Goal: Transaction & Acquisition: Obtain resource

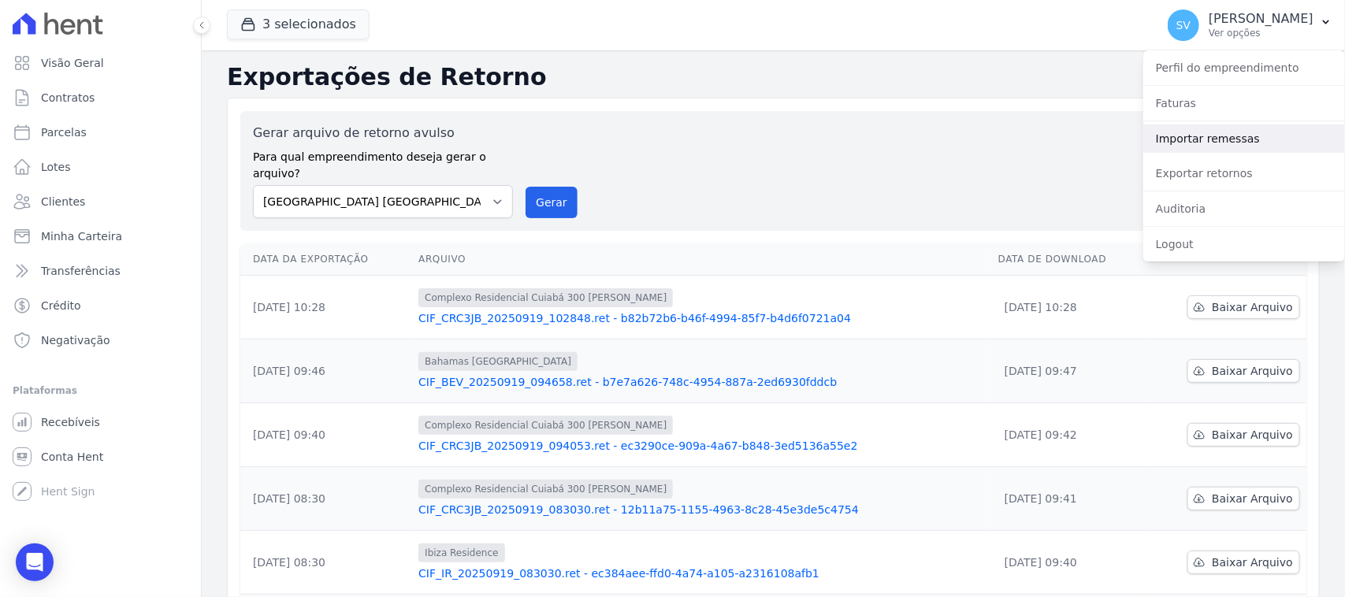
click at [1223, 134] on link "Importar remessas" at bounding box center [1244, 138] width 202 height 28
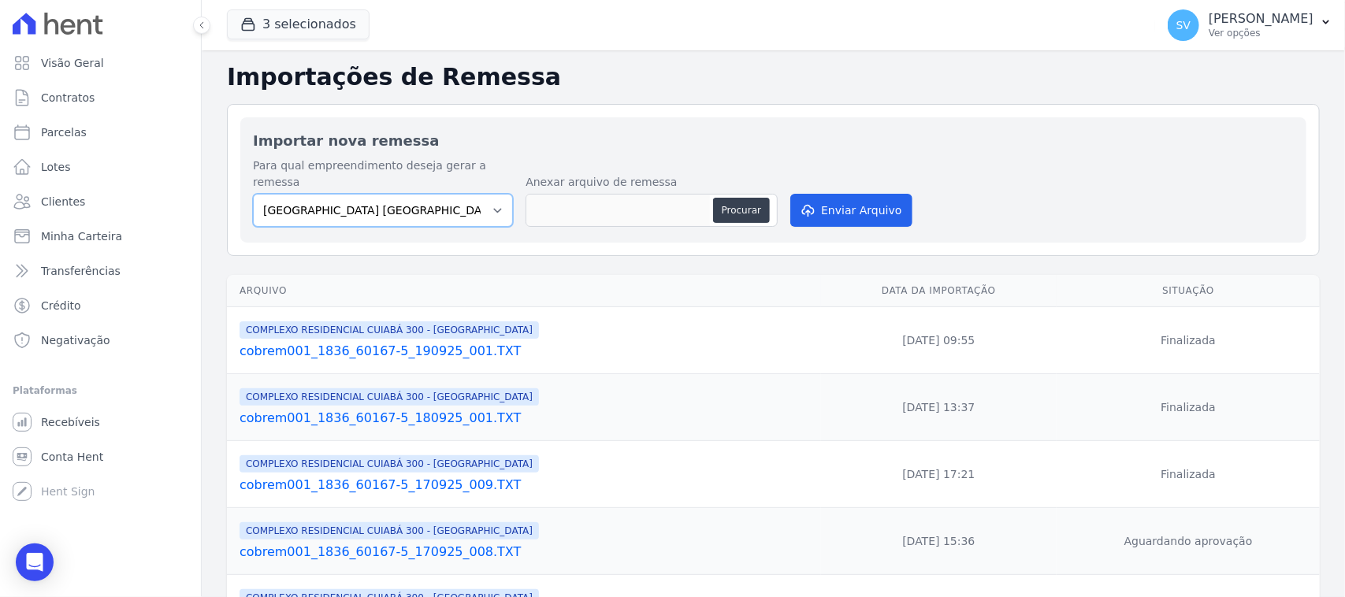
drag, startPoint x: 503, startPoint y: 194, endPoint x: 500, endPoint y: 206, distance: 12.8
click at [501, 195] on select "[GEOGRAPHIC_DATA] COMPLEXO RESIDENCIAL [GEOGRAPHIC_DATA] 300 - [GEOGRAPHIC_DATA…" at bounding box center [383, 210] width 260 height 33
select select "a999329b-d322-46c5-b2df-9163b092fb9b"
click at [253, 194] on select "[GEOGRAPHIC_DATA] COMPLEXO RESIDENCIAL [GEOGRAPHIC_DATA] 300 - [GEOGRAPHIC_DATA…" at bounding box center [383, 210] width 260 height 33
click at [715, 206] on div "Procurar" at bounding box center [651, 210] width 252 height 33
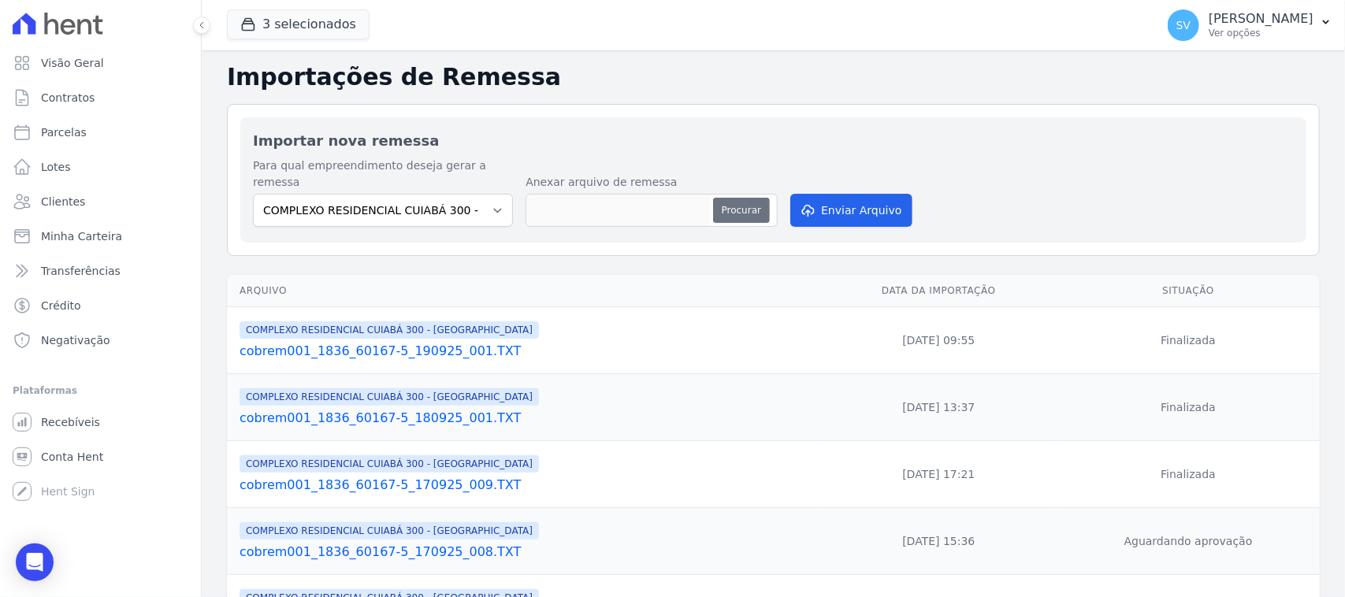
click at [747, 198] on button "Procurar" at bounding box center [741, 210] width 57 height 25
type input "cobrem001_1836_60167-5_190925_002.TXT"
click at [813, 213] on div "Para qual empreendimento deseja gerar a remessa BAHAMAS EAST VILLAGE COMPLEXO R…" at bounding box center [773, 194] width 1041 height 72
click at [821, 197] on button "Enviar Arquivo" at bounding box center [850, 210] width 121 height 33
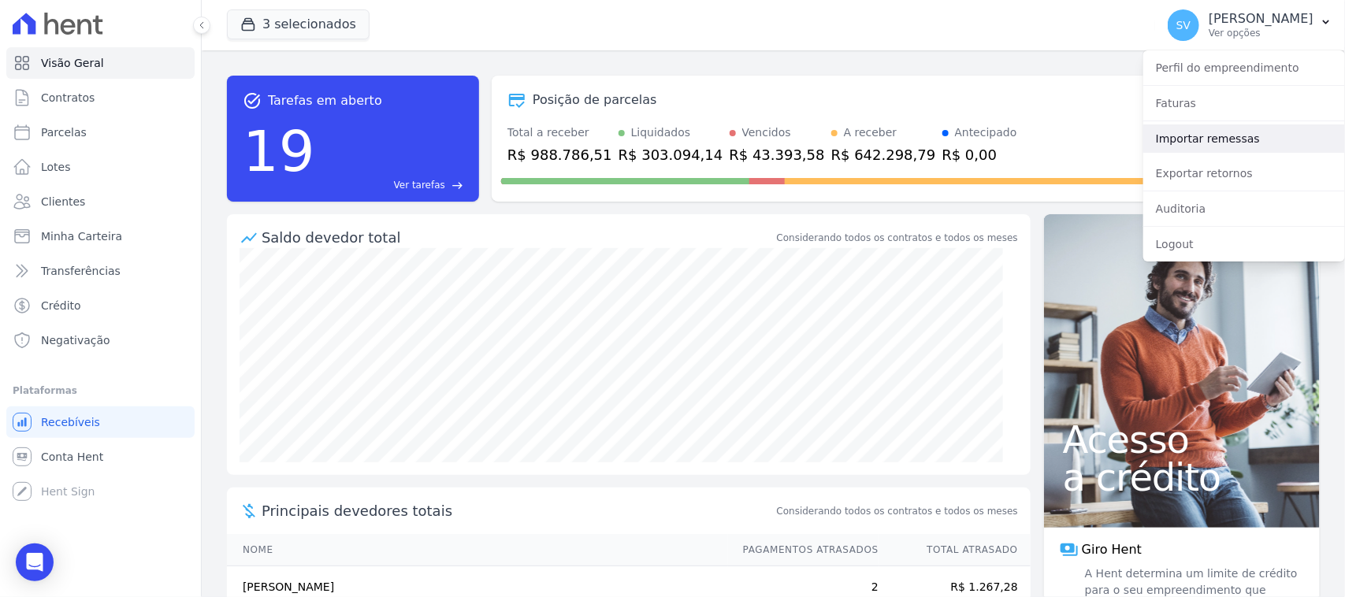
click at [1216, 143] on link "Importar remessas" at bounding box center [1244, 138] width 202 height 28
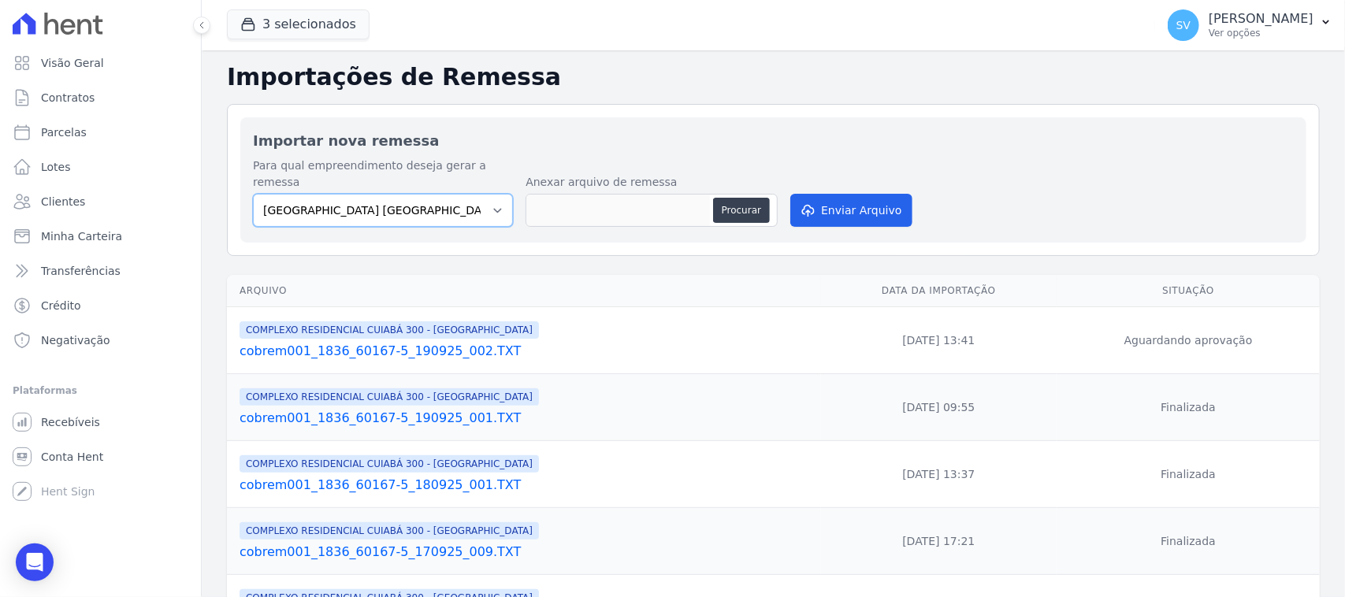
click at [425, 194] on select "[GEOGRAPHIC_DATA] COMPLEXO RESIDENCIAL [GEOGRAPHIC_DATA] 300 - [GEOGRAPHIC_DATA…" at bounding box center [383, 210] width 260 height 33
select select "a999329b-d322-46c5-b2df-9163b092fb9b"
click at [253, 194] on select "[GEOGRAPHIC_DATA] COMPLEXO RESIDENCIAL [GEOGRAPHIC_DATA] 300 - [GEOGRAPHIC_DATA…" at bounding box center [383, 210] width 260 height 33
click at [765, 198] on button "Procurar" at bounding box center [741, 210] width 57 height 25
type input "cobrem001_1836_60167-5_190925_002.TXT"
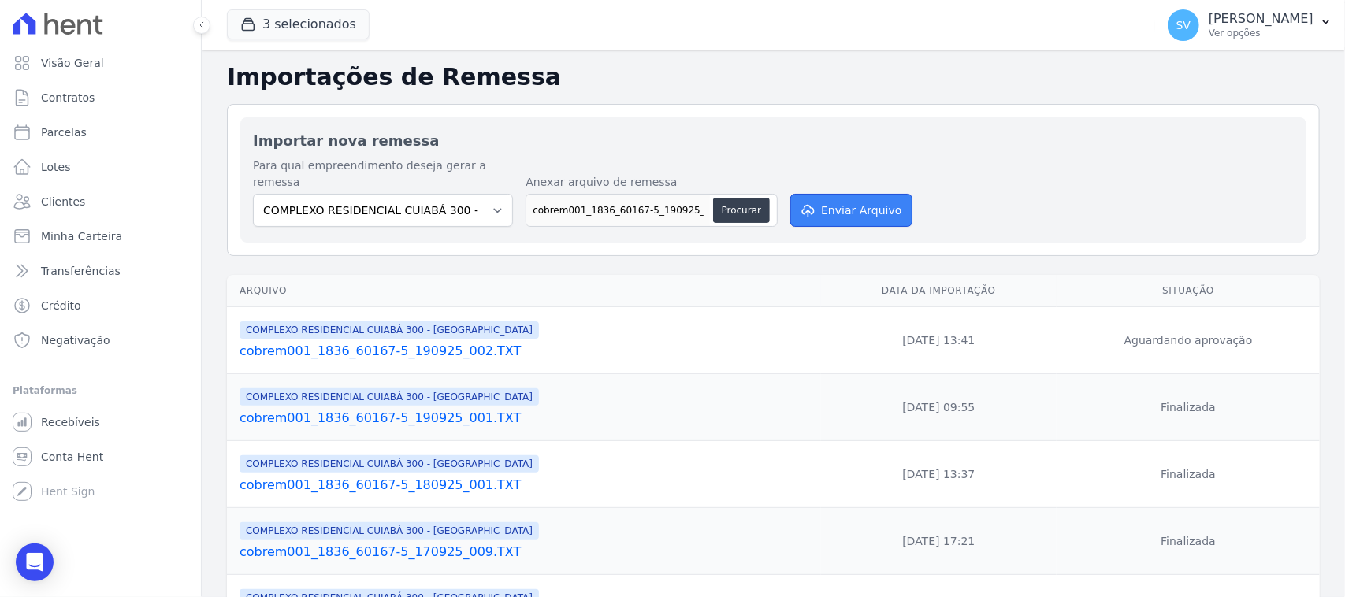
click at [874, 195] on button "Enviar Arquivo" at bounding box center [850, 210] width 121 height 33
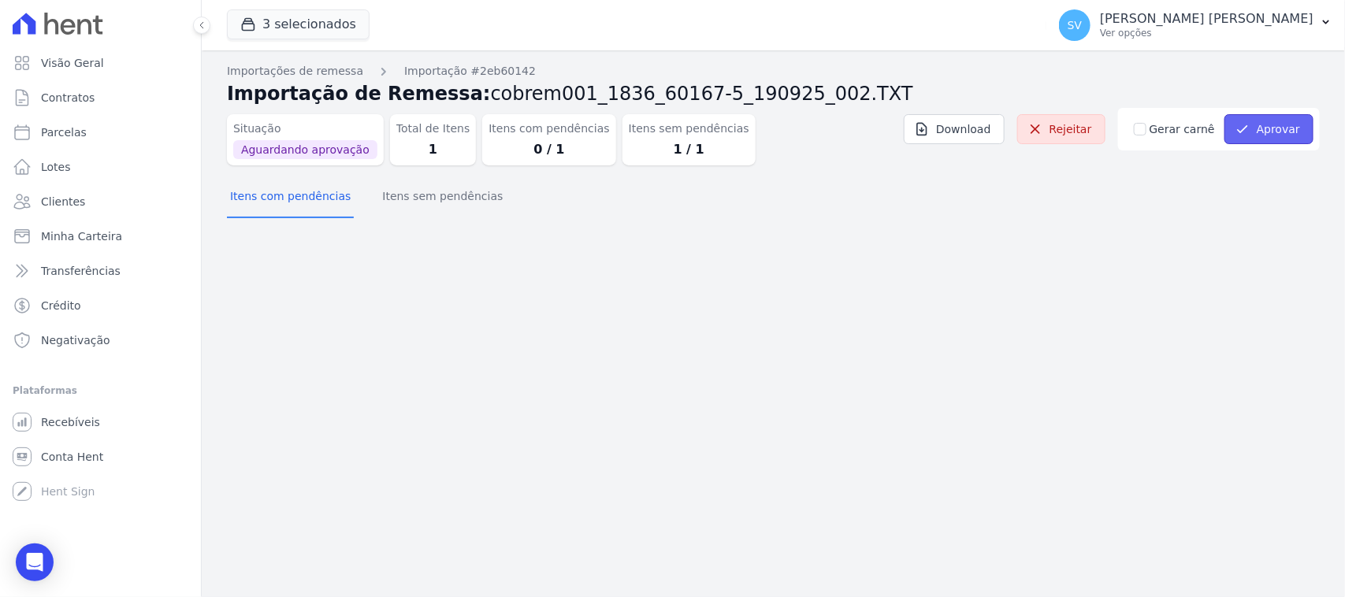
click at [1254, 128] on button "Aprovar" at bounding box center [1268, 129] width 89 height 30
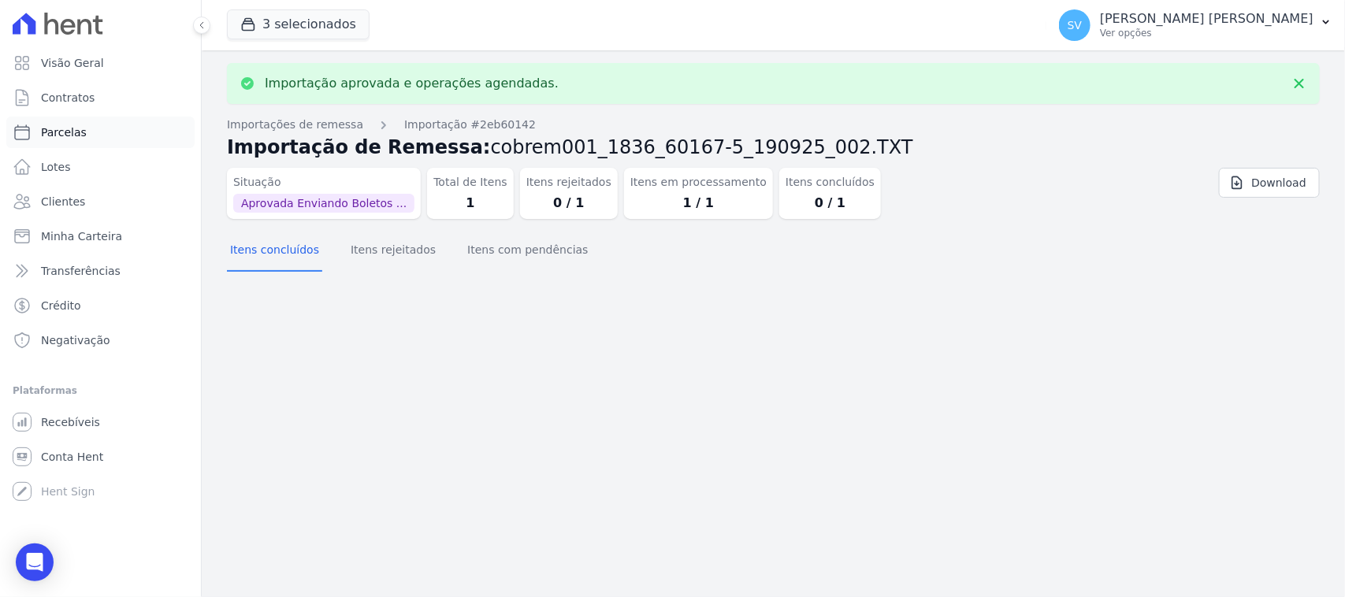
click at [124, 139] on link "Parcelas" at bounding box center [100, 133] width 188 height 32
select select
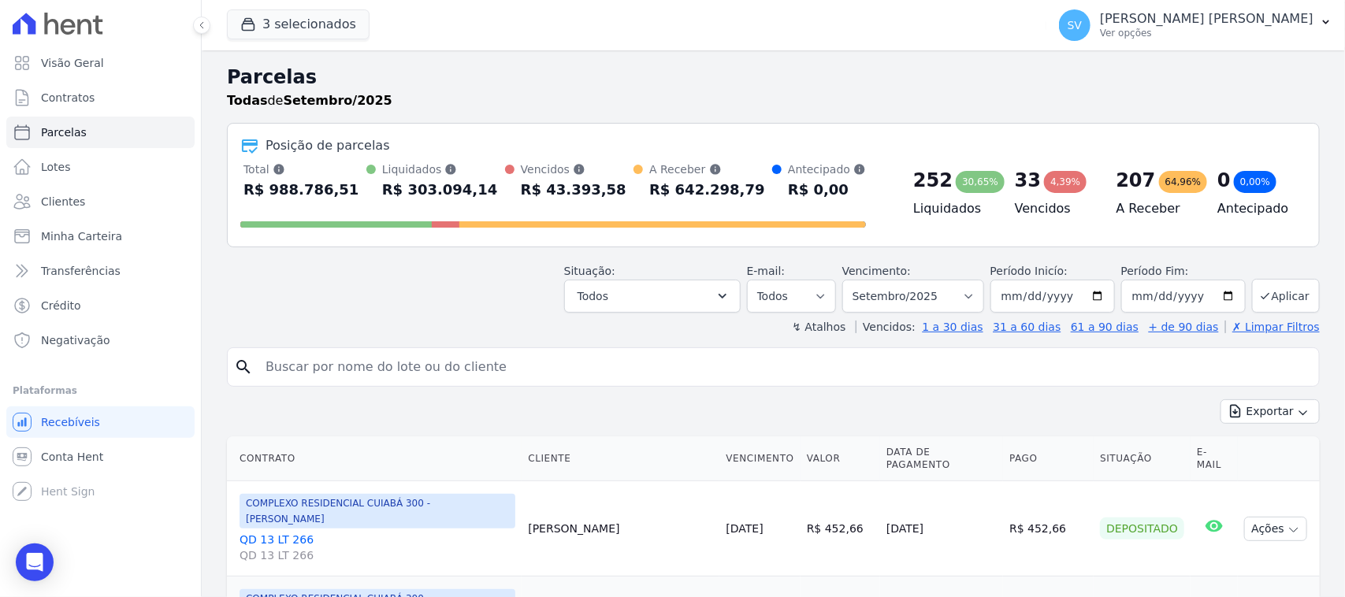
click at [392, 358] on input "search" at bounding box center [784, 367] width 1056 height 32
click at [581, 378] on input "search" at bounding box center [784, 367] width 1056 height 32
type input "t"
type input "THAMIRES CAMARGO COSTA"
select select
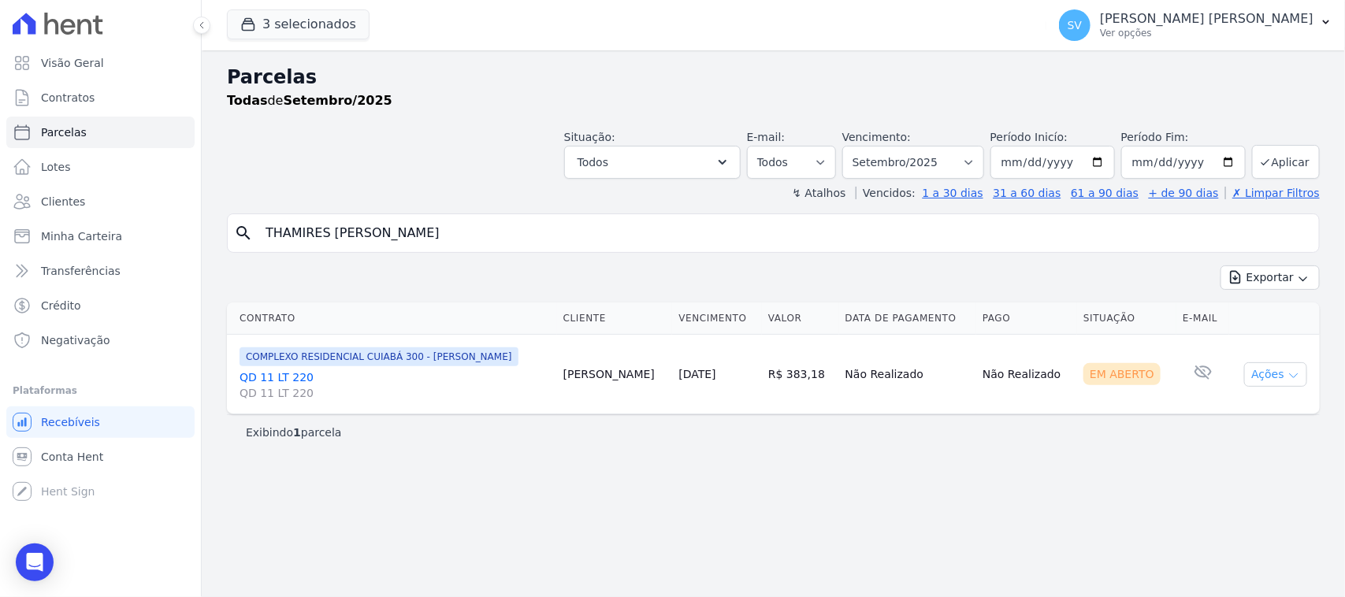
click at [1254, 365] on button "Ações" at bounding box center [1275, 374] width 63 height 24
click at [1223, 416] on link "Ver boleto" at bounding box center [1269, 410] width 151 height 29
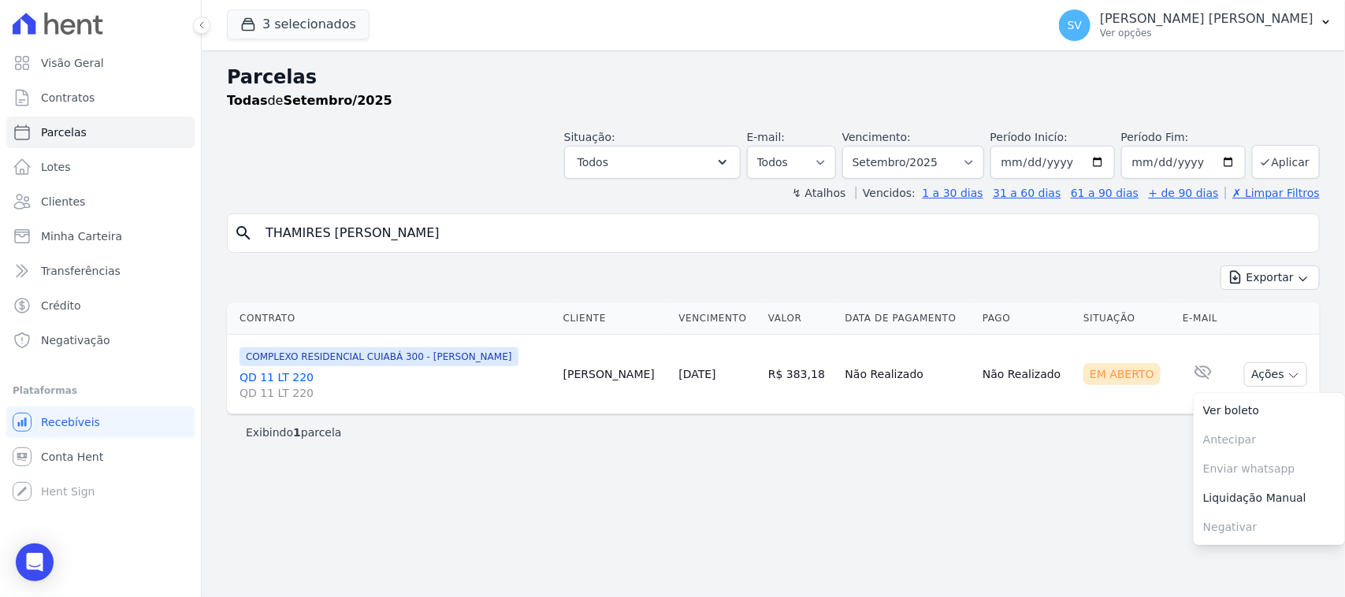
click at [457, 205] on div "Parcelas Todas de Setembro/2025 Situação: Agendado Em Aberto Pago Processando C…" at bounding box center [773, 323] width 1143 height 547
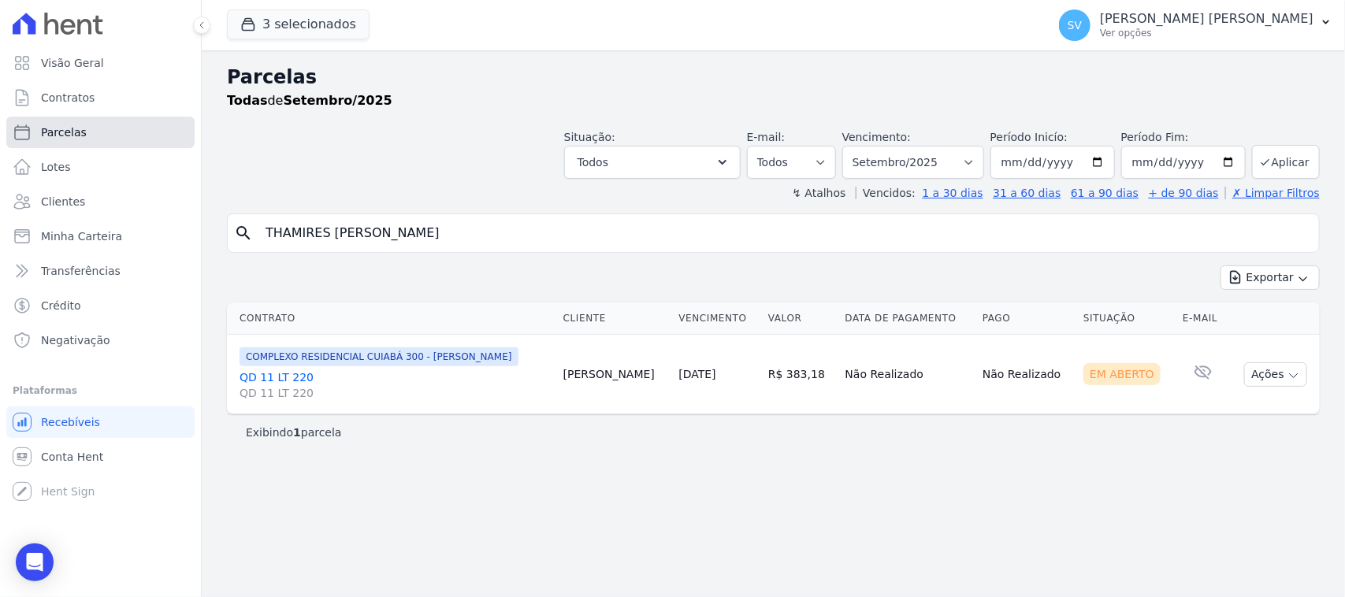
click at [155, 142] on link "Parcelas" at bounding box center [100, 133] width 188 height 32
select select
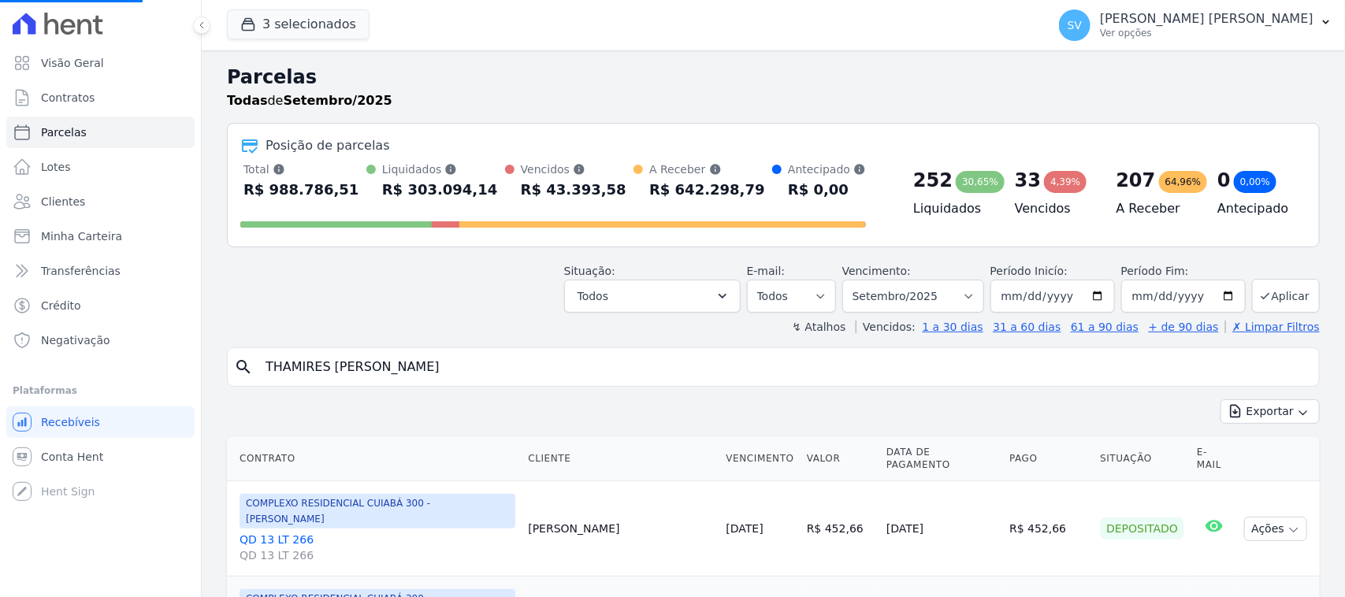
select select
drag, startPoint x: 1254, startPoint y: 33, endPoint x: 1250, endPoint y: 143, distance: 110.4
click at [1254, 34] on p "Ver opções" at bounding box center [1206, 33] width 213 height 13
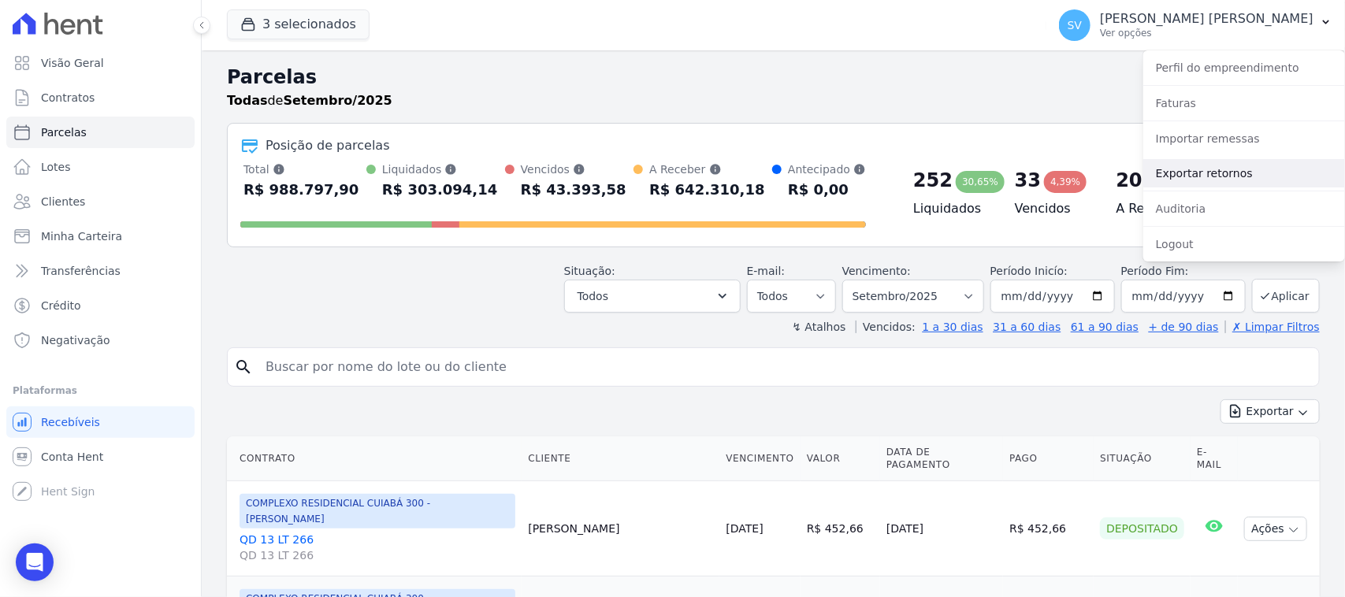
click at [1231, 175] on link "Exportar retornos" at bounding box center [1244, 173] width 202 height 28
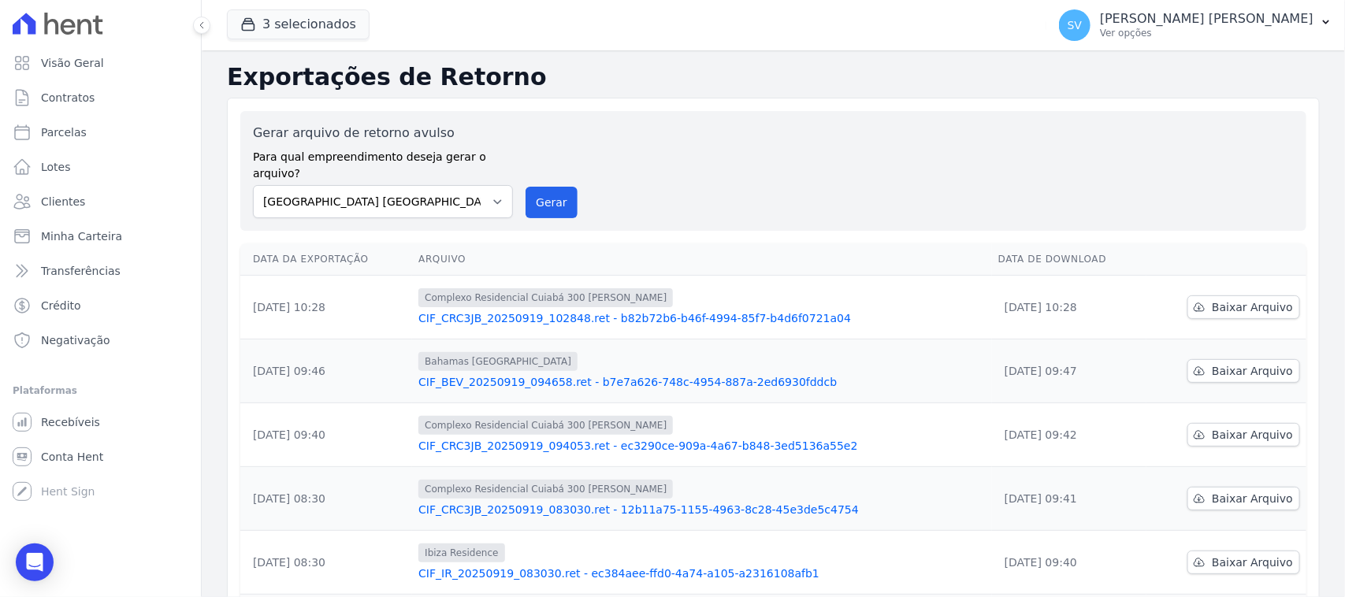
drag, startPoint x: 442, startPoint y: 163, endPoint x: 446, endPoint y: 184, distance: 20.9
click at [442, 165] on label "Para qual empreendimento deseja gerar o arquivo?" at bounding box center [383, 162] width 260 height 39
drag, startPoint x: 446, startPoint y: 182, endPoint x: 459, endPoint y: 197, distance: 20.1
click at [446, 185] on select "[GEOGRAPHIC_DATA] COMPLEXO RESIDENCIAL [GEOGRAPHIC_DATA] 300 - [GEOGRAPHIC_DATA…" at bounding box center [383, 201] width 260 height 33
select select "a999329b-d322-46c5-b2df-9163b092fb9b"
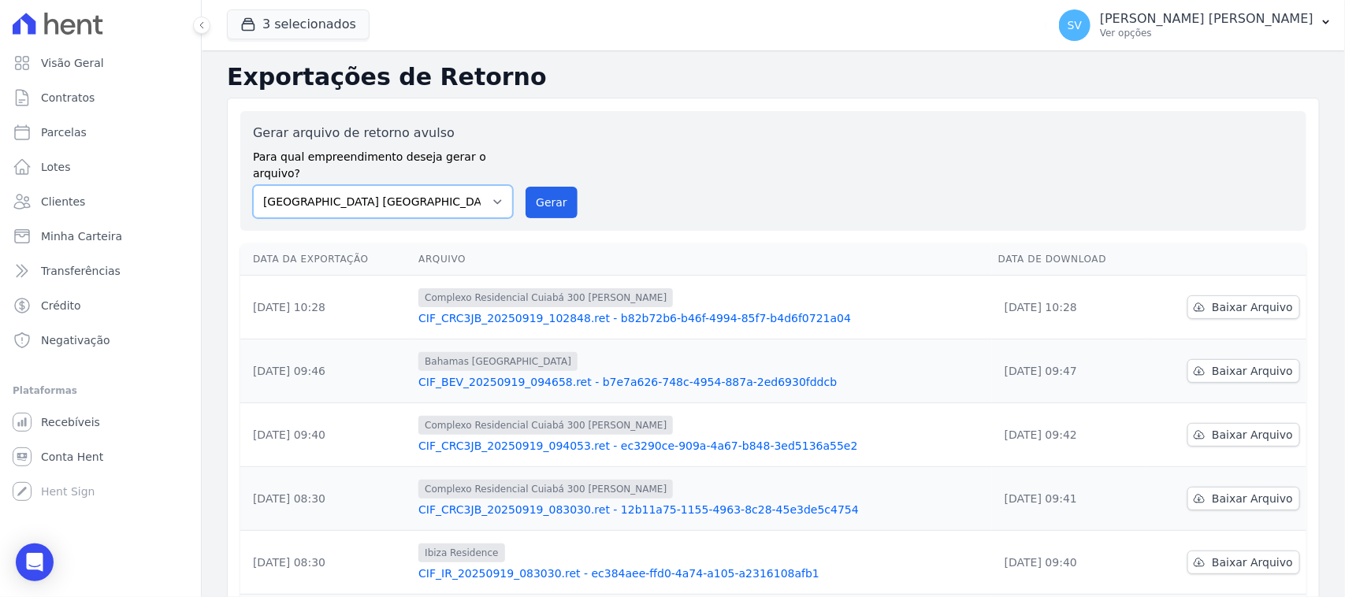
click at [253, 185] on select "[GEOGRAPHIC_DATA] COMPLEXO RESIDENCIAL [GEOGRAPHIC_DATA] 300 - [GEOGRAPHIC_DATA…" at bounding box center [383, 201] width 260 height 33
drag, startPoint x: 567, startPoint y: 173, endPoint x: 750, endPoint y: 156, distance: 183.6
click at [567, 187] on button "Gerar" at bounding box center [551, 203] width 52 height 32
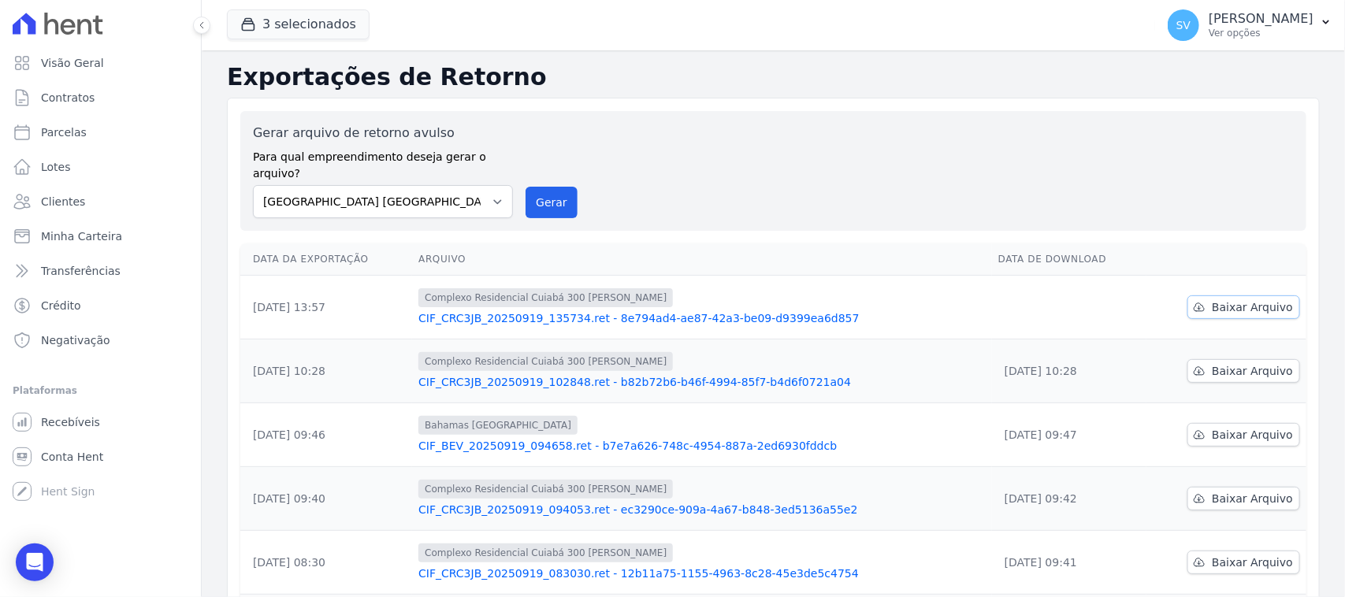
click at [1212, 299] on span "Baixar Arquivo" at bounding box center [1252, 307] width 81 height 16
click at [394, 163] on label "Para qual empreendimento deseja gerar o arquivo?" at bounding box center [383, 162] width 260 height 39
click at [395, 185] on select "BAHAMAS EAST VILLAGE COMPLEXO RESIDENCIAL CUIABÁ 300 - JOÃO DE BARRO IBIZA RESI…" at bounding box center [383, 201] width 260 height 33
select select "a999329b-d322-46c5-b2df-9163b092fb9b"
click at [253, 185] on select "[GEOGRAPHIC_DATA] COMPLEXO RESIDENCIAL [GEOGRAPHIC_DATA] 300 - [GEOGRAPHIC_DATA…" at bounding box center [383, 201] width 260 height 33
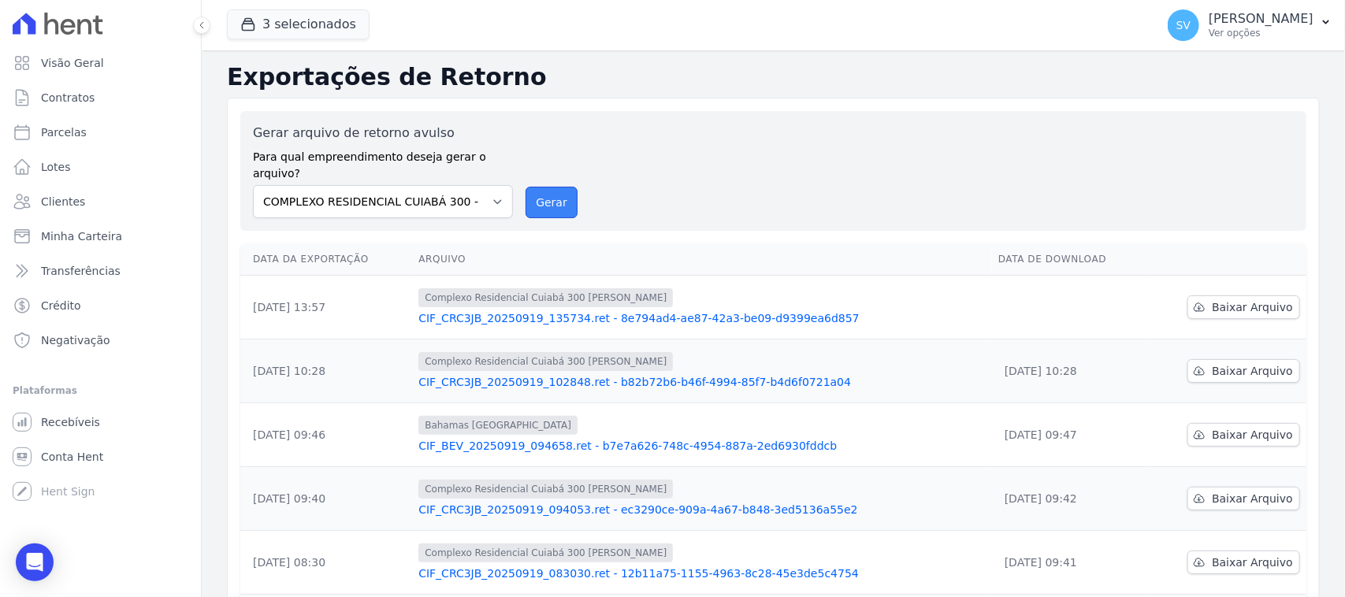
click at [536, 187] on button "Gerar" at bounding box center [551, 203] width 52 height 32
click at [431, 186] on select "[GEOGRAPHIC_DATA] COMPLEXO RESIDENCIAL [GEOGRAPHIC_DATA] 300 - [GEOGRAPHIC_DATA…" at bounding box center [383, 201] width 260 height 33
select select "73a372cd-5640-41c8-aaea-11bd74619c10"
click at [253, 185] on select "[GEOGRAPHIC_DATA] COMPLEXO RESIDENCIAL [GEOGRAPHIC_DATA] 300 - [GEOGRAPHIC_DATA…" at bounding box center [383, 201] width 260 height 33
click at [529, 168] on div "Gerar arquivo de retorno avulso Para qual empreendimento deseja gerar o arquivo…" at bounding box center [773, 171] width 1041 height 95
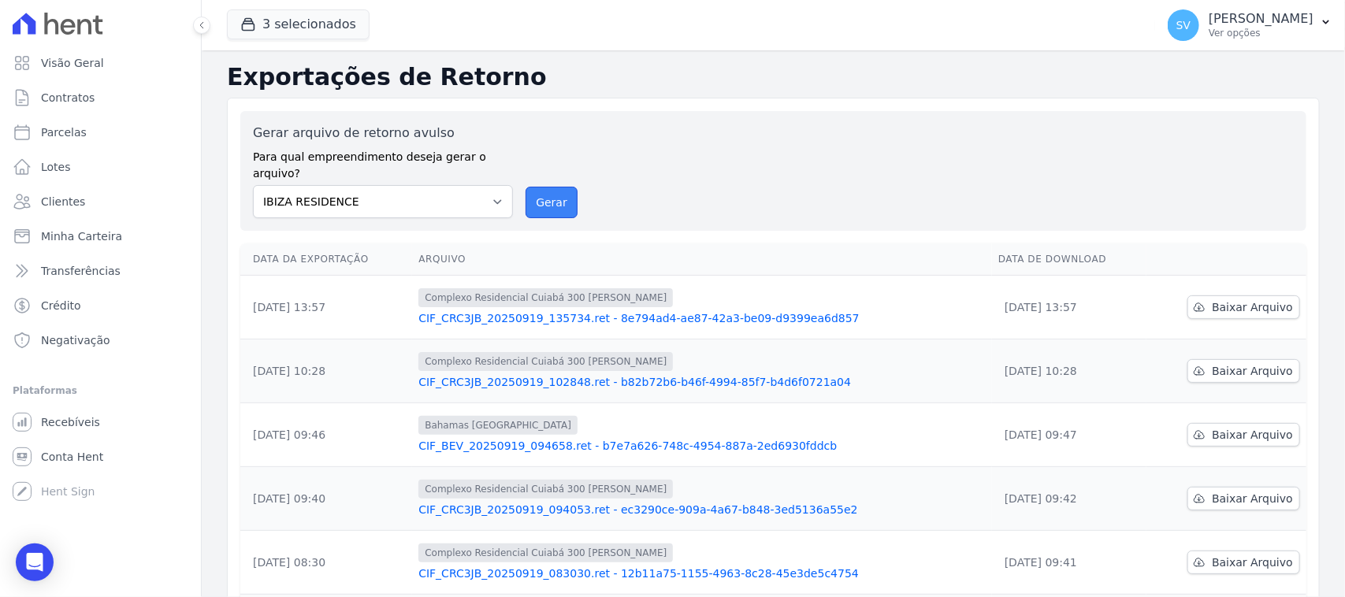
drag, startPoint x: 534, startPoint y: 172, endPoint x: 756, endPoint y: 148, distance: 223.4
click at [534, 187] on button "Gerar" at bounding box center [551, 203] width 52 height 32
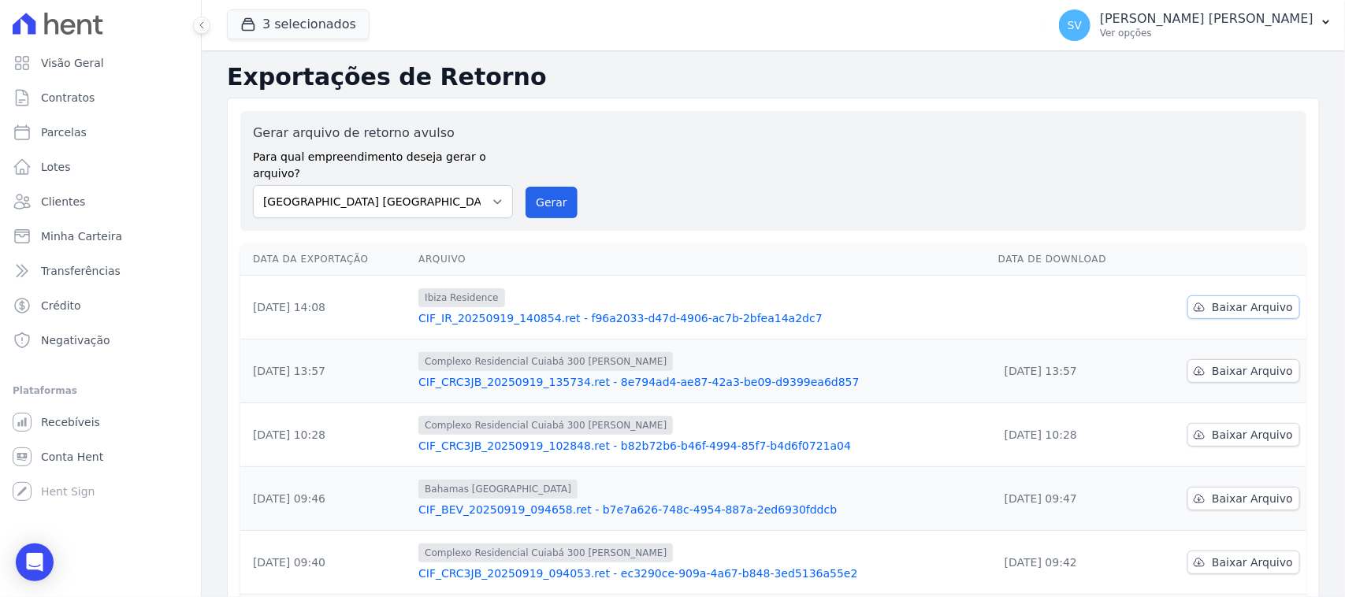
click at [1243, 299] on span "Baixar Arquivo" at bounding box center [1252, 307] width 81 height 16
drag, startPoint x: 447, startPoint y: 164, endPoint x: 445, endPoint y: 177, distance: 13.5
click at [444, 170] on div "Gerar arquivo de retorno avulso Para qual empreendimento deseja gerar o arquivo…" at bounding box center [383, 171] width 260 height 95
click at [459, 205] on div "Gerar arquivo de retorno avulso Para qual empreendimento deseja gerar o arquivo…" at bounding box center [773, 171] width 1066 height 120
click at [475, 191] on select "[GEOGRAPHIC_DATA] COMPLEXO RESIDENCIAL [GEOGRAPHIC_DATA] 300 - [GEOGRAPHIC_DATA…" at bounding box center [383, 201] width 260 height 33
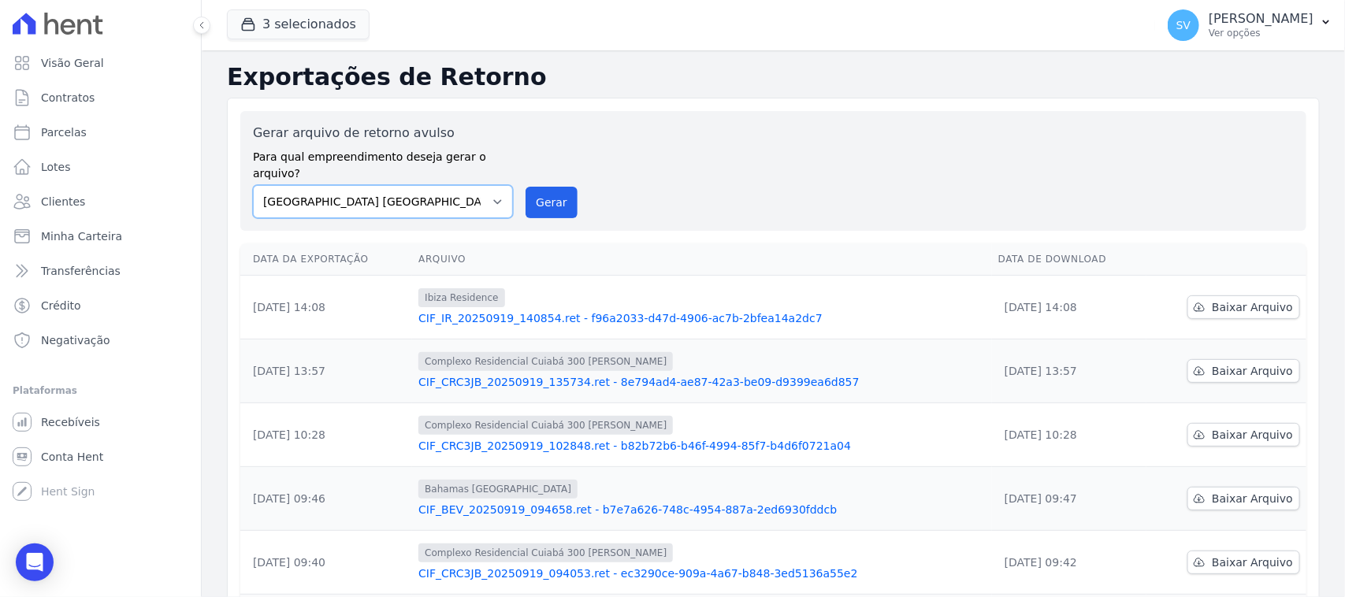
select select "a999329b-d322-46c5-b2df-9163b092fb9b"
click at [253, 185] on select "BAHAMAS EAST VILLAGE COMPLEXO RESIDENCIAL CUIABÁ 300 - JOÃO DE BARRO IBIZA RESI…" at bounding box center [383, 201] width 260 height 33
click at [571, 176] on div "Gerar arquivo de retorno avulso Para qual empreendimento deseja gerar o arquivo…" at bounding box center [773, 171] width 1041 height 95
drag, startPoint x: 563, startPoint y: 177, endPoint x: 741, endPoint y: 155, distance: 178.6
click at [563, 187] on button "Gerar" at bounding box center [551, 203] width 52 height 32
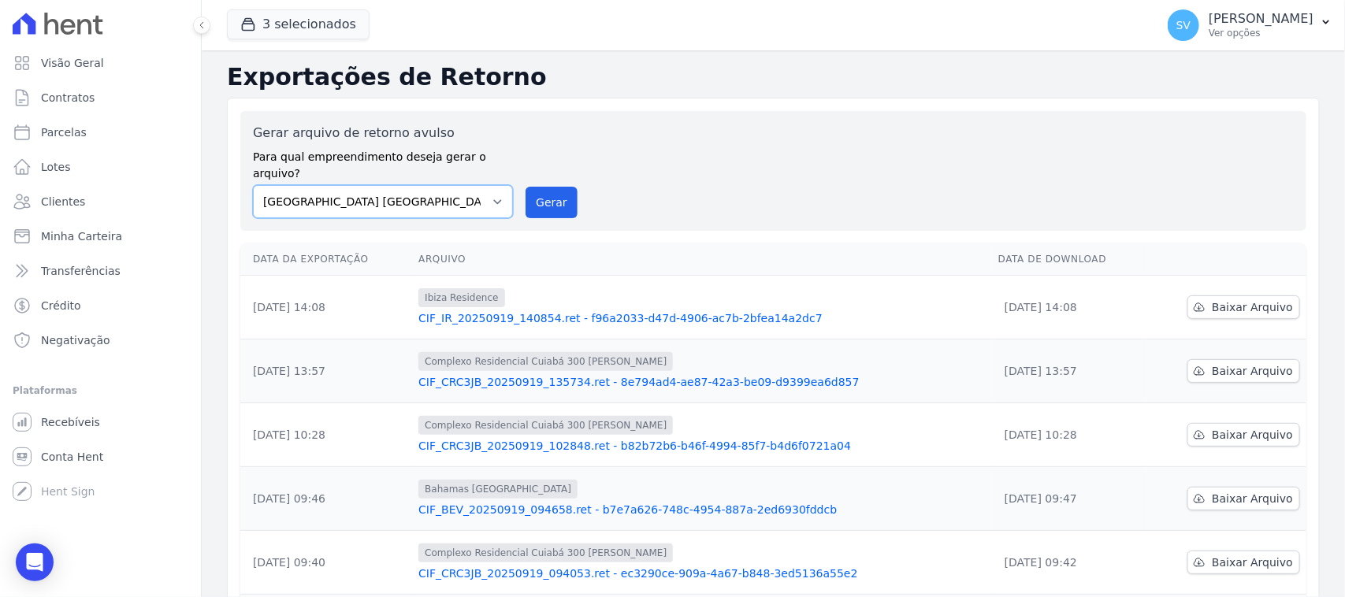
drag, startPoint x: 457, startPoint y: 182, endPoint x: 455, endPoint y: 190, distance: 8.2
click at [457, 185] on select "[GEOGRAPHIC_DATA] COMPLEXO RESIDENCIAL [GEOGRAPHIC_DATA] 300 - [PERSON_NAME][GE…" at bounding box center [383, 201] width 260 height 33
select select "a999329b-d322-46c5-b2df-9163b092fb9b"
click at [253, 185] on select "[GEOGRAPHIC_DATA] COMPLEXO RESIDENCIAL [GEOGRAPHIC_DATA] 300 - [PERSON_NAME][GE…" at bounding box center [383, 201] width 260 height 33
click at [556, 187] on button "Gerar" at bounding box center [551, 203] width 52 height 32
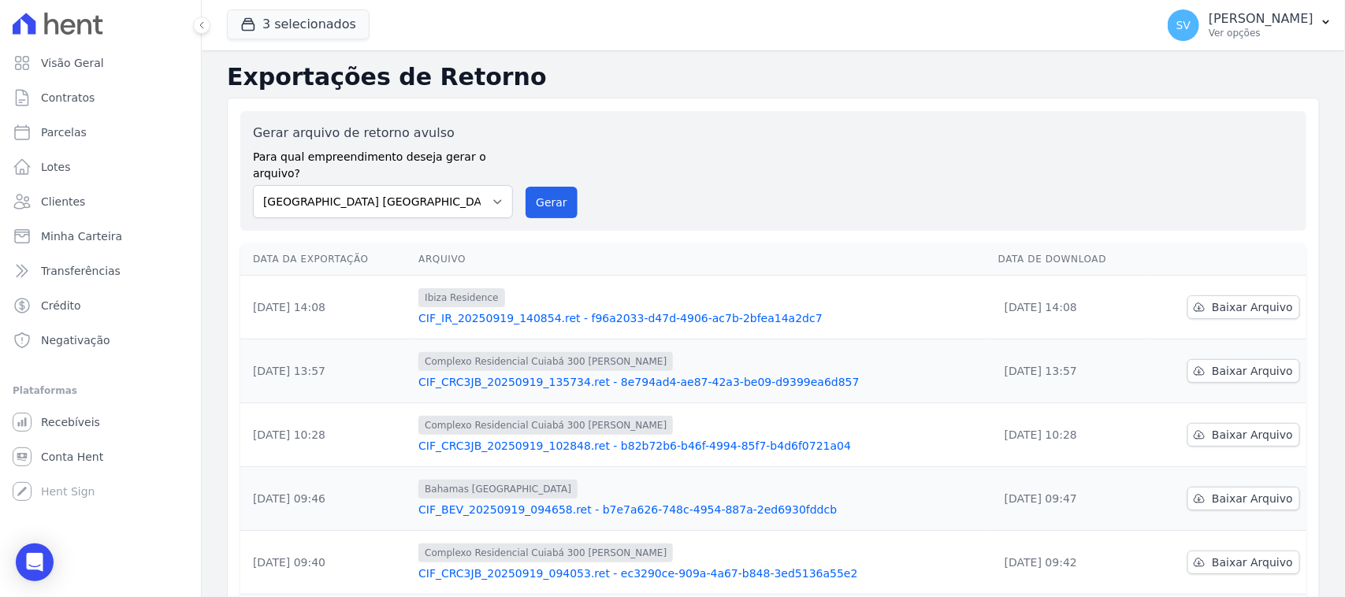
click at [821, 184] on div "Gerar arquivo de retorno avulso Para qual empreendimento deseja gerar o arquivo…" at bounding box center [773, 171] width 1041 height 95
click at [386, 186] on select "[GEOGRAPHIC_DATA] COMPLEXO RESIDENCIAL [GEOGRAPHIC_DATA] 300 - [PERSON_NAME][GE…" at bounding box center [383, 201] width 260 height 33
select select "a999329b-d322-46c5-b2df-9163b092fb9b"
click at [253, 185] on select "[GEOGRAPHIC_DATA] COMPLEXO RESIDENCIAL [GEOGRAPHIC_DATA] 300 - [PERSON_NAME][GE…" at bounding box center [383, 201] width 260 height 33
drag, startPoint x: 536, startPoint y: 187, endPoint x: 731, endPoint y: 150, distance: 198.1
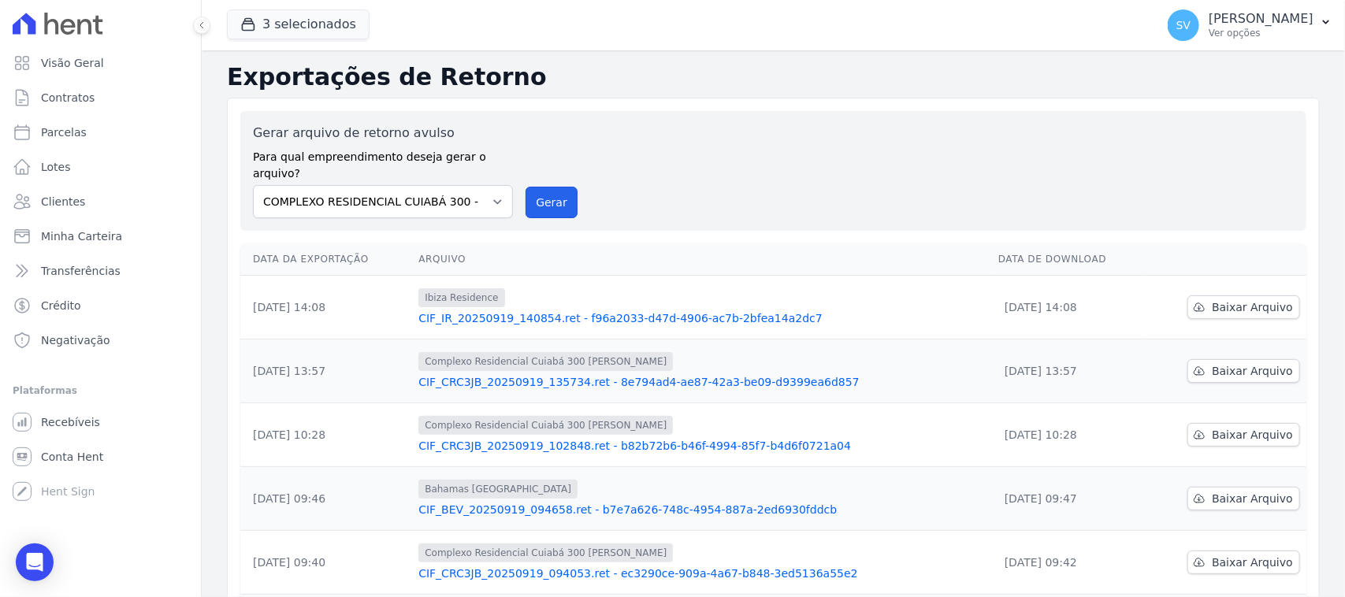
click at [536, 187] on button "Gerar" at bounding box center [551, 203] width 52 height 32
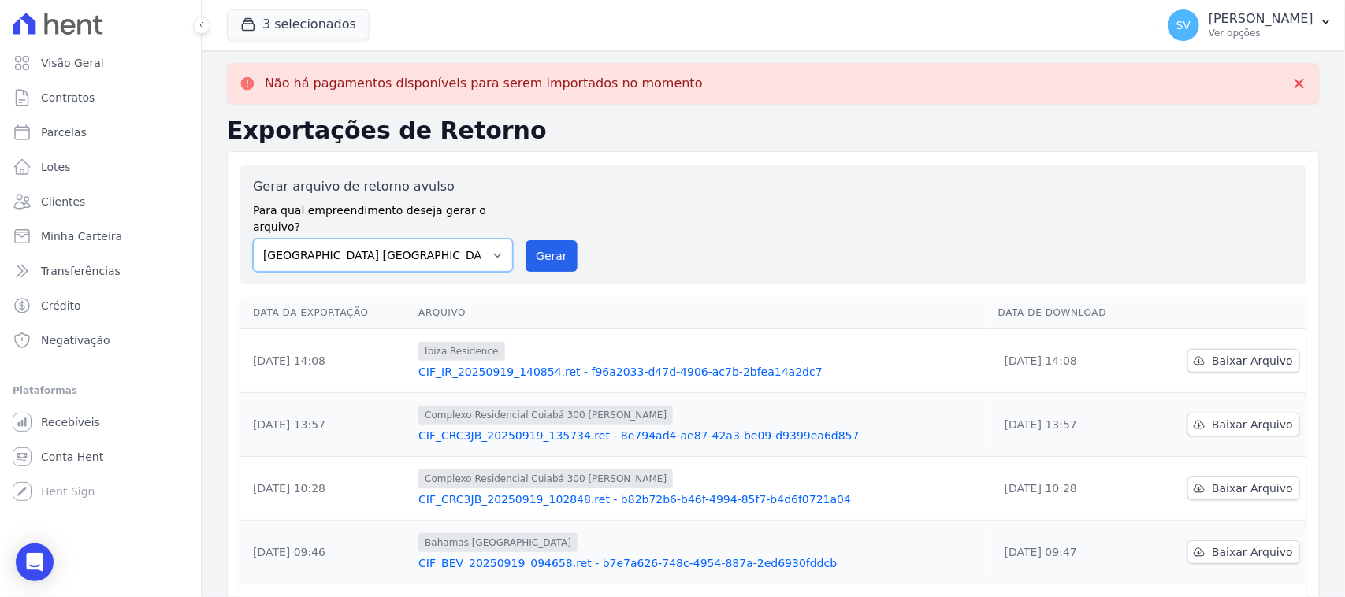
click at [402, 239] on select "[GEOGRAPHIC_DATA] COMPLEXO RESIDENCIAL [GEOGRAPHIC_DATA] 300 - [PERSON_NAME][GE…" at bounding box center [383, 255] width 260 height 33
select select "73a372cd-5640-41c8-aaea-11bd74619c10"
click at [253, 239] on select "[GEOGRAPHIC_DATA] COMPLEXO RESIDENCIAL [GEOGRAPHIC_DATA] 300 - [PERSON_NAME][GE…" at bounding box center [383, 255] width 260 height 33
drag, startPoint x: 576, startPoint y: 229, endPoint x: 542, endPoint y: 242, distance: 36.1
click at [576, 231] on div "Gerar arquivo de retorno avulso Para qual empreendimento deseja gerar o arquivo…" at bounding box center [773, 224] width 1041 height 95
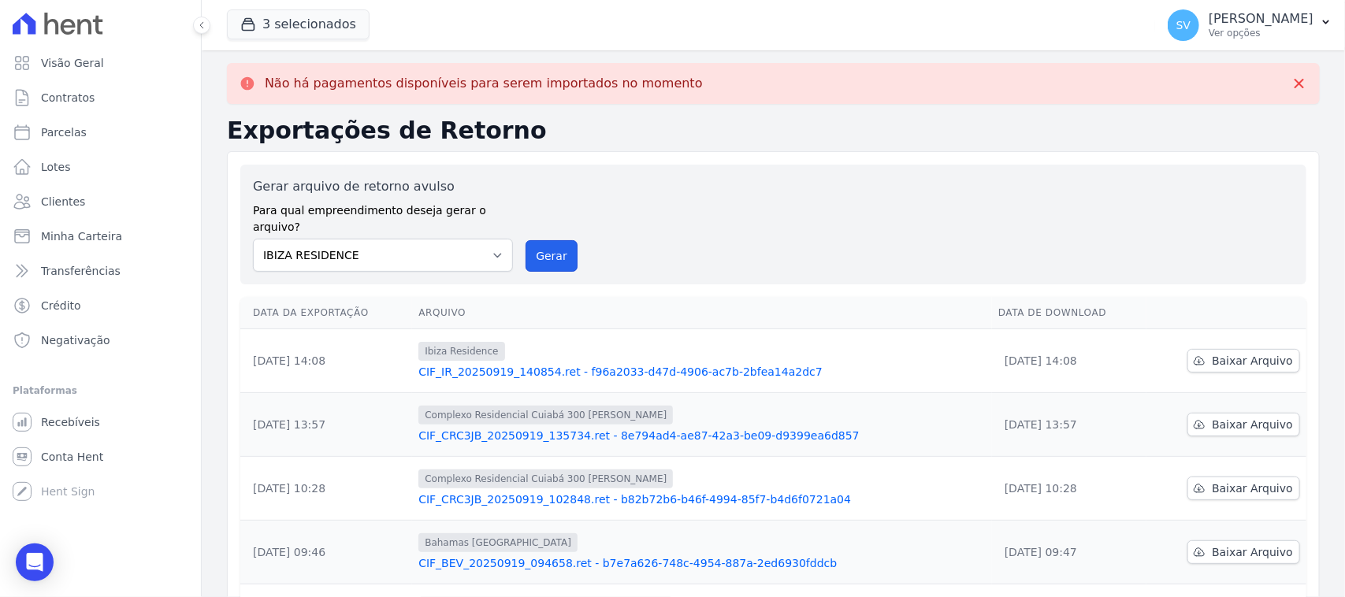
drag, startPoint x: 542, startPoint y: 242, endPoint x: 722, endPoint y: 142, distance: 206.3
click at [542, 245] on button "Gerar" at bounding box center [551, 256] width 52 height 32
click at [140, 132] on link "Parcelas" at bounding box center [100, 133] width 188 height 32
select select
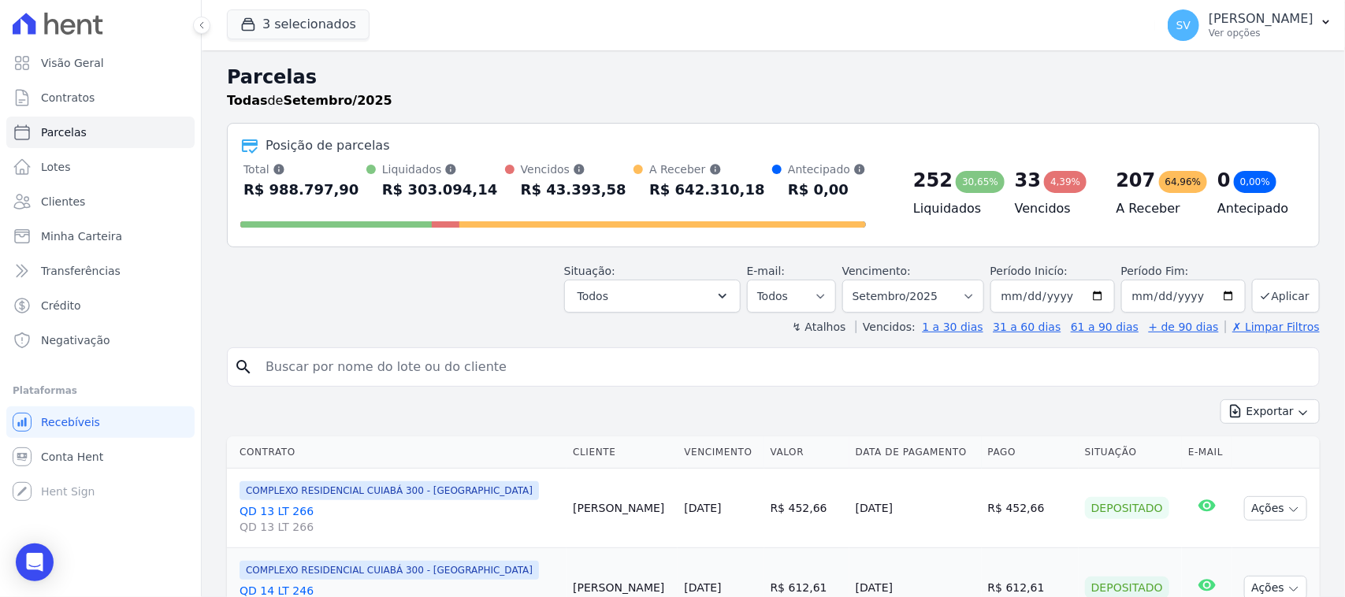
click at [421, 310] on div "Situação: Agendado Em Aberto Pago Processando Cancelado Vencido Transferindo De…" at bounding box center [773, 285] width 1093 height 56
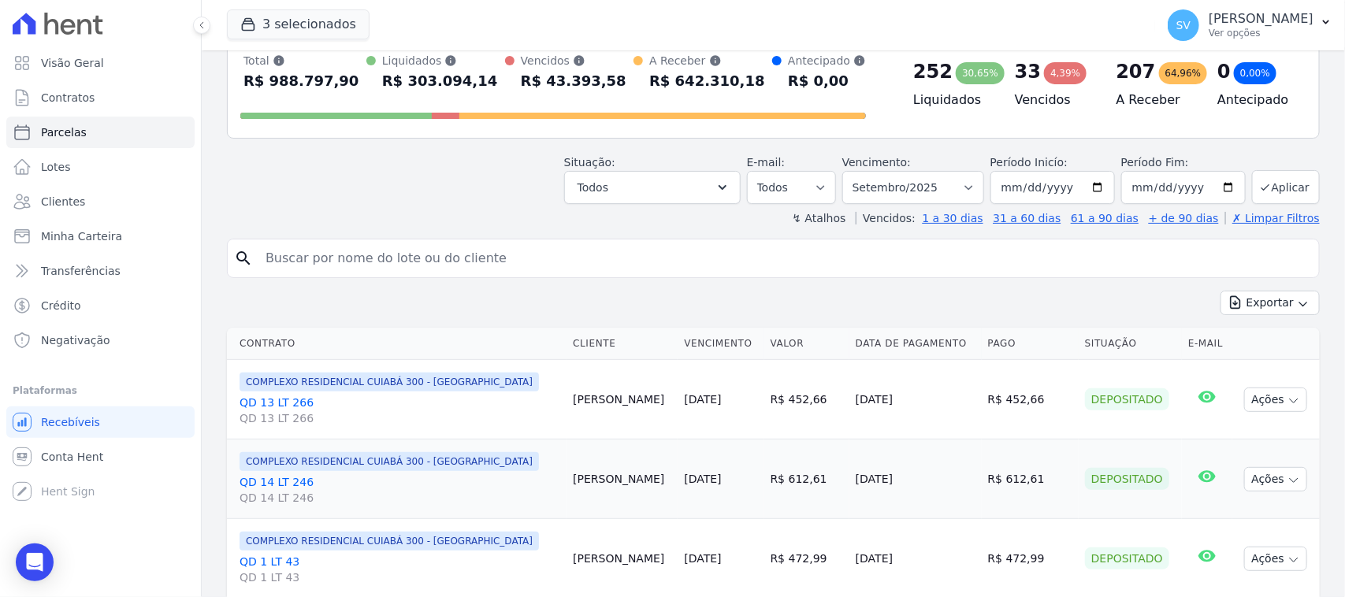
scroll to position [197, 0]
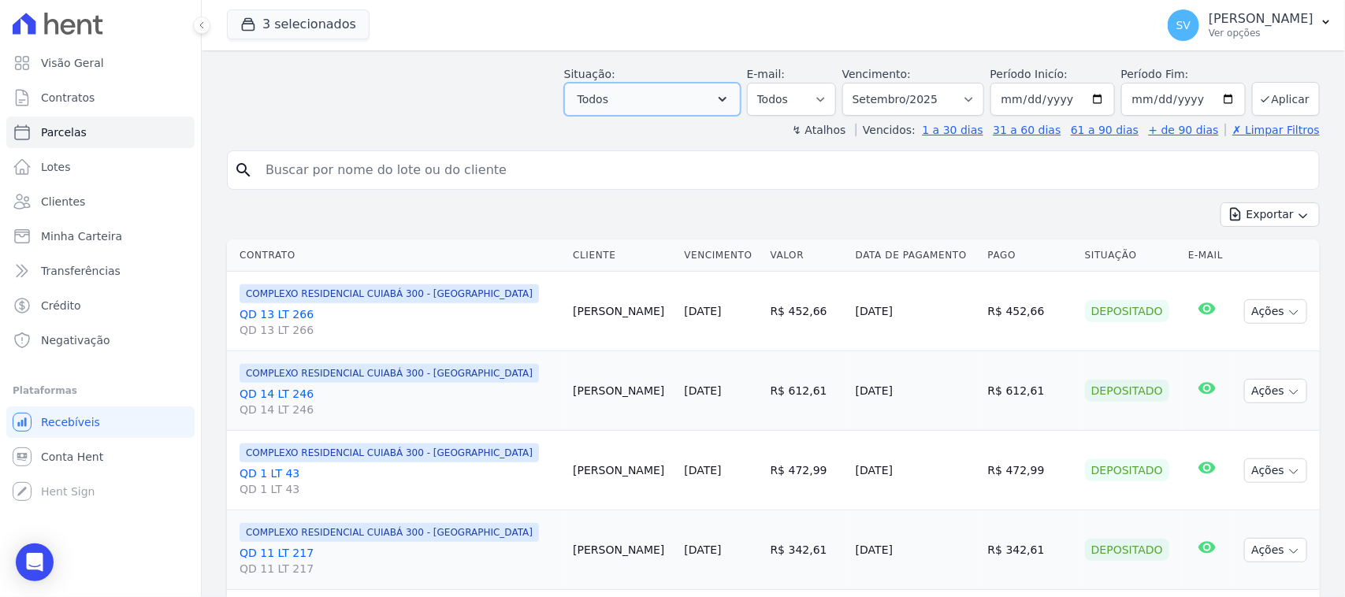
click at [718, 95] on button "Todos" at bounding box center [652, 99] width 176 height 33
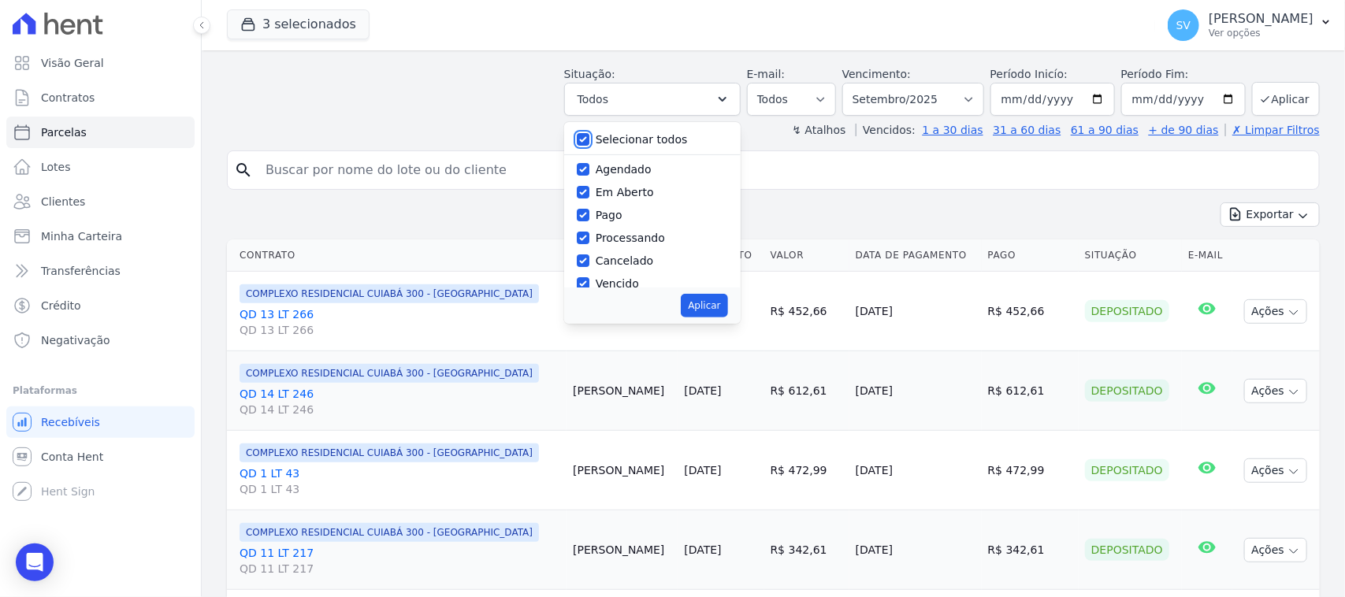
click at [589, 138] on input "Selecionar todos" at bounding box center [583, 139] width 13 height 13
checkbox input "false"
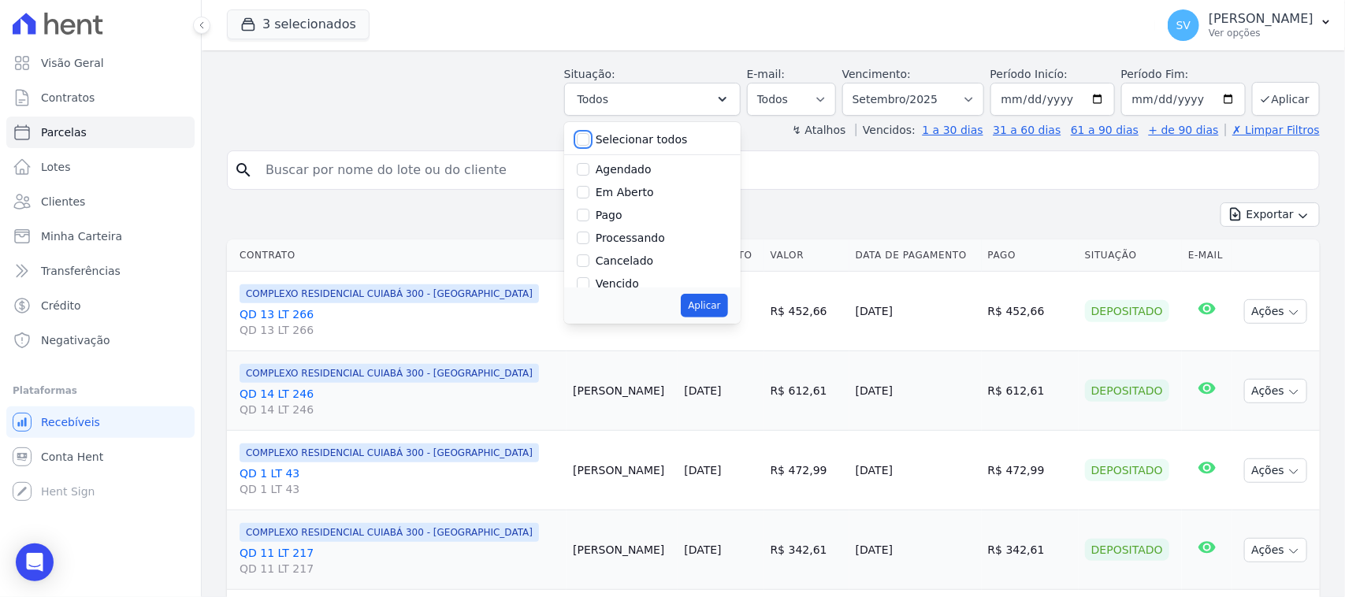
checkbox input "false"
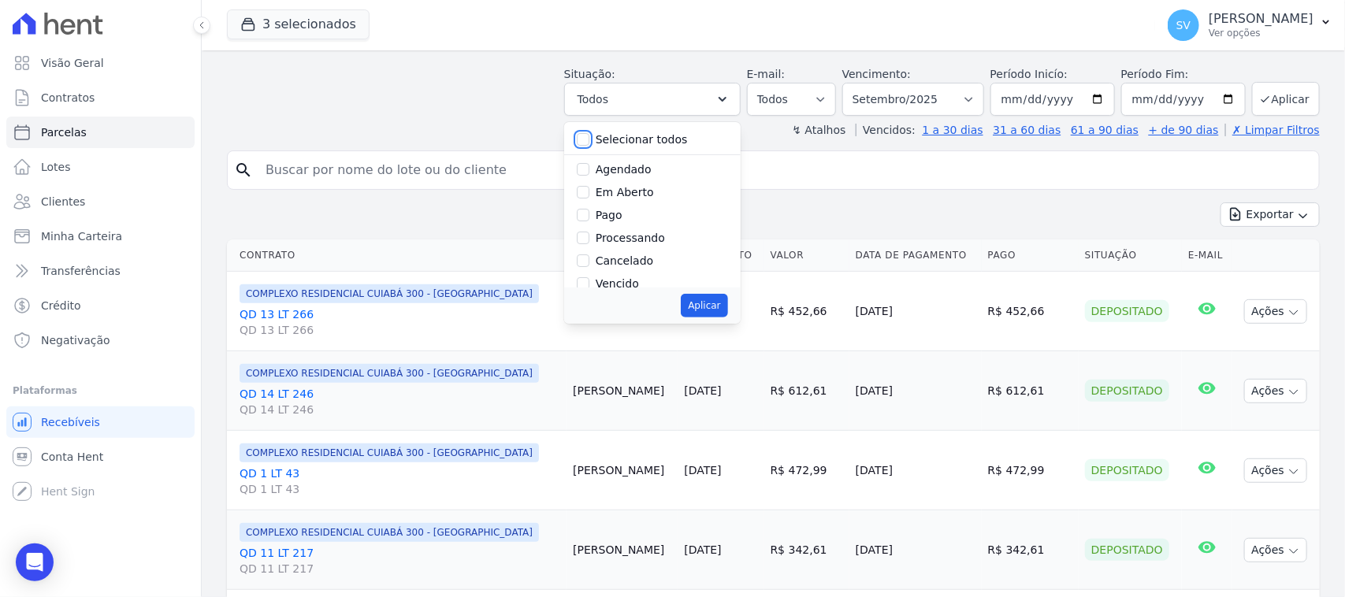
checkbox input "false"
click at [589, 181] on input "Vencido" at bounding box center [583, 179] width 13 height 13
checkbox input "true"
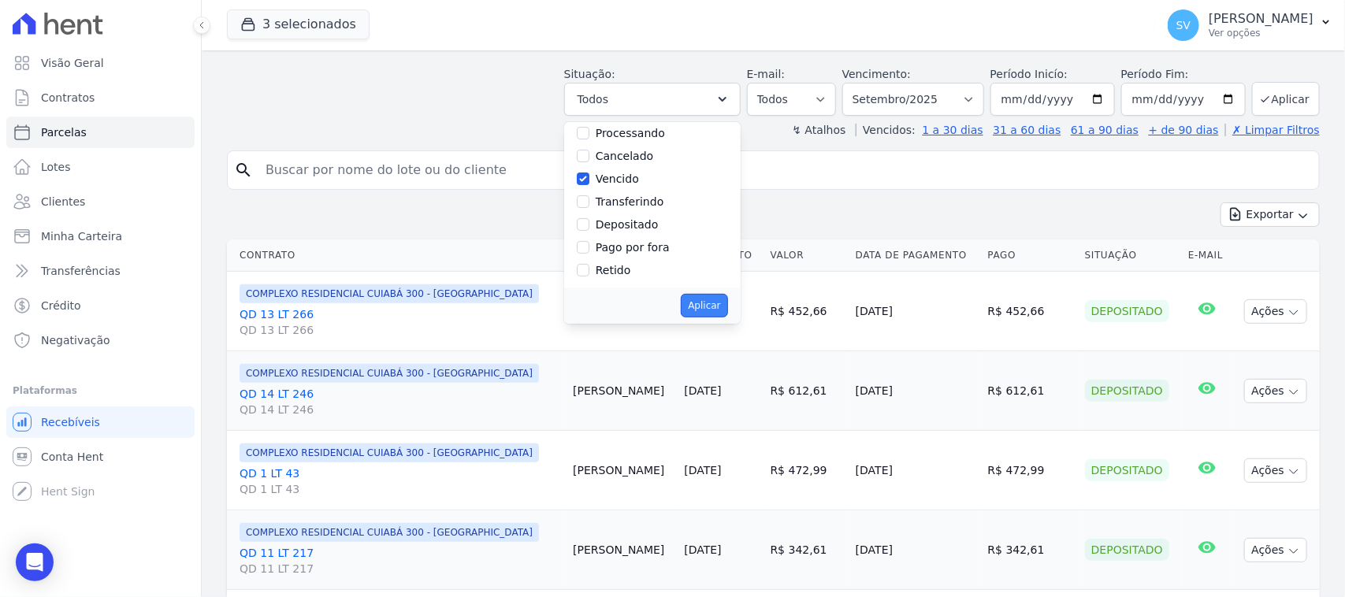
click at [707, 301] on button "Aplicar" at bounding box center [704, 306] width 46 height 24
select select "overdue"
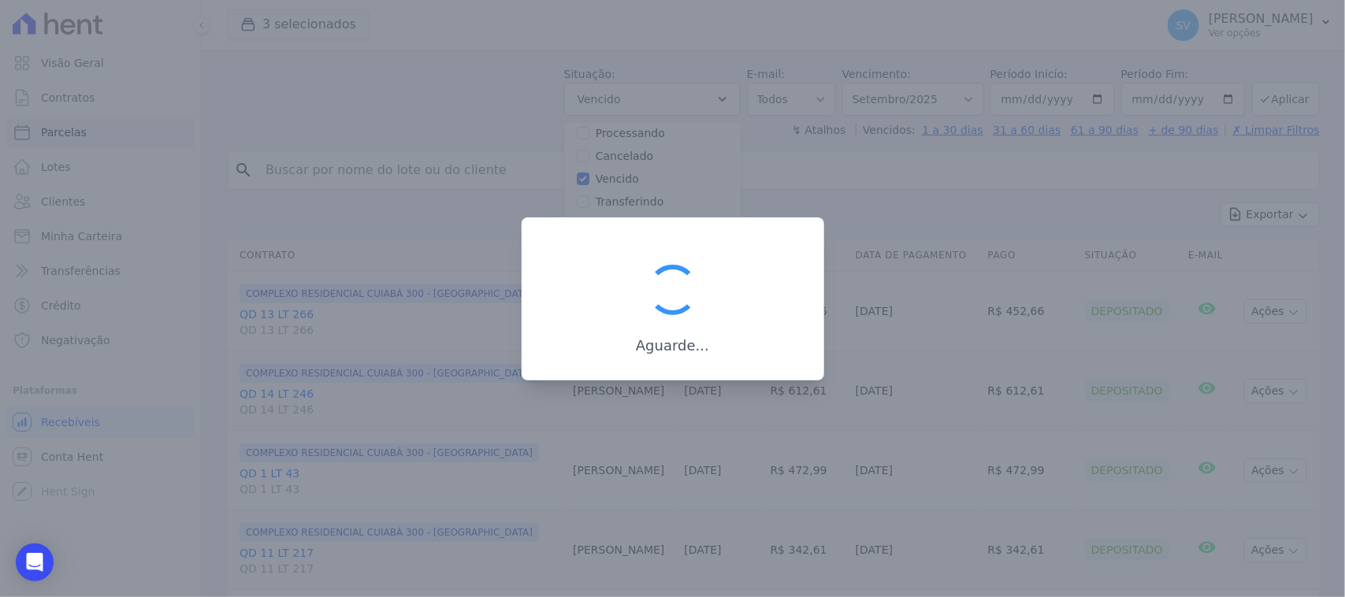
scroll to position [28, 0]
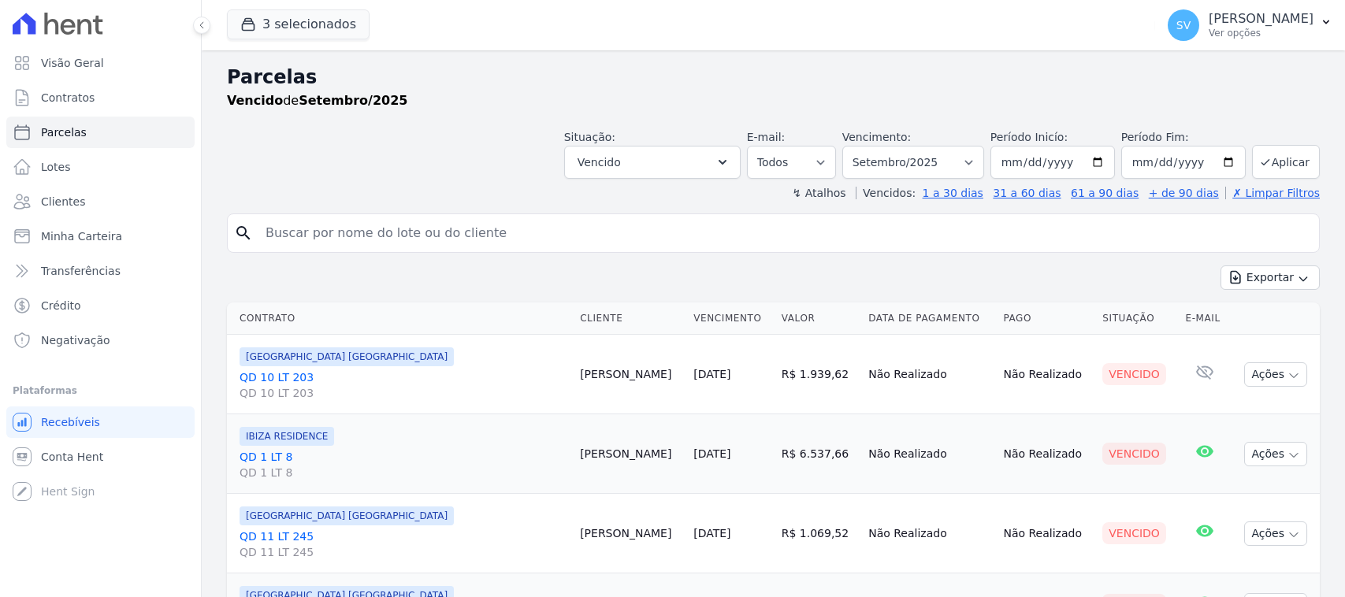
select select
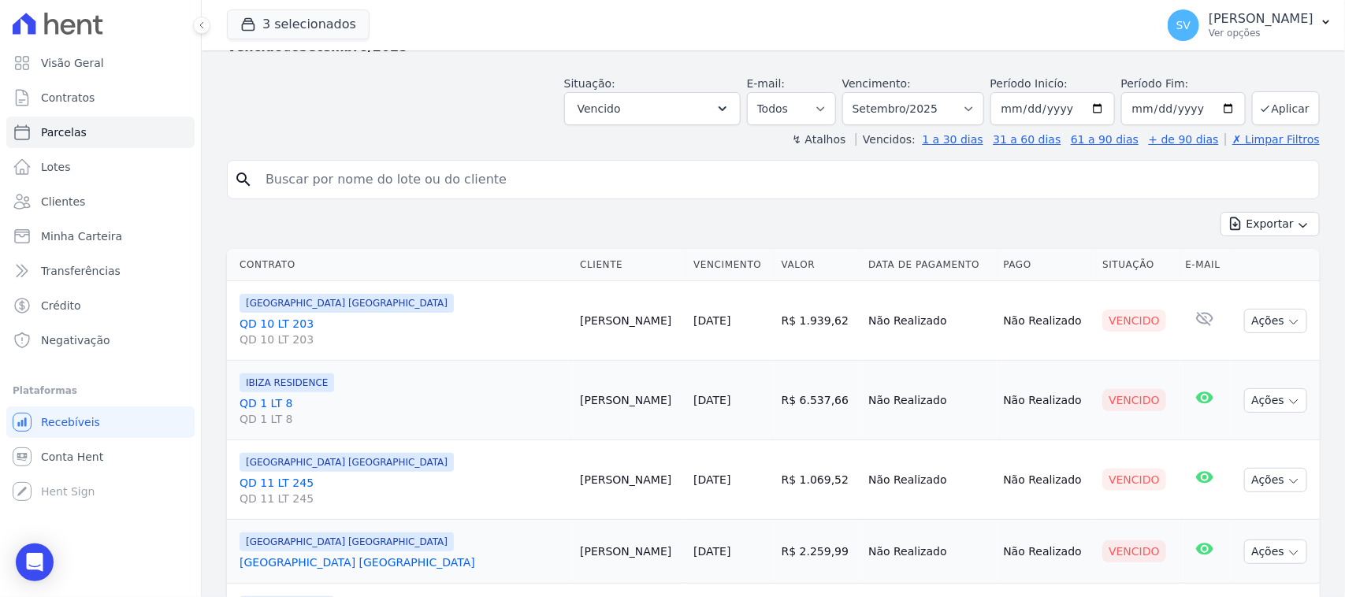
scroll to position [98, 0]
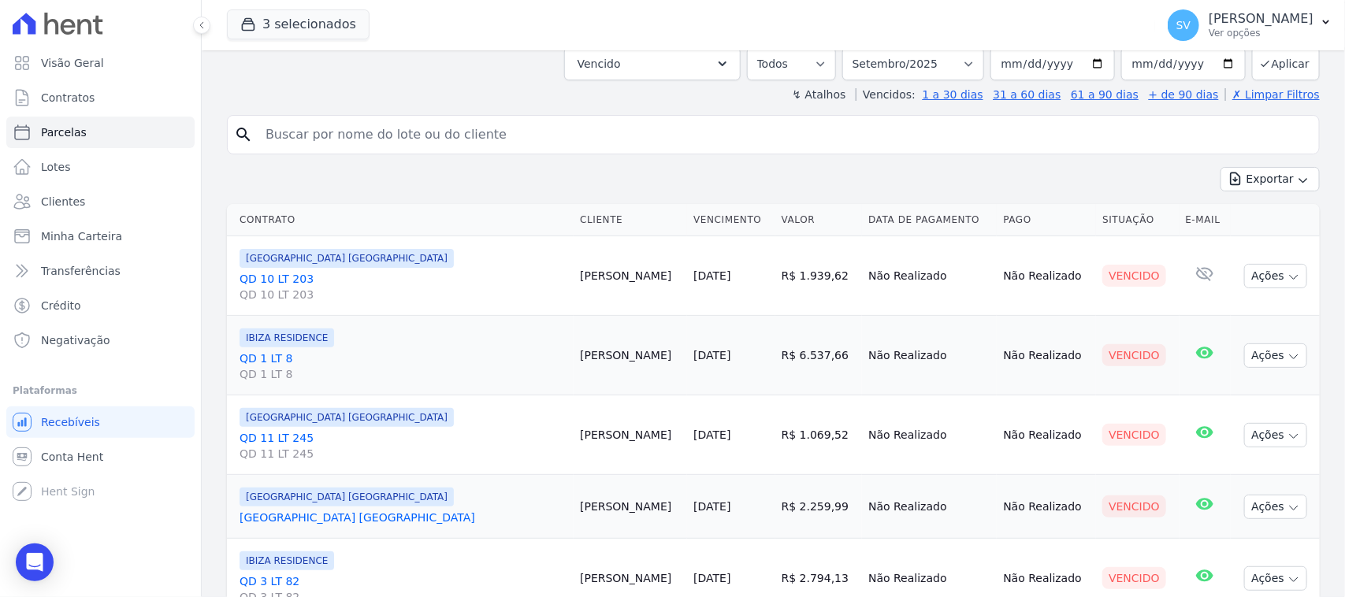
drag, startPoint x: 627, startPoint y: 273, endPoint x: 544, endPoint y: 280, distance: 83.0
click at [544, 280] on tr "BAHAMAS EAST VILLAGE QD 10 LT 203 QD 10 LT 203 Vanderlei Lima 02/09/2025 R$ 1.9…" at bounding box center [773, 276] width 1093 height 80
click at [498, 262] on div "[GEOGRAPHIC_DATA] [GEOGRAPHIC_DATA]" at bounding box center [403, 258] width 328 height 19
drag, startPoint x: 548, startPoint y: 272, endPoint x: 631, endPoint y: 273, distance: 82.7
click at [631, 273] on td "[PERSON_NAME]" at bounding box center [630, 276] width 113 height 80
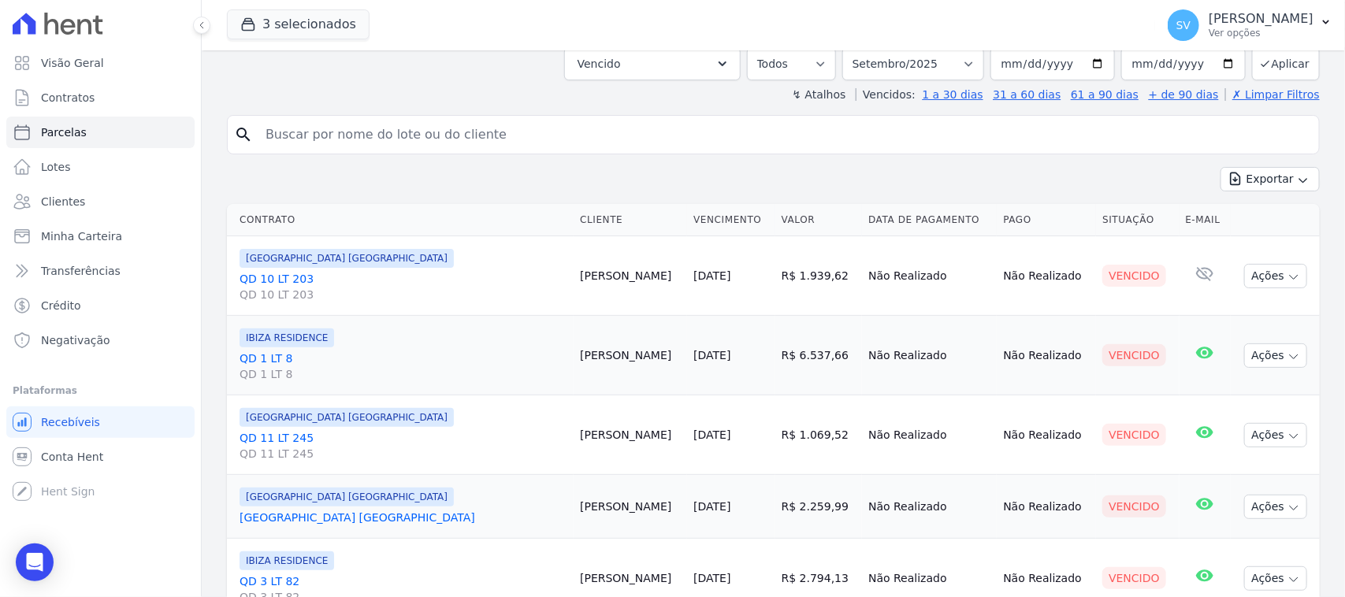
copy td "[PERSON_NAME]"
click at [737, 306] on td "[DATE]" at bounding box center [731, 276] width 88 height 80
drag, startPoint x: 595, startPoint y: 355, endPoint x: 555, endPoint y: 352, distance: 39.5
click at [542, 351] on tr "IBIZA RESIDENCE QD 1 LT 8 QD 1 LT 8 Marijane Silva 05/09/2025 R$ 6.537,66 Não R…" at bounding box center [773, 356] width 1093 height 80
click at [522, 355] on link "QD 1 LT 8 QD 1 LT 8" at bounding box center [403, 367] width 328 height 32
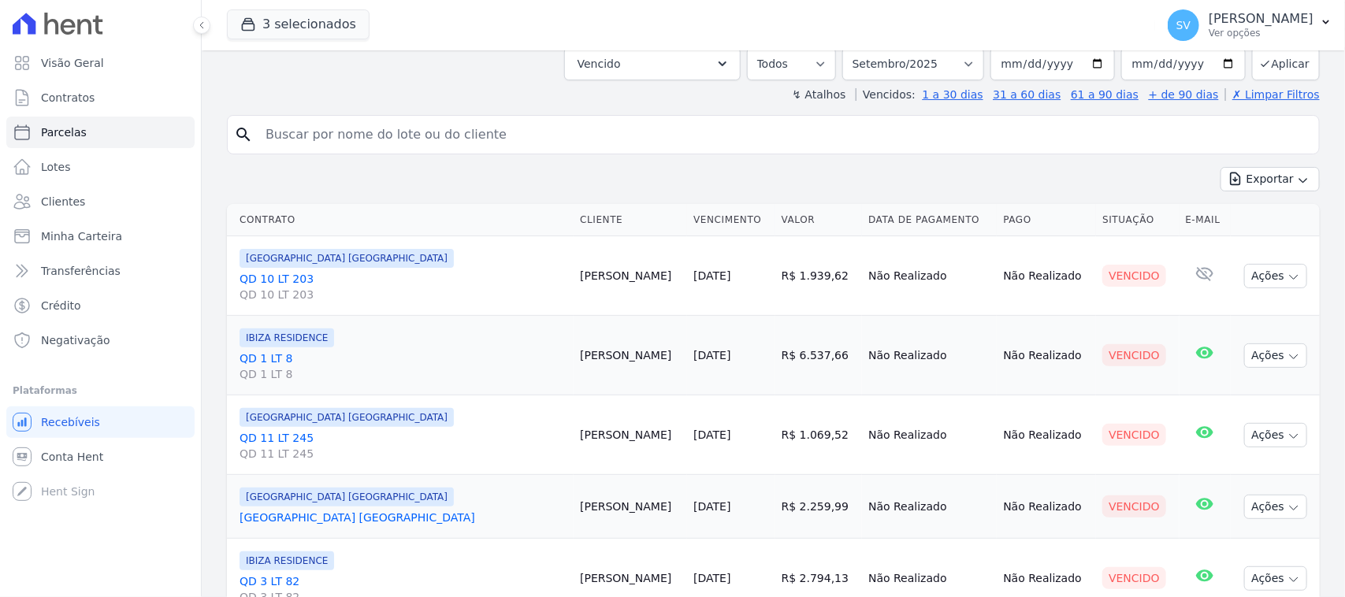
click at [534, 398] on td "BAHAMAS EAST VILLAGE QD 11 LT 245 QD 11 LT 245" at bounding box center [400, 435] width 347 height 80
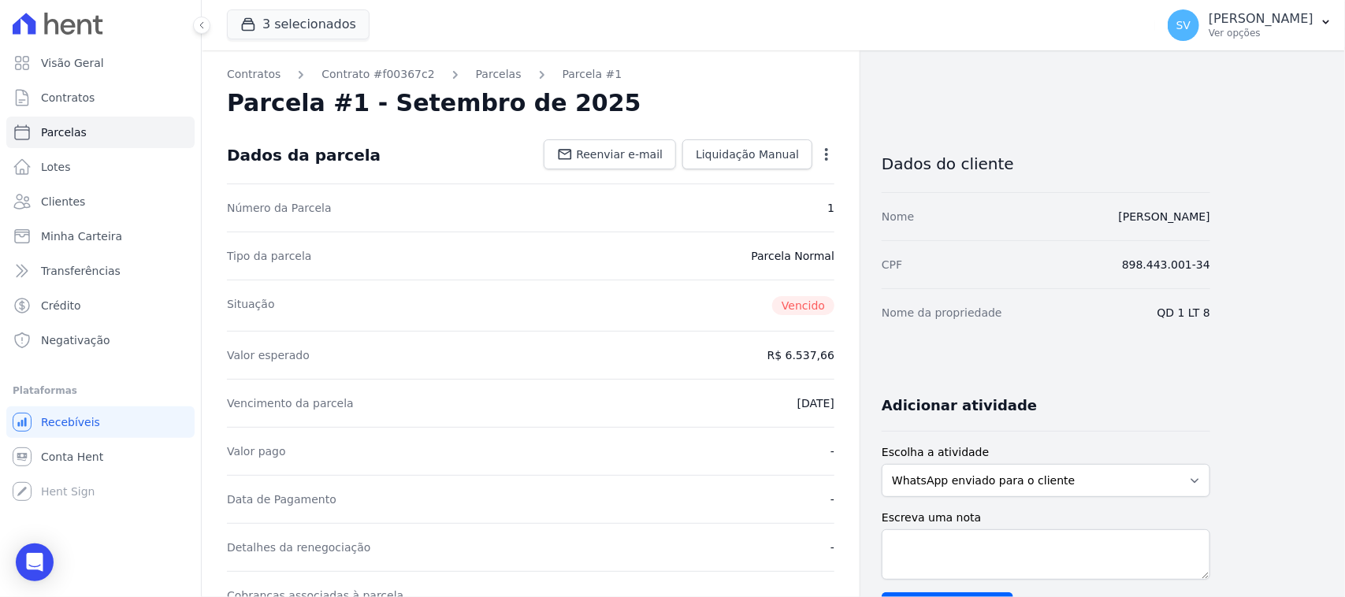
select select
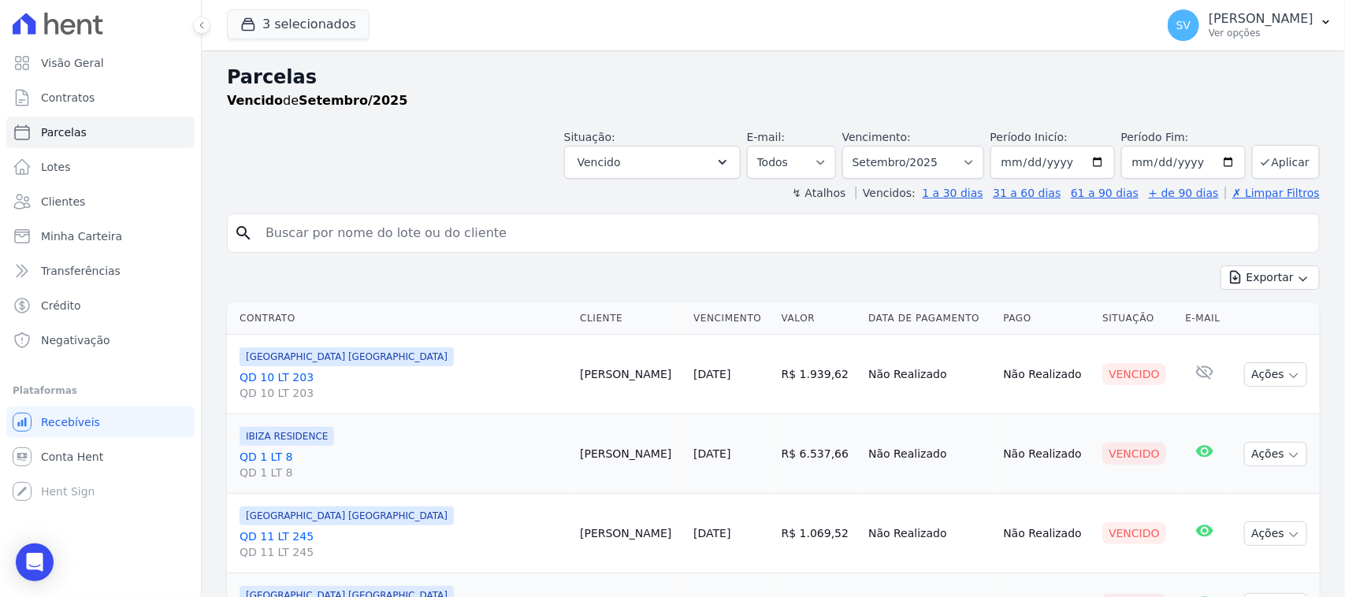
drag, startPoint x: 596, startPoint y: 457, endPoint x: 552, endPoint y: 453, distance: 44.3
click at [574, 453] on td "[PERSON_NAME]" at bounding box center [630, 454] width 113 height 80
copy td "Marijane"
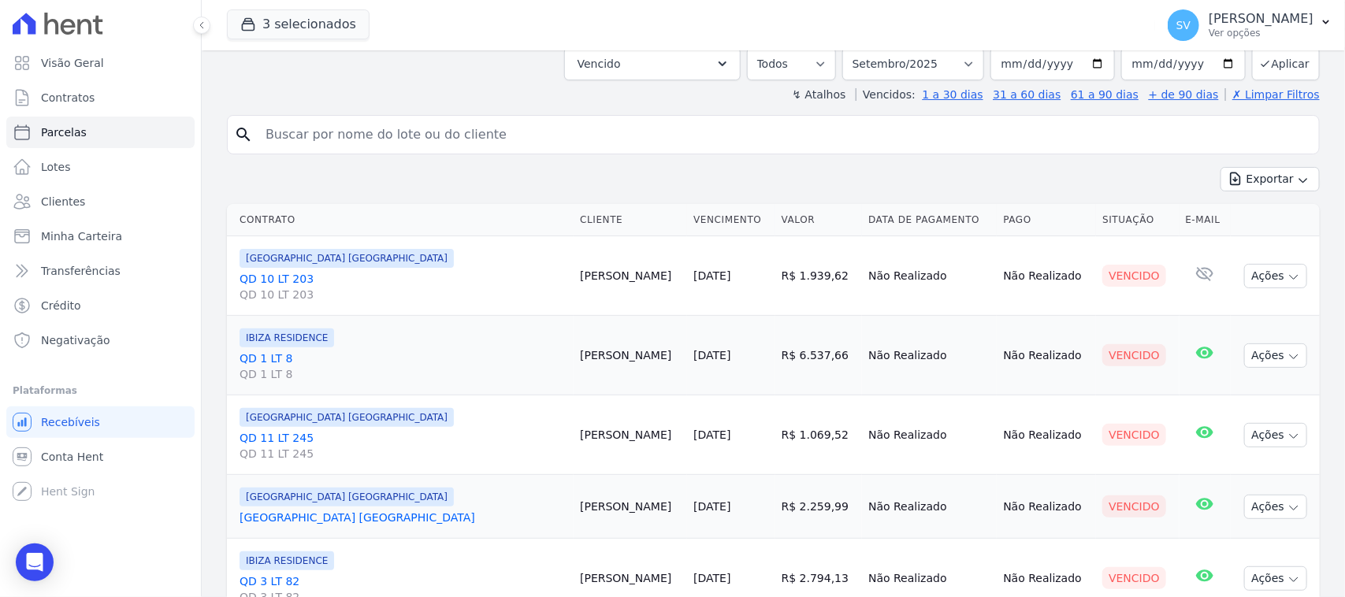
drag, startPoint x: 544, startPoint y: 440, endPoint x: 509, endPoint y: 431, distance: 36.5
click at [592, 439] on tr "BAHAMAS EAST VILLAGE QD 11 LT 245 QD 11 LT 245 Edmilson Santo 05/09/2025 R$ 1.0…" at bounding box center [773, 435] width 1093 height 80
drag, startPoint x: 490, startPoint y: 422, endPoint x: 544, endPoint y: 430, distance: 54.9
click at [490, 425] on div "[GEOGRAPHIC_DATA] [GEOGRAPHIC_DATA]" at bounding box center [403, 417] width 328 height 19
drag, startPoint x: 596, startPoint y: 441, endPoint x: 548, endPoint y: 441, distance: 48.1
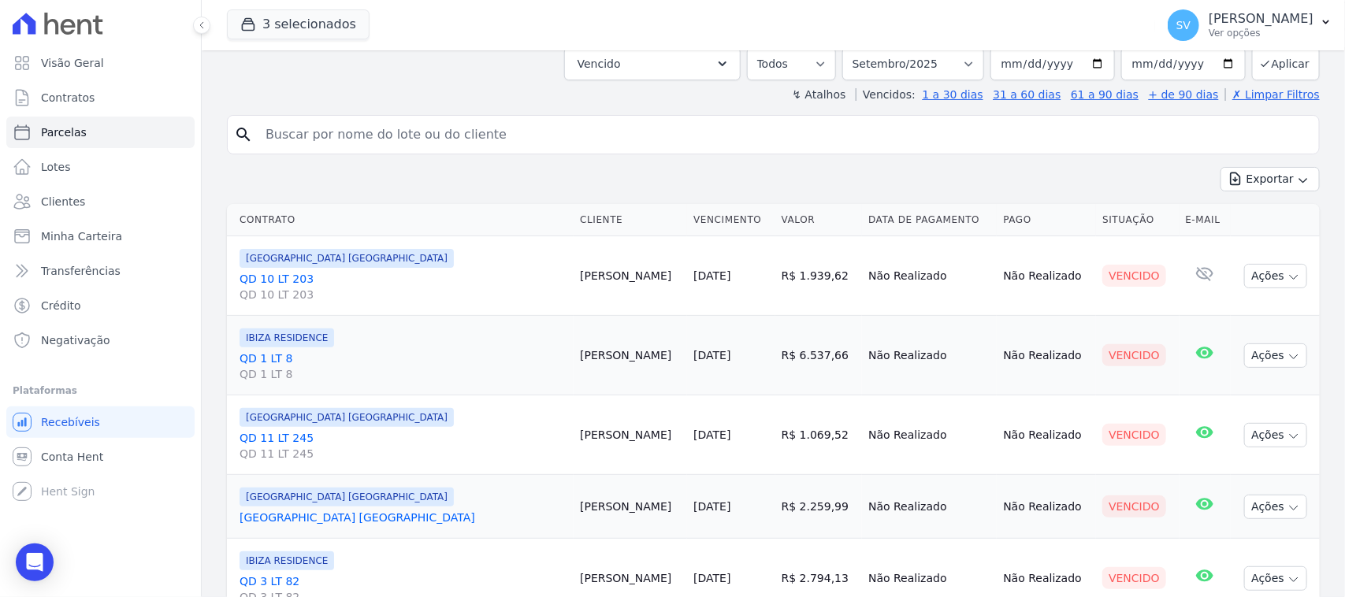
click at [574, 441] on td "Edmilson Santo" at bounding box center [630, 435] width 113 height 80
click at [574, 434] on td "Edmilson Santo" at bounding box center [630, 435] width 113 height 80
copy td "Edmilson"
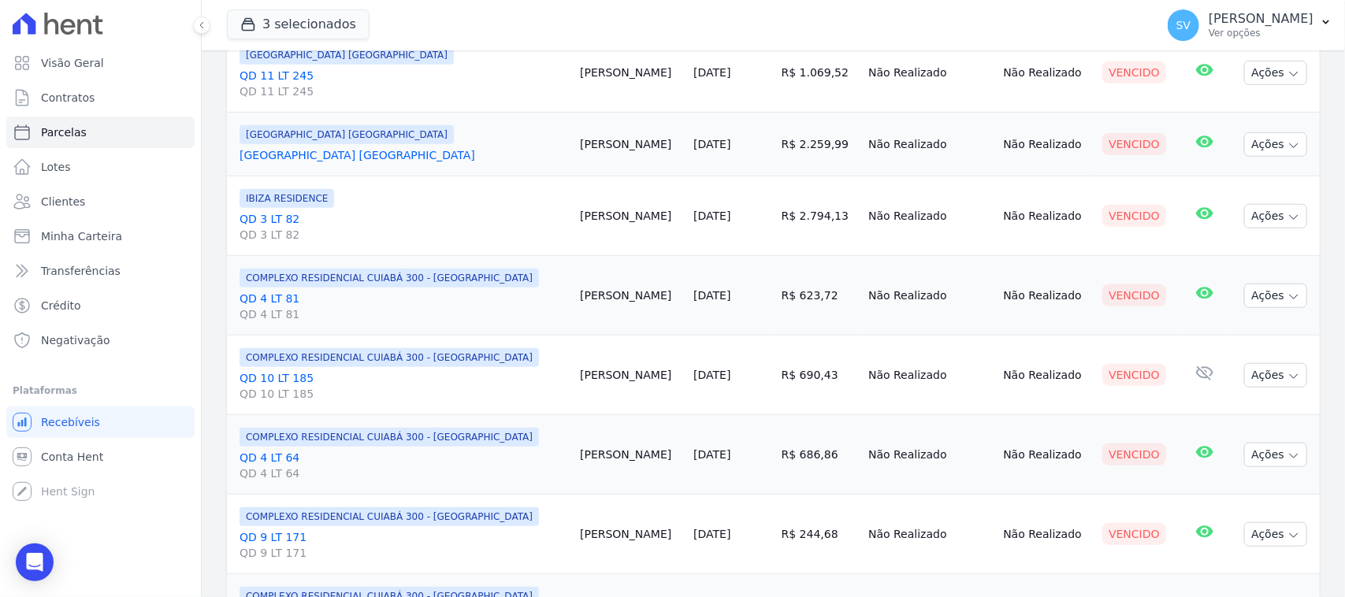
scroll to position [492, 0]
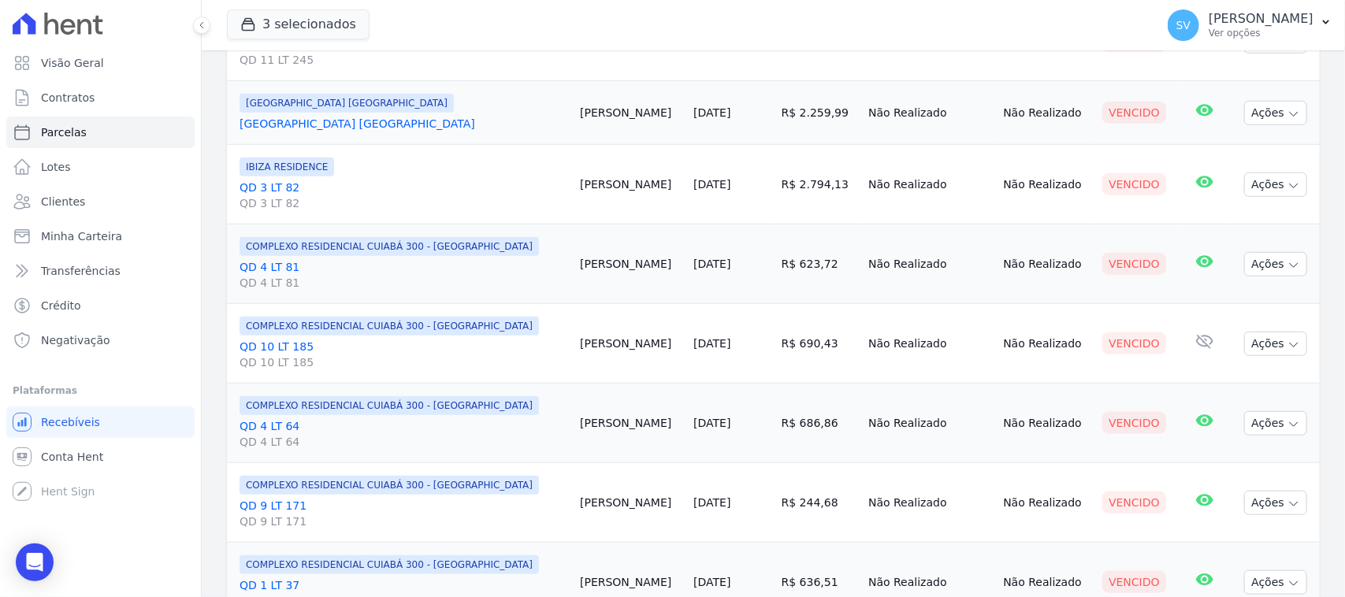
drag, startPoint x: 550, startPoint y: 262, endPoint x: 588, endPoint y: 272, distance: 39.2
click at [591, 269] on td "Danilo Arruda" at bounding box center [630, 265] width 113 height 80
drag, startPoint x: 554, startPoint y: 345, endPoint x: 592, endPoint y: 344, distance: 37.8
click at [592, 344] on td "Fabiana Silva" at bounding box center [630, 344] width 113 height 80
copy td "Fabiana"
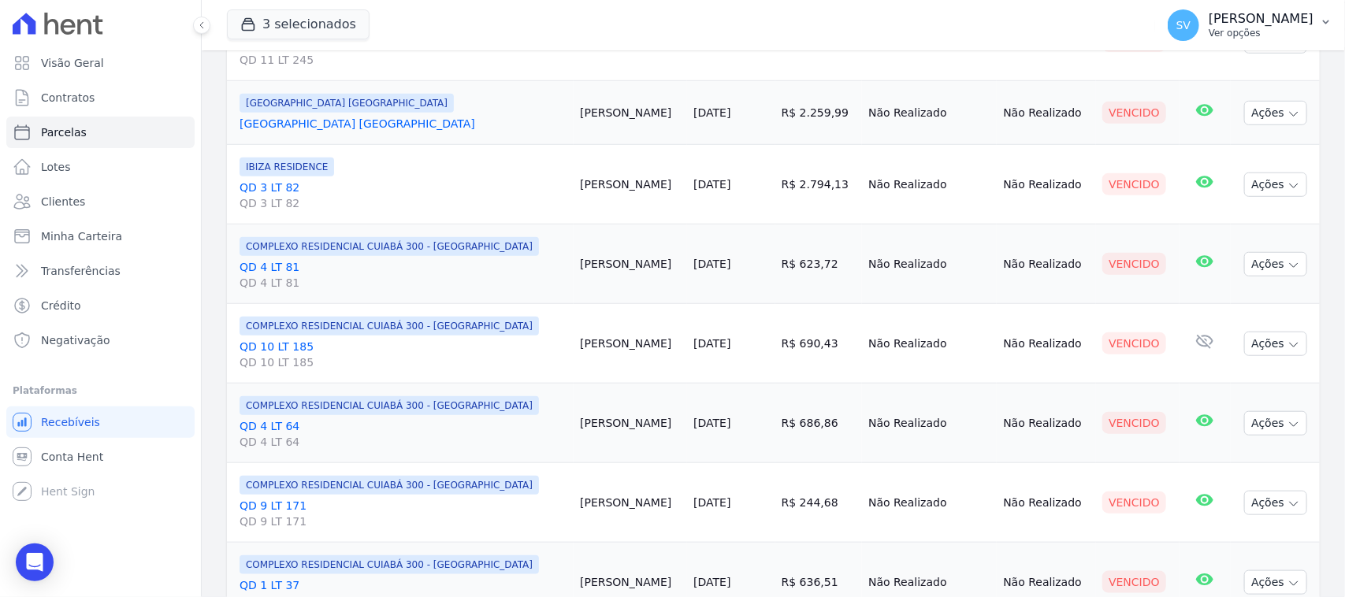
click at [1208, 28] on p "Ver opções" at bounding box center [1260, 33] width 105 height 13
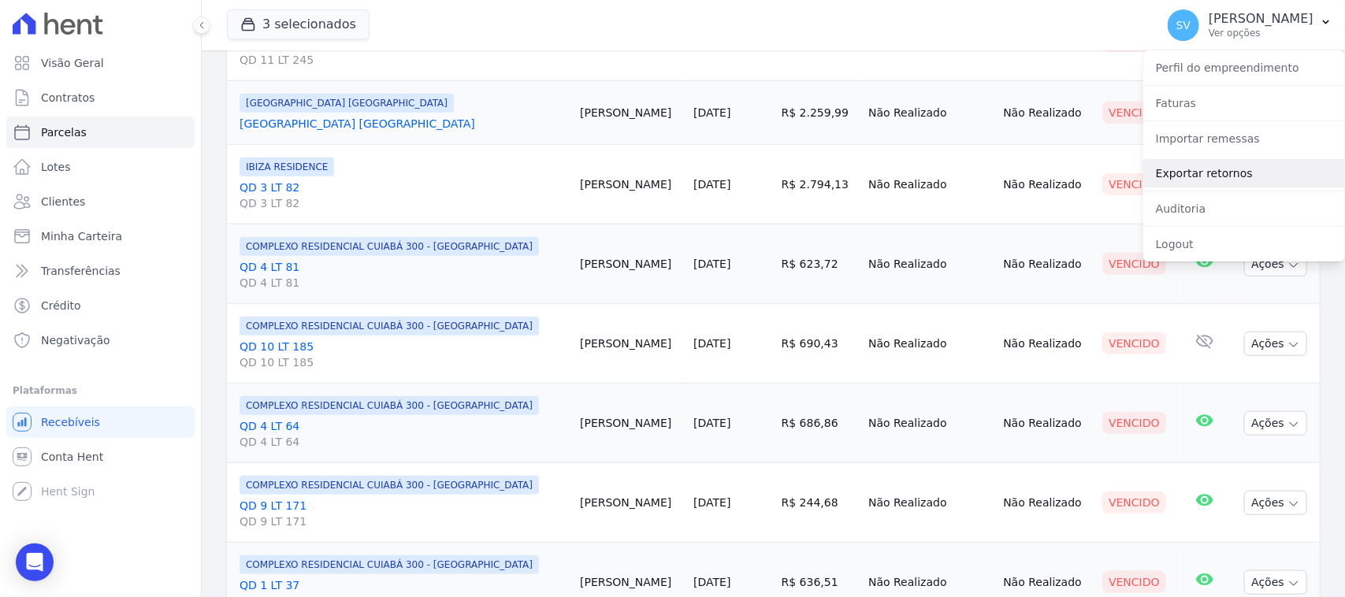
click at [1182, 179] on link "Exportar retornos" at bounding box center [1244, 173] width 202 height 28
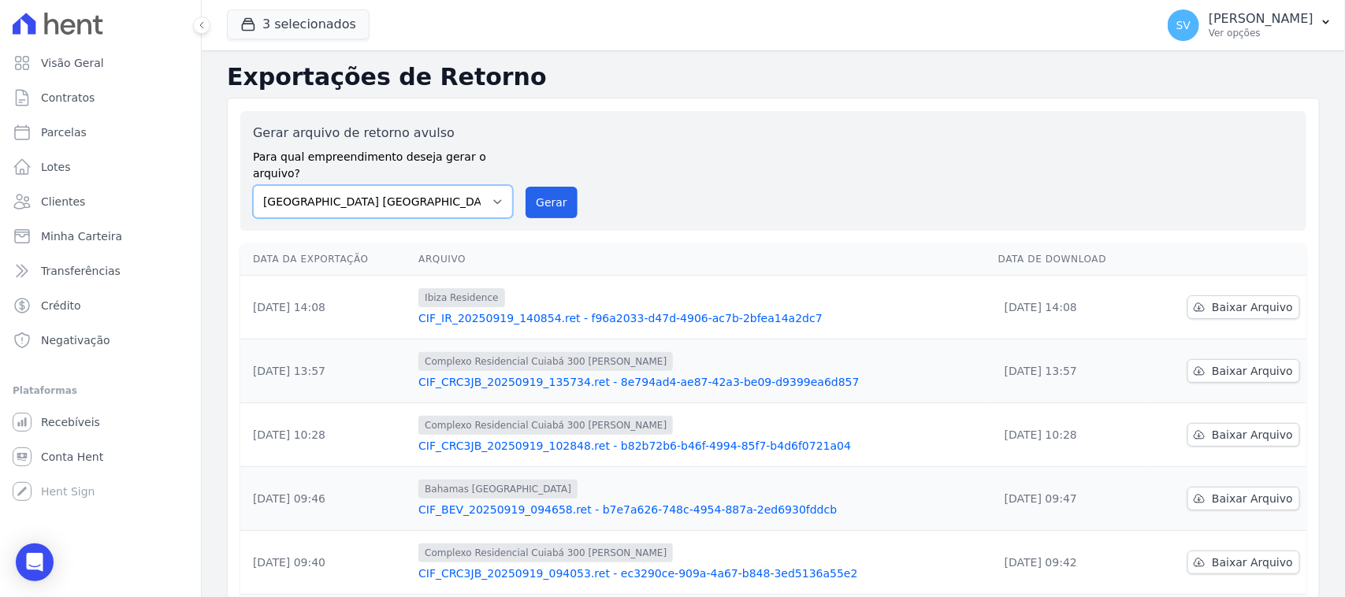
click at [458, 186] on select "[GEOGRAPHIC_DATA] COMPLEXO RESIDENCIAL [GEOGRAPHIC_DATA] 300 - [PERSON_NAME][GE…" at bounding box center [383, 201] width 260 height 33
select select "a999329b-d322-46c5-b2df-9163b092fb9b"
click at [253, 185] on select "[GEOGRAPHIC_DATA] COMPLEXO RESIDENCIAL [GEOGRAPHIC_DATA] 300 - [PERSON_NAME][GE…" at bounding box center [383, 201] width 260 height 33
click at [521, 194] on div "Gerar arquivo de retorno avulso Para qual empreendimento deseja gerar o arquivo…" at bounding box center [773, 171] width 1041 height 95
click at [546, 187] on button "Gerar" at bounding box center [551, 203] width 52 height 32
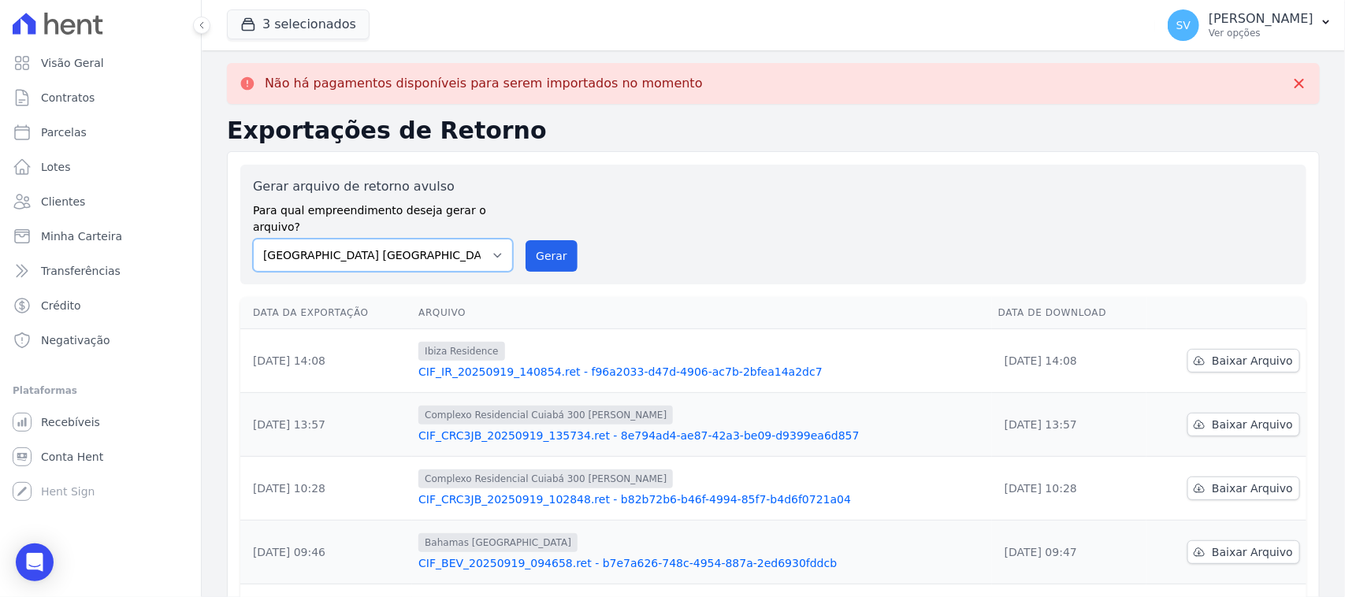
click at [457, 246] on select "[GEOGRAPHIC_DATA] COMPLEXO RESIDENCIAL [GEOGRAPHIC_DATA] 300 - [PERSON_NAME][GE…" at bounding box center [383, 255] width 260 height 33
select select "a999329b-d322-46c5-b2df-9163b092fb9b"
click at [253, 239] on select "[GEOGRAPHIC_DATA] COMPLEXO RESIDENCIAL [GEOGRAPHIC_DATA] 300 - [PERSON_NAME][GE…" at bounding box center [383, 255] width 260 height 33
click at [560, 240] on button "Gerar" at bounding box center [551, 256] width 52 height 32
click at [445, 242] on select "[GEOGRAPHIC_DATA] COMPLEXO RESIDENCIAL [GEOGRAPHIC_DATA] 300 - [PERSON_NAME][GE…" at bounding box center [383, 255] width 260 height 33
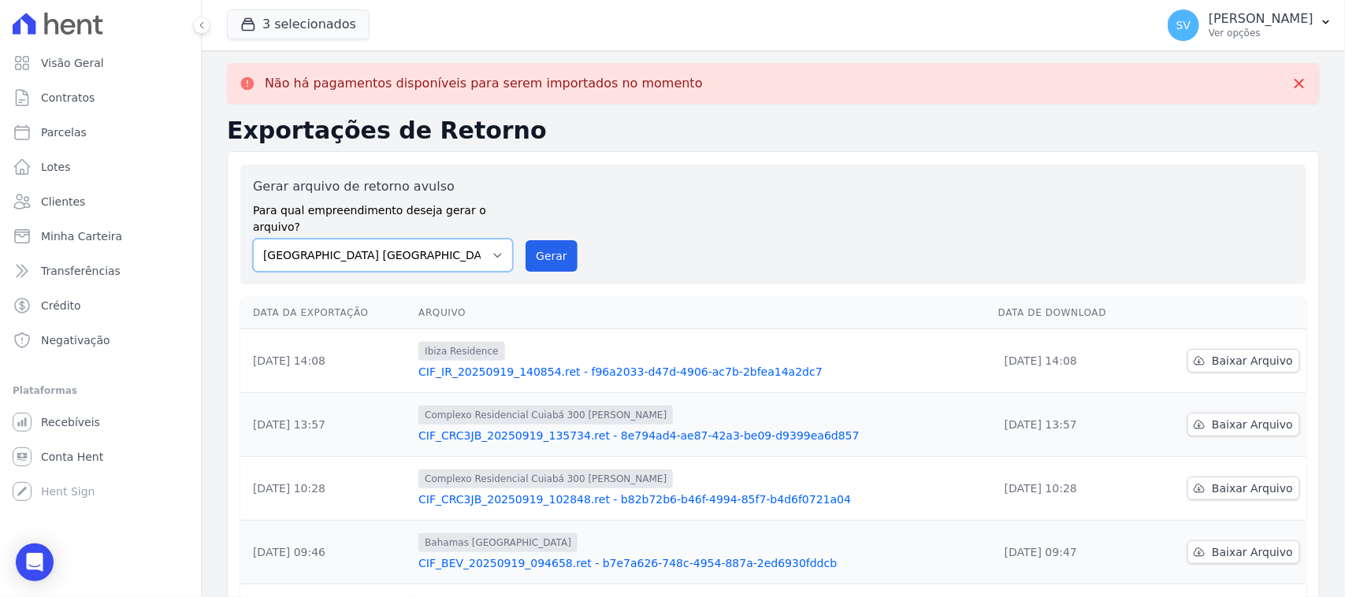
select select "73a372cd-5640-41c8-aaea-11bd74619c10"
click at [253, 239] on select "[GEOGRAPHIC_DATA] COMPLEXO RESIDENCIAL [GEOGRAPHIC_DATA] 300 - [PERSON_NAME][GE…" at bounding box center [383, 255] width 260 height 33
click at [552, 240] on button "Gerar" at bounding box center [551, 256] width 52 height 32
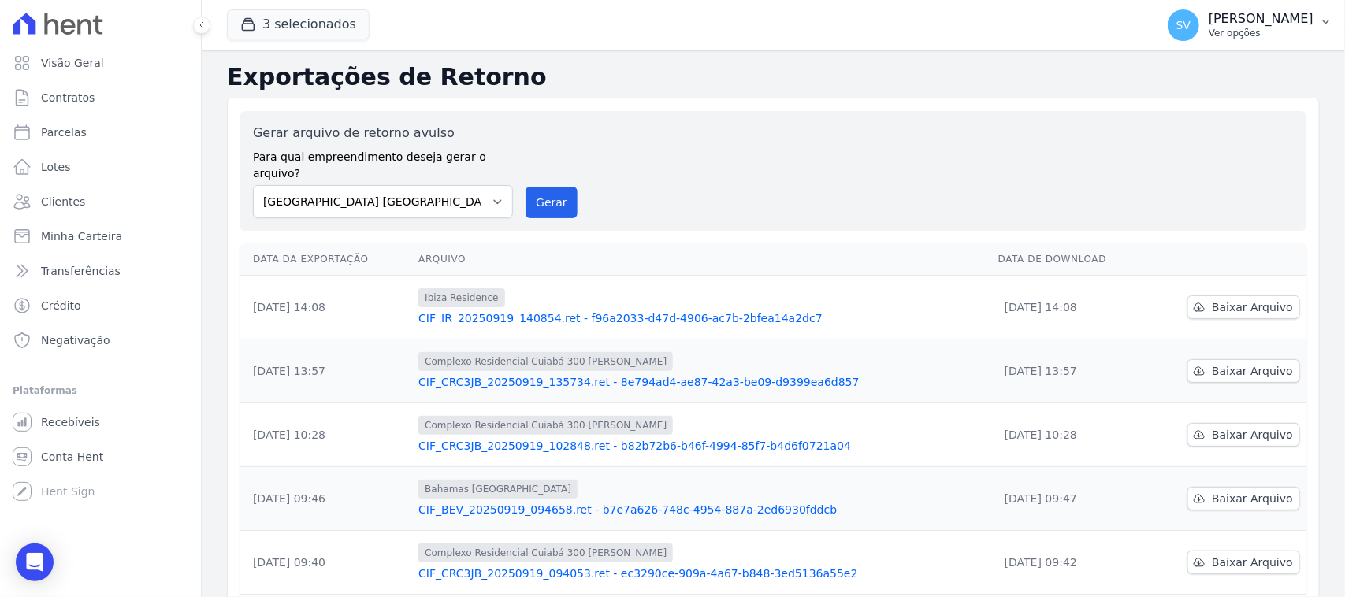
click at [1168, 9] on div "SV SHIRLEY VANESSA SOUSA ALVES Ver opções" at bounding box center [1241, 25] width 146 height 32
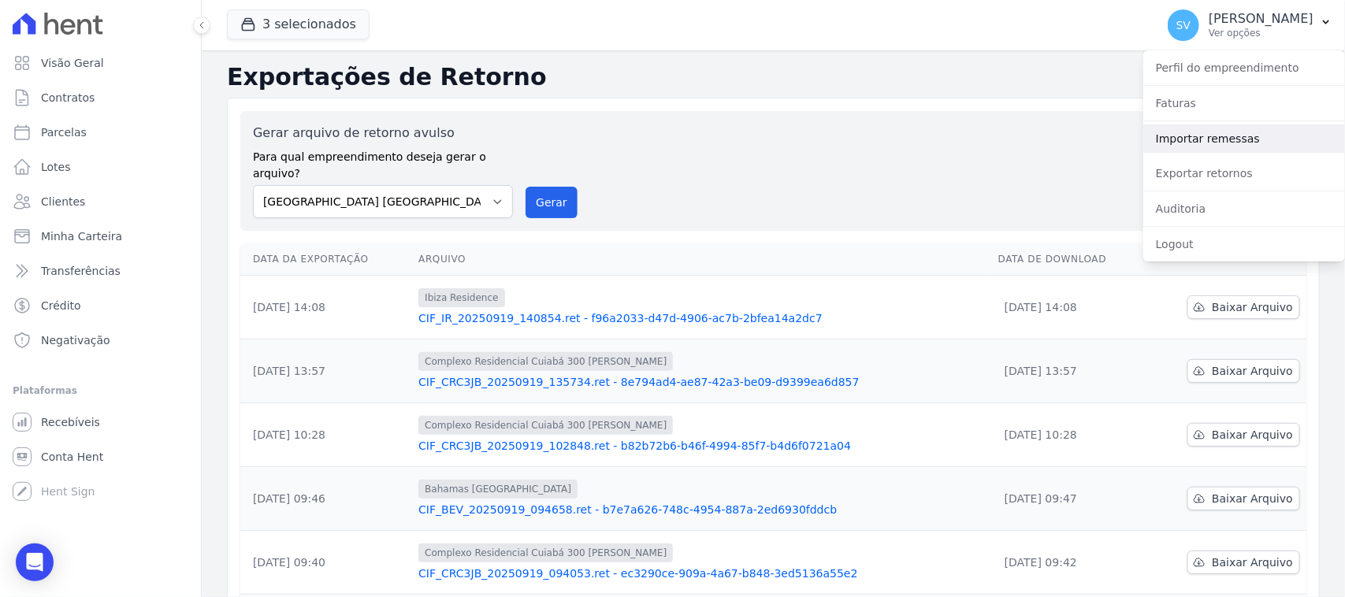
click at [1249, 150] on link "Importar remessas" at bounding box center [1244, 138] width 202 height 28
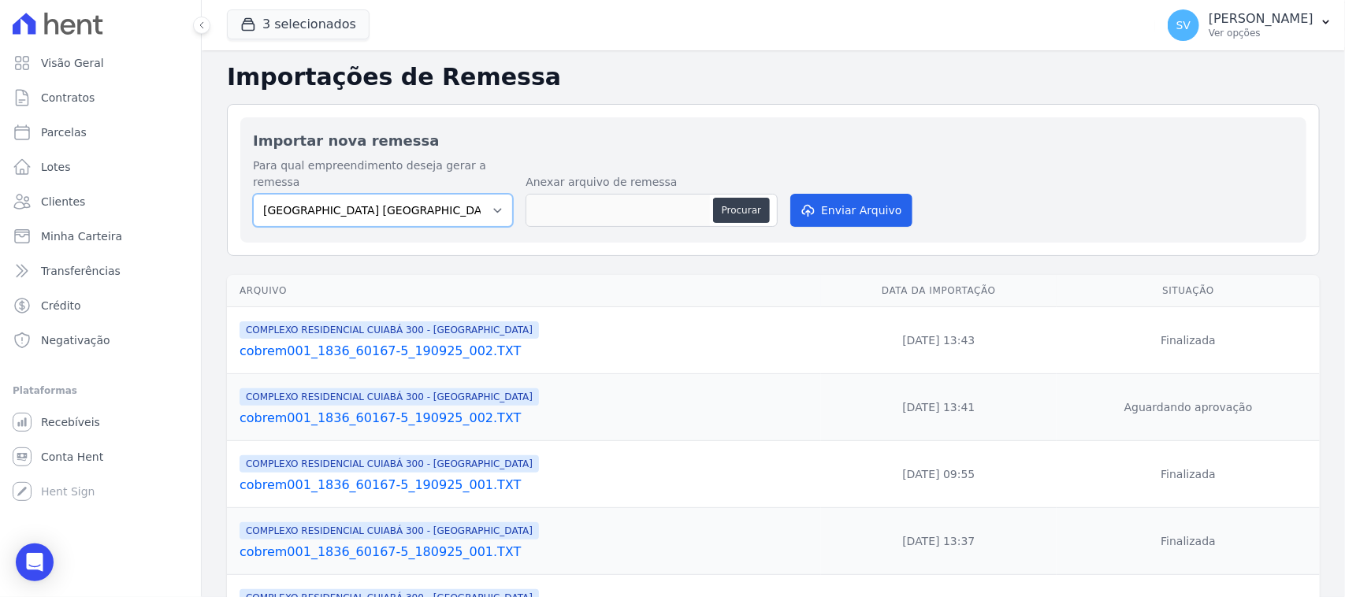
click at [383, 194] on select "[GEOGRAPHIC_DATA] COMPLEXO RESIDENCIAL [GEOGRAPHIC_DATA] 300 - [PERSON_NAME][GE…" at bounding box center [383, 210] width 260 height 33
select select "a999329b-d322-46c5-b2df-9163b092fb9b"
click at [253, 194] on select "[GEOGRAPHIC_DATA] COMPLEXO RESIDENCIAL [GEOGRAPHIC_DATA] 300 - [PERSON_NAME][GE…" at bounding box center [383, 210] width 260 height 33
click at [738, 198] on button "Procurar" at bounding box center [741, 210] width 57 height 25
type input "cobrem001_1836_60167-5_190925_003.TXT"
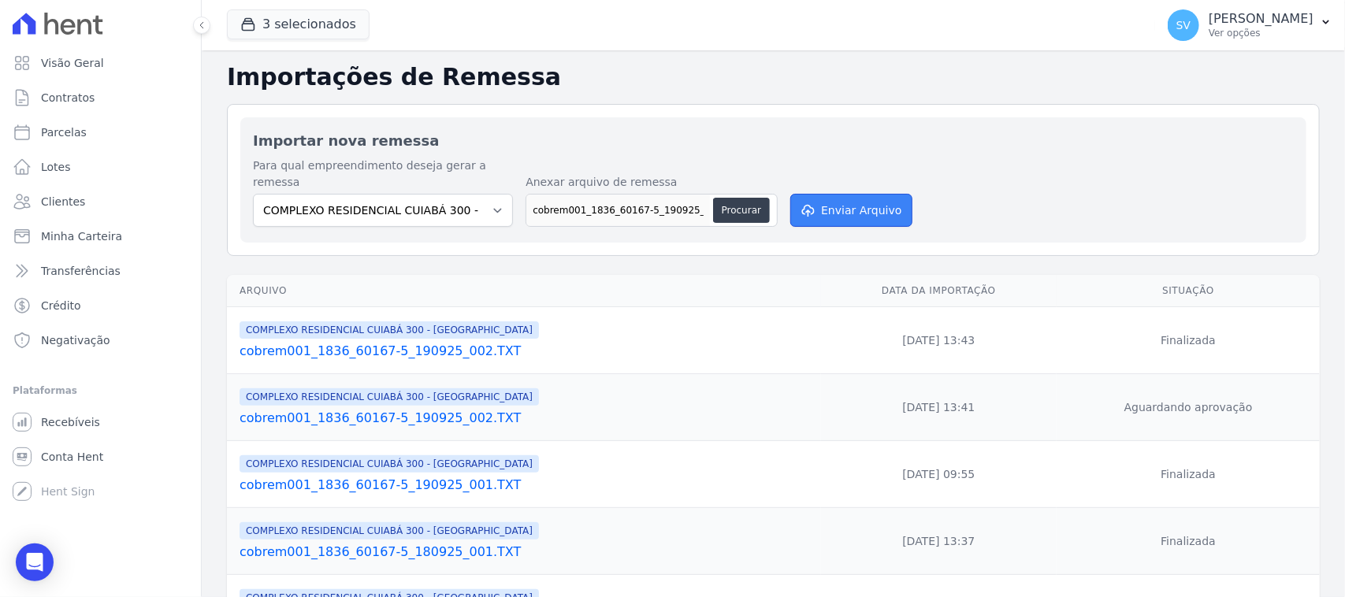
click at [837, 194] on button "Enviar Arquivo" at bounding box center [850, 210] width 121 height 33
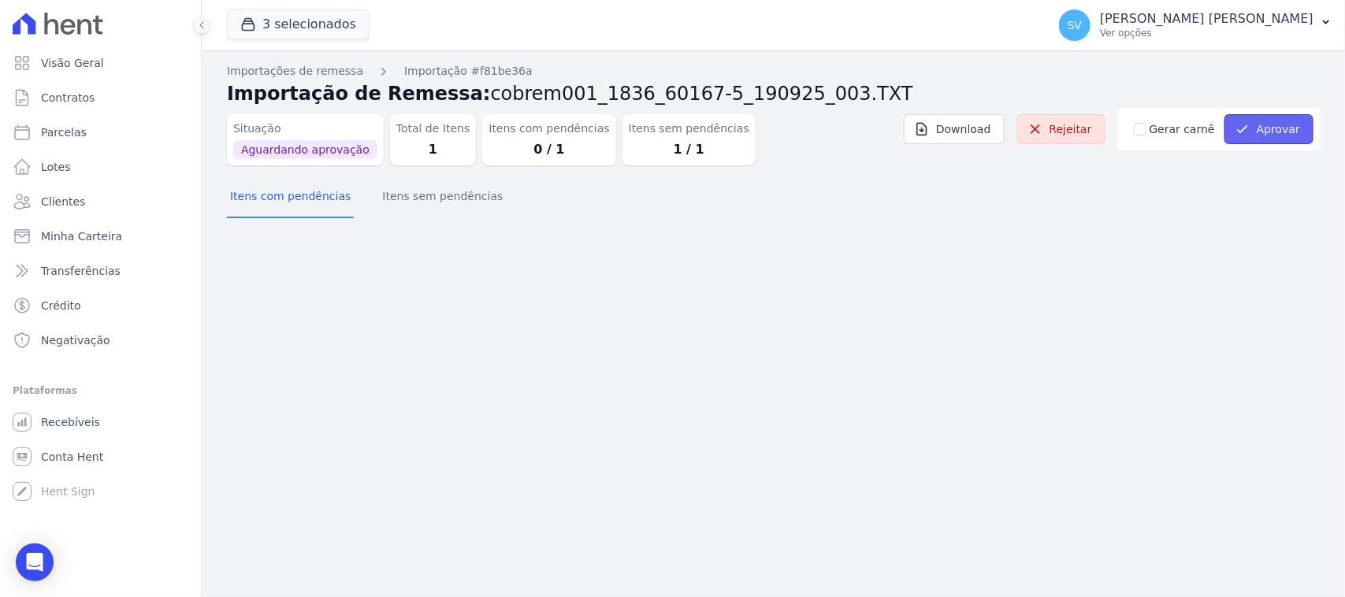
click at [1284, 124] on button "Aprovar" at bounding box center [1268, 129] width 89 height 30
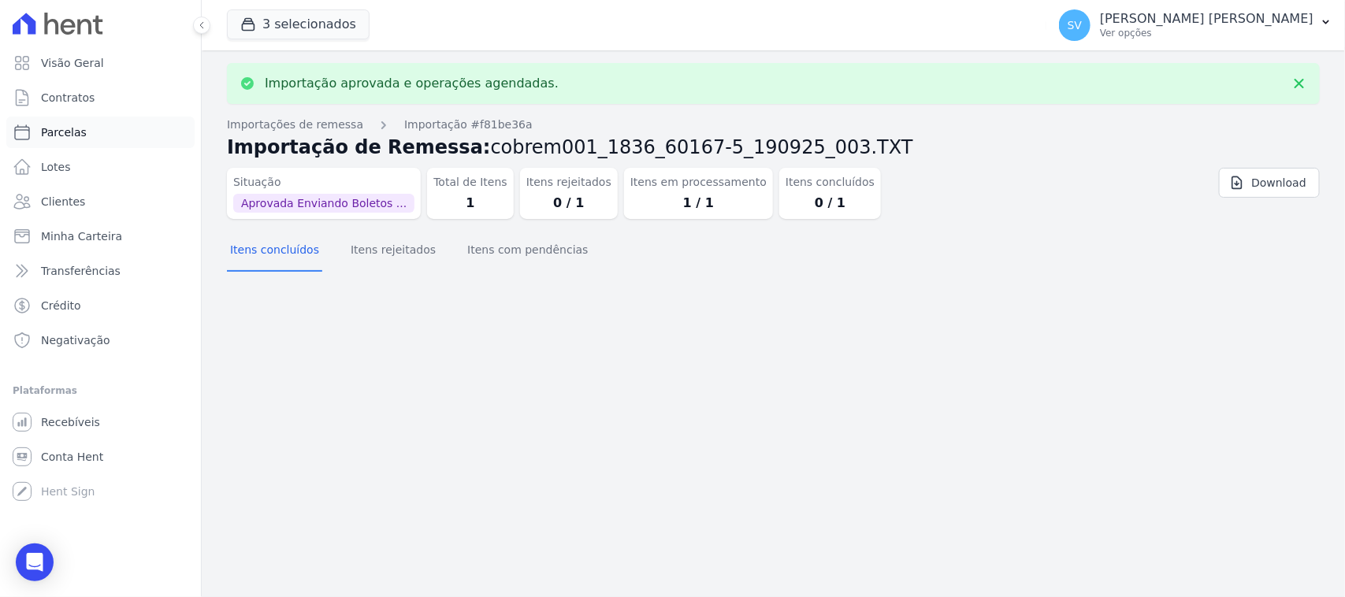
click at [142, 130] on link "Parcelas" at bounding box center [100, 133] width 188 height 32
select select
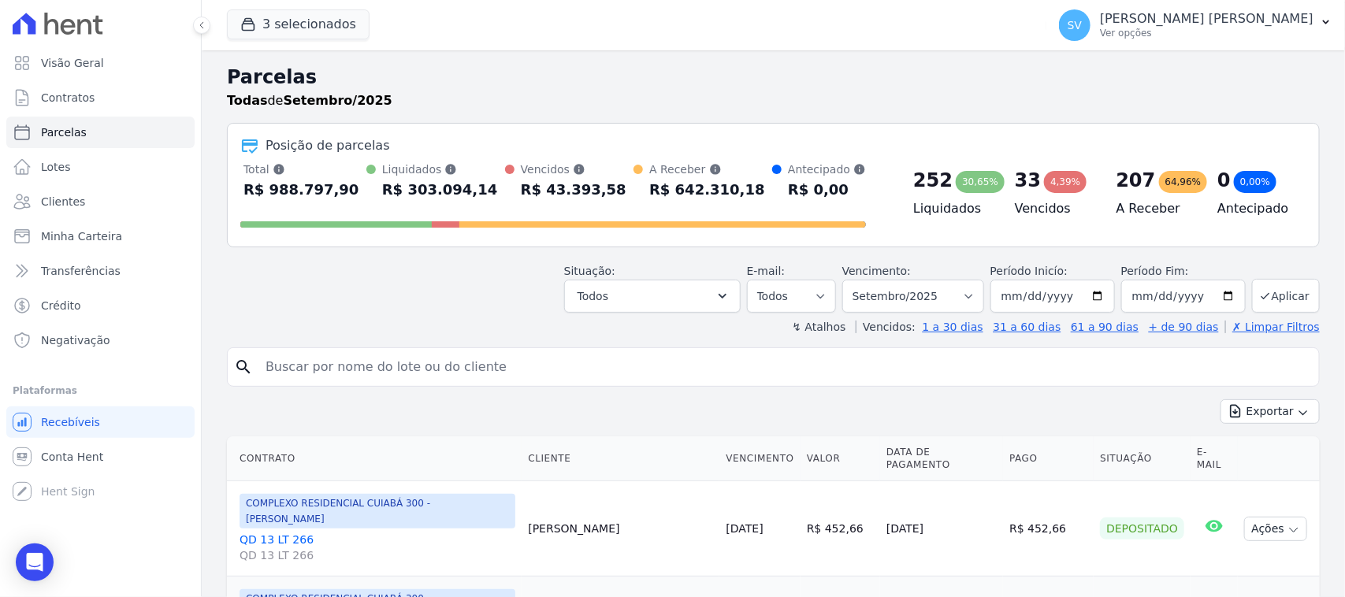
click at [655, 371] on input "search" at bounding box center [784, 367] width 1056 height 32
type input "ILSAMARA [PERSON_NAME] [PERSON_NAME]"
select select
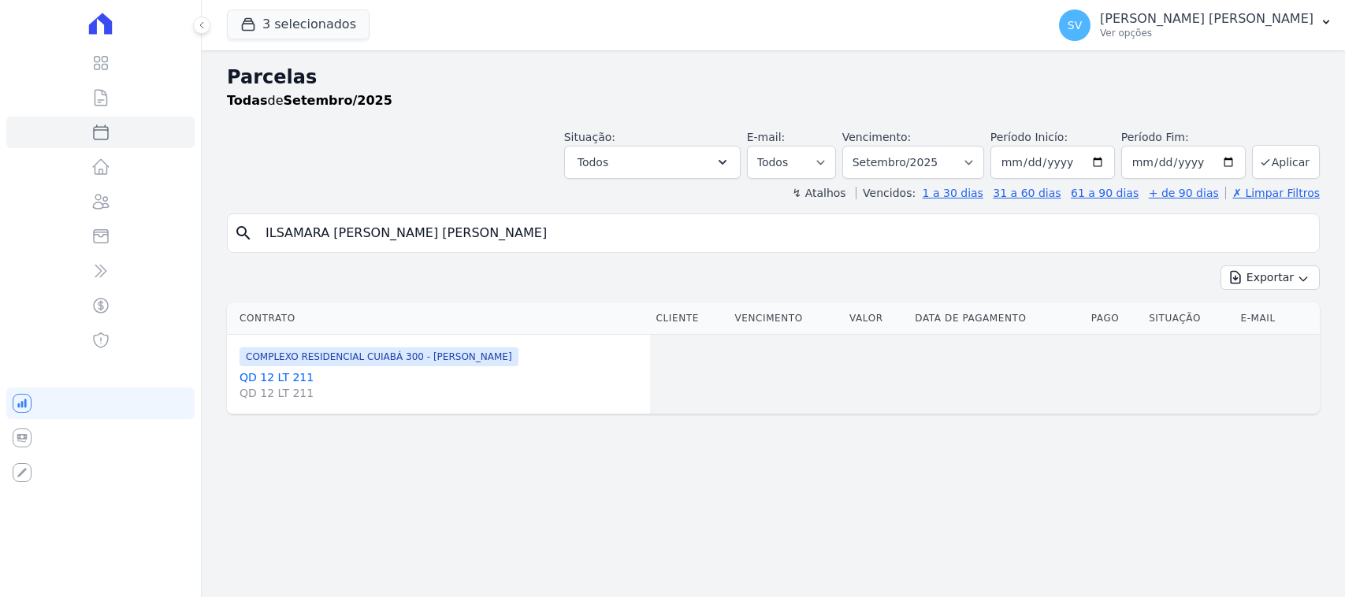
select select
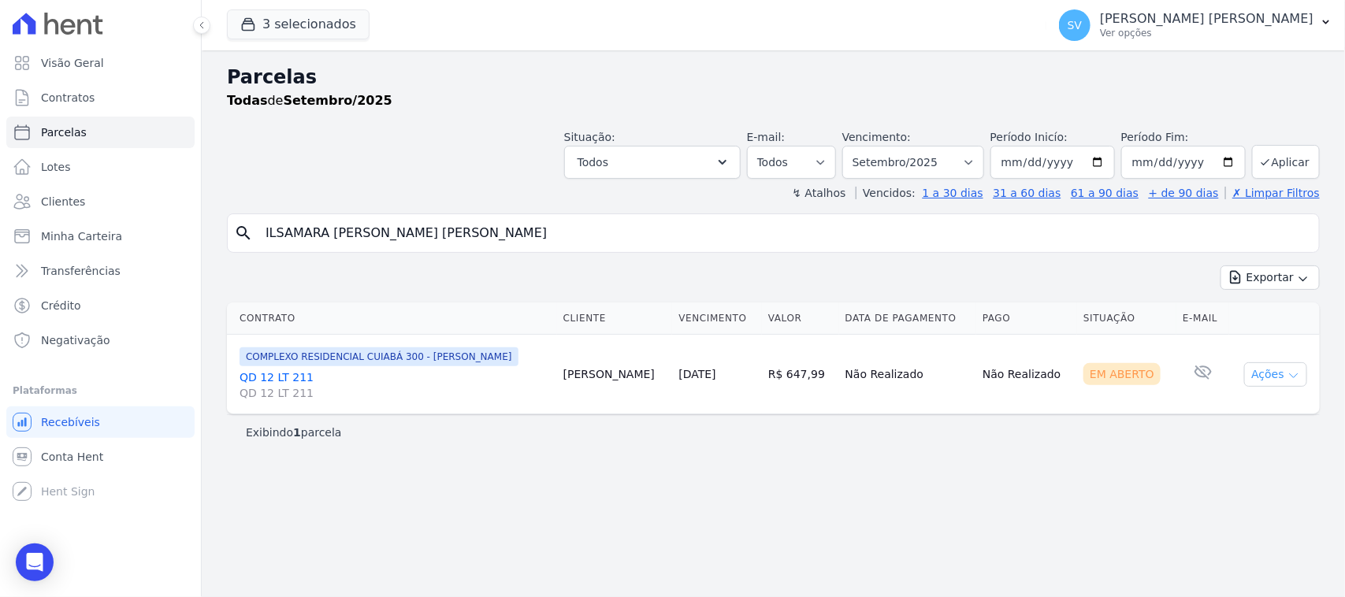
click at [1275, 370] on button "Ações" at bounding box center [1275, 374] width 63 height 24
click at [1246, 402] on link "Ver boleto" at bounding box center [1269, 410] width 151 height 29
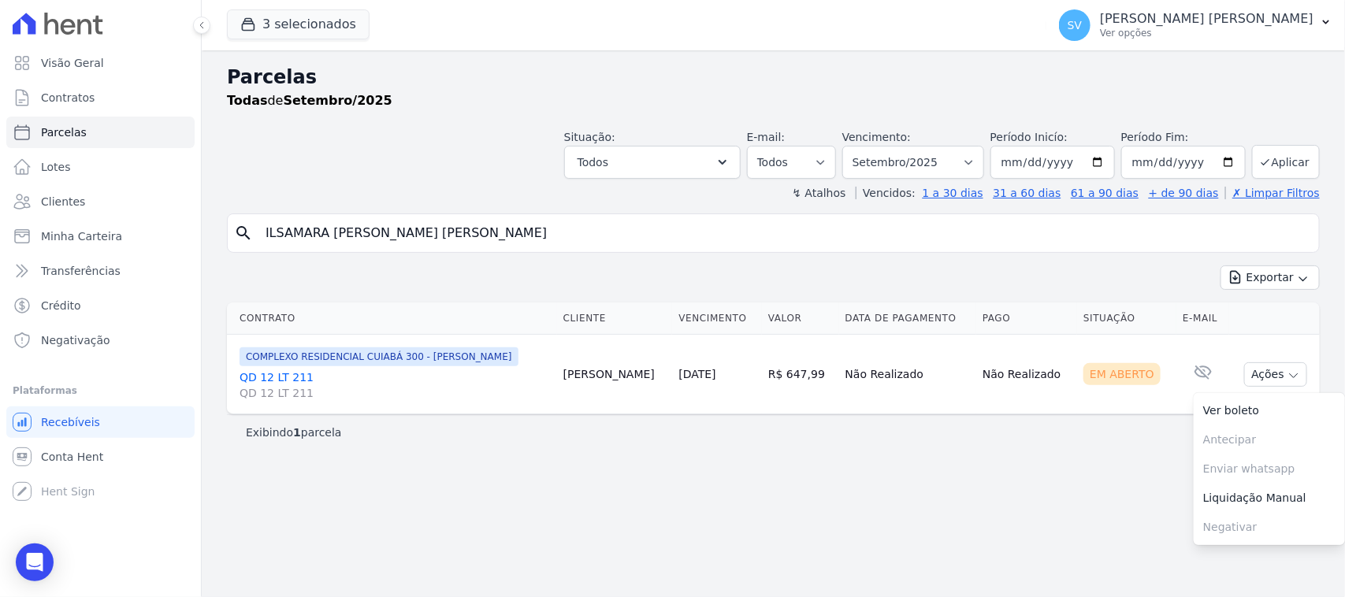
drag, startPoint x: 433, startPoint y: 65, endPoint x: 414, endPoint y: 69, distance: 19.2
click at [432, 65] on h2 "Parcelas" at bounding box center [773, 77] width 1093 height 28
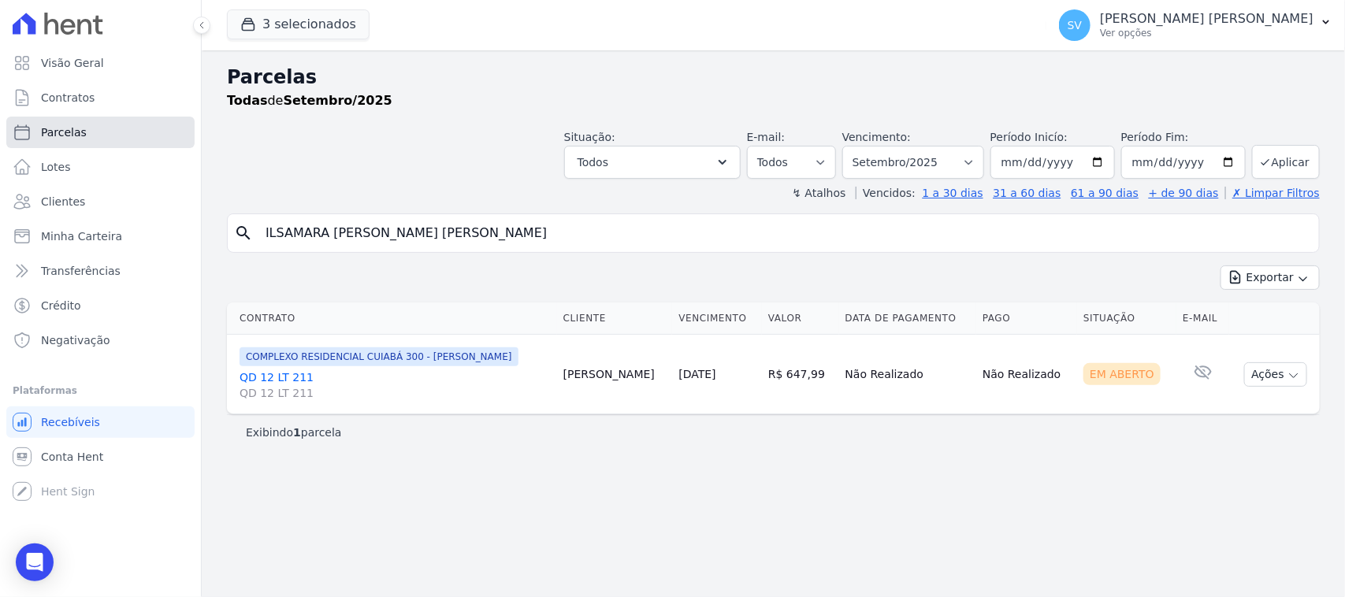
click at [83, 124] on link "Parcelas" at bounding box center [100, 133] width 188 height 32
click at [107, 49] on link "Visão Geral" at bounding box center [100, 63] width 188 height 32
select select
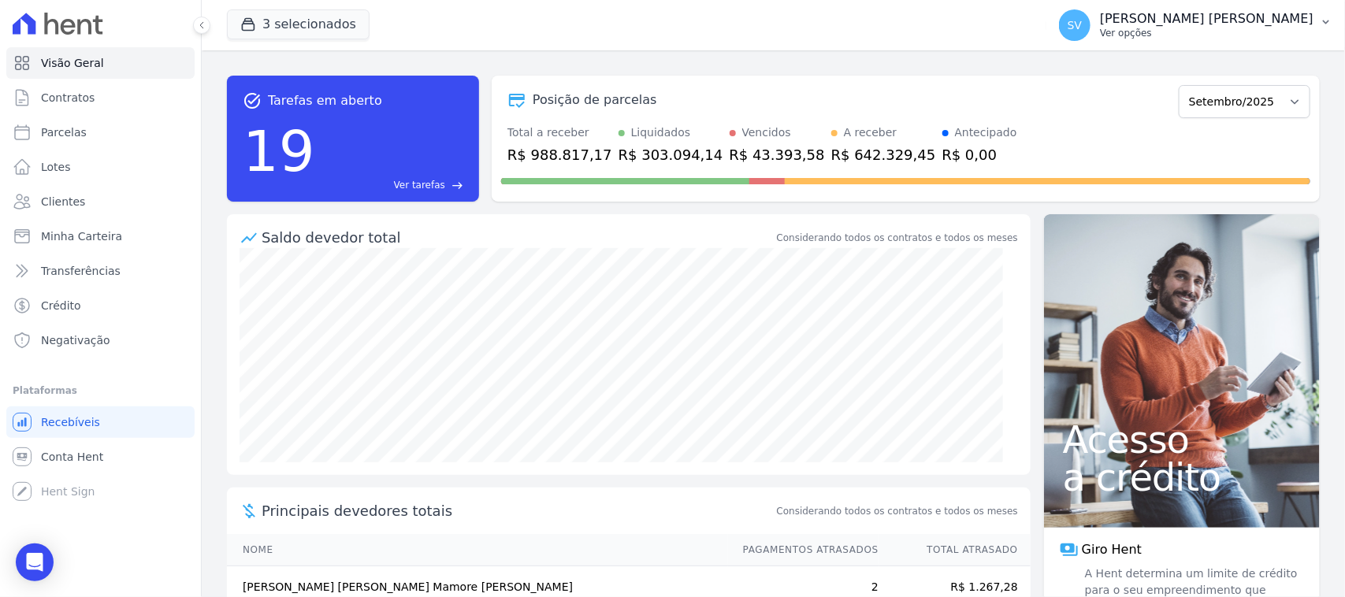
click at [1267, 35] on p "Ver opções" at bounding box center [1206, 33] width 213 height 13
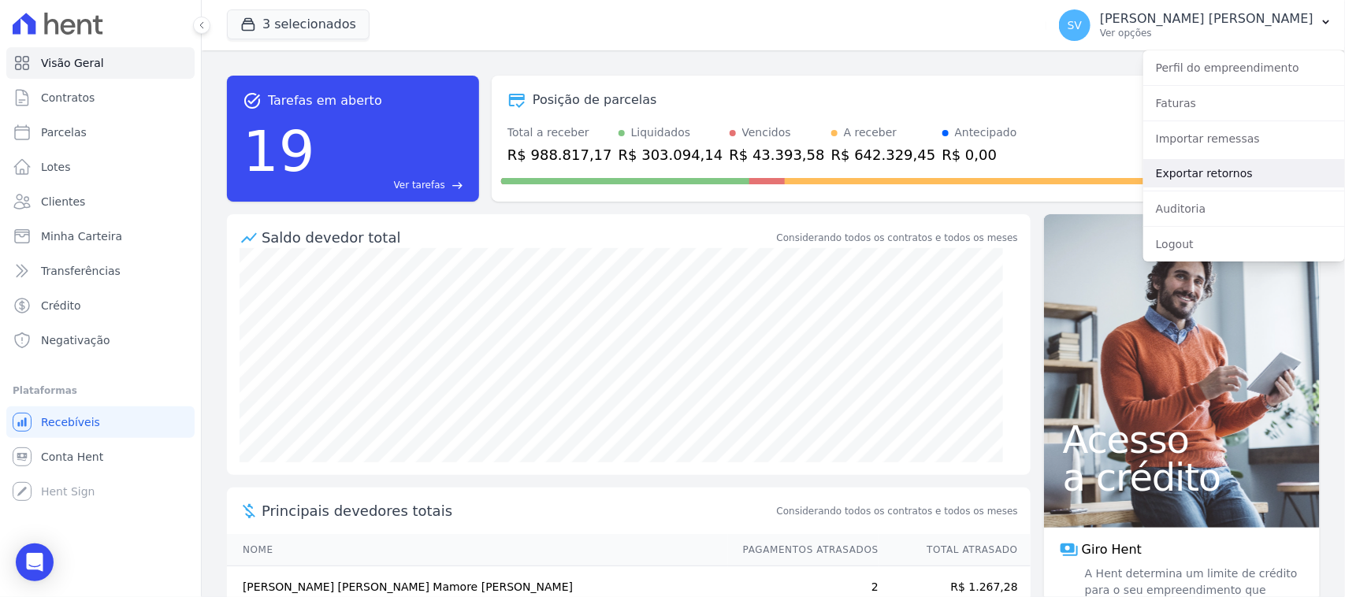
click at [1259, 180] on link "Exportar retornos" at bounding box center [1244, 173] width 202 height 28
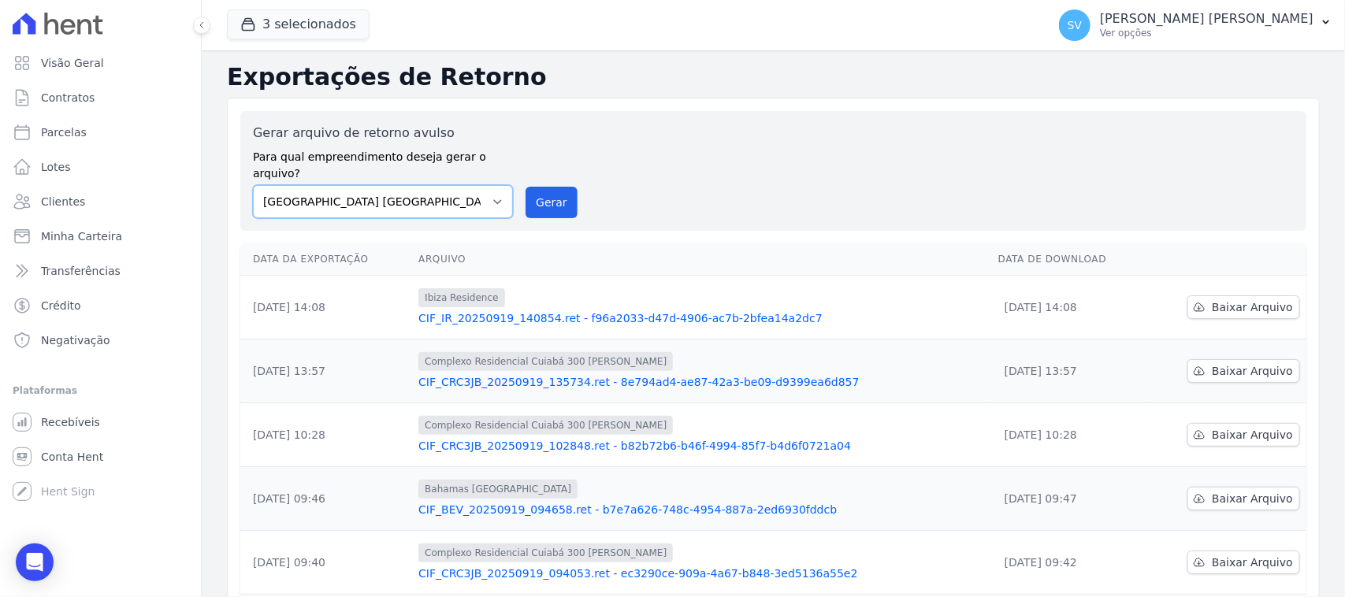
drag, startPoint x: 437, startPoint y: 174, endPoint x: 451, endPoint y: 199, distance: 28.5
click at [437, 185] on select "[GEOGRAPHIC_DATA] COMPLEXO RESIDENCIAL [GEOGRAPHIC_DATA] 300 - [PERSON_NAME][GE…" at bounding box center [383, 201] width 260 height 33
select select "a999329b-d322-46c5-b2df-9163b092fb9b"
click at [253, 185] on select "[GEOGRAPHIC_DATA] COMPLEXO RESIDENCIAL [GEOGRAPHIC_DATA] 300 - [PERSON_NAME][GE…" at bounding box center [383, 201] width 260 height 33
click at [549, 187] on button "Gerar" at bounding box center [551, 203] width 52 height 32
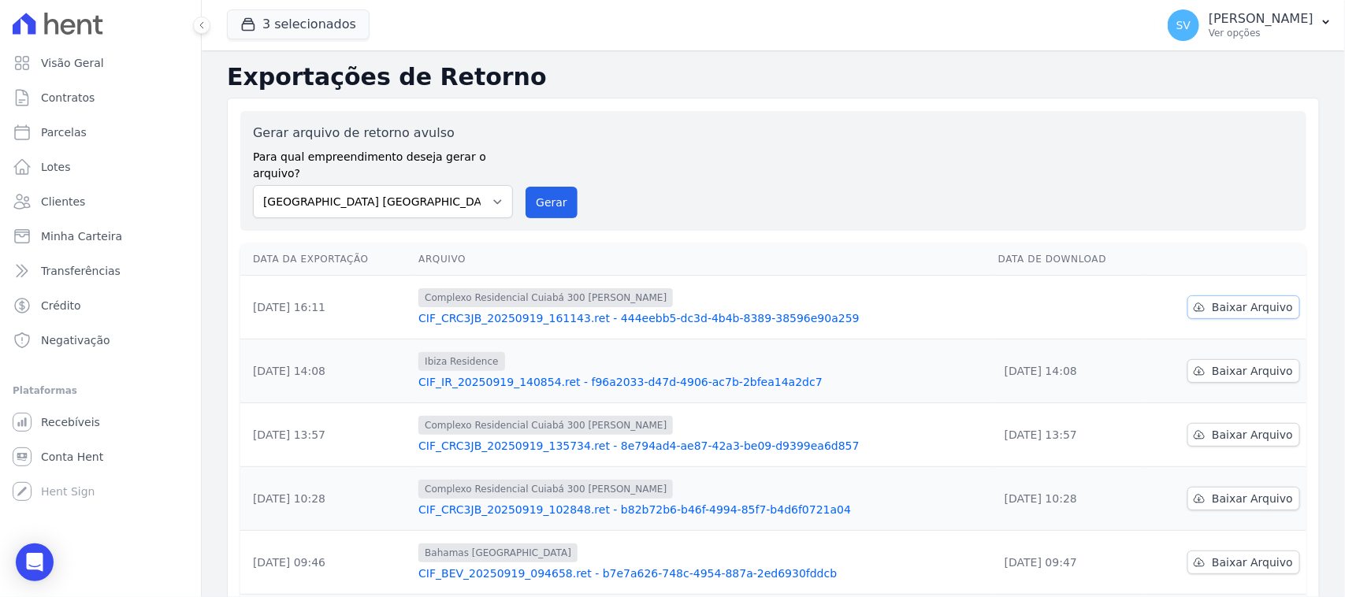
click at [1225, 299] on span "Baixar Arquivo" at bounding box center [1252, 307] width 81 height 16
click at [789, 142] on div "Gerar arquivo de retorno avulso Para qual empreendimento deseja gerar o arquivo…" at bounding box center [773, 171] width 1041 height 95
drag, startPoint x: 376, startPoint y: 185, endPoint x: 381, endPoint y: 195, distance: 11.3
click at [381, 195] on select "[GEOGRAPHIC_DATA] COMPLEXO RESIDENCIAL [GEOGRAPHIC_DATA] 300 - [GEOGRAPHIC_DATA…" at bounding box center [383, 201] width 260 height 33
click at [538, 187] on button "Gerar" at bounding box center [551, 203] width 52 height 32
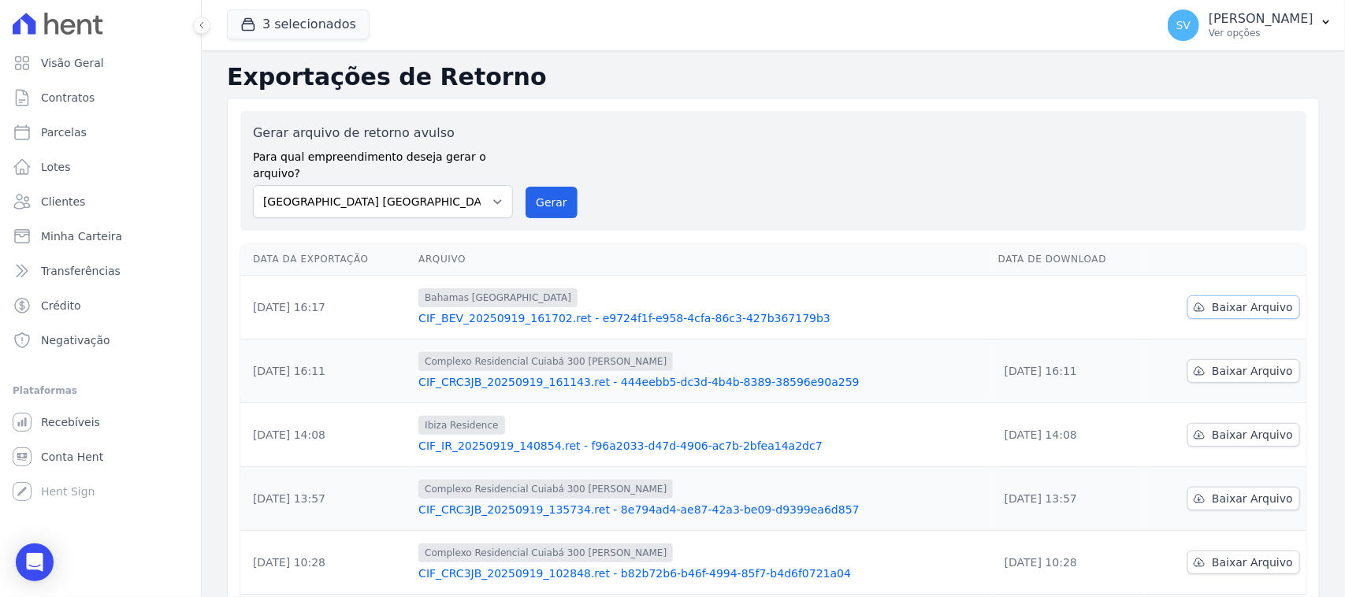
click at [1194, 303] on icon at bounding box center [1199, 307] width 10 height 8
click at [1257, 100] on div "Gerar arquivo de retorno avulso Para qual empreendimento deseja gerar o arquivo…" at bounding box center [773, 540] width 1093 height 885
click at [463, 198] on select "[GEOGRAPHIC_DATA] COMPLEXO RESIDENCIAL [GEOGRAPHIC_DATA] 300 - [GEOGRAPHIC_DATA…" at bounding box center [383, 201] width 260 height 33
select select "a999329b-d322-46c5-b2df-9163b092fb9b"
click at [253, 185] on select "[GEOGRAPHIC_DATA] COMPLEXO RESIDENCIAL [GEOGRAPHIC_DATA] 300 - [GEOGRAPHIC_DATA…" at bounding box center [383, 201] width 260 height 33
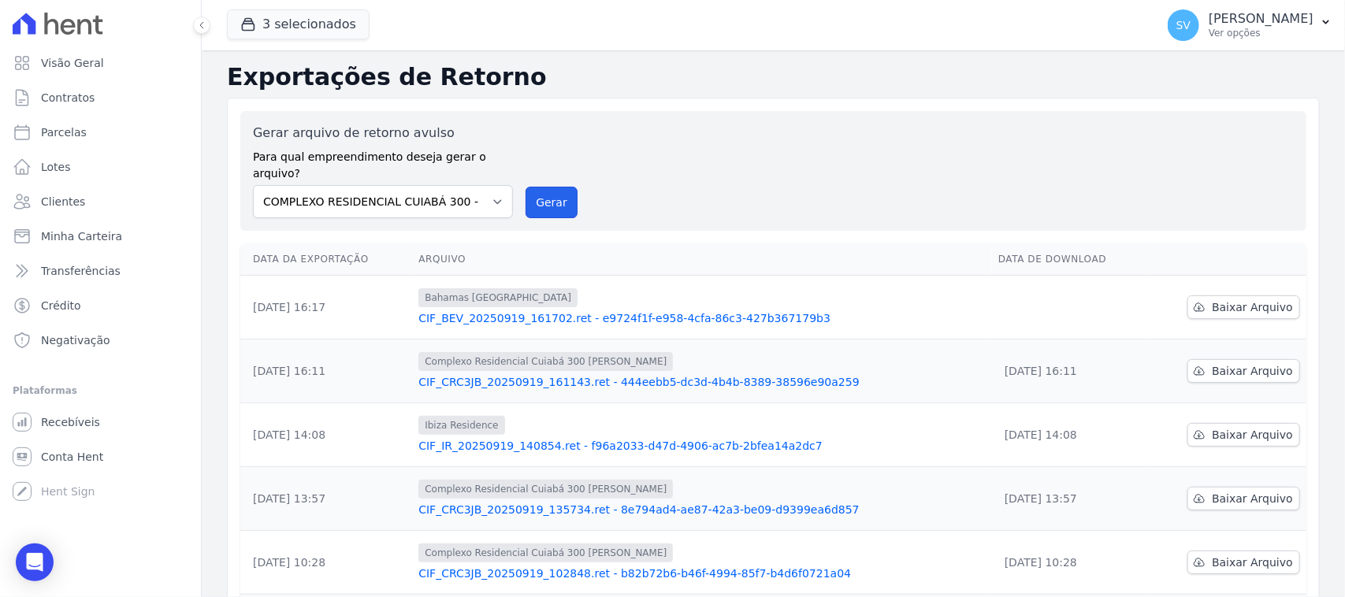
drag, startPoint x: 540, startPoint y: 189, endPoint x: 746, endPoint y: 152, distance: 209.7
click at [540, 191] on button "Gerar" at bounding box center [551, 203] width 52 height 32
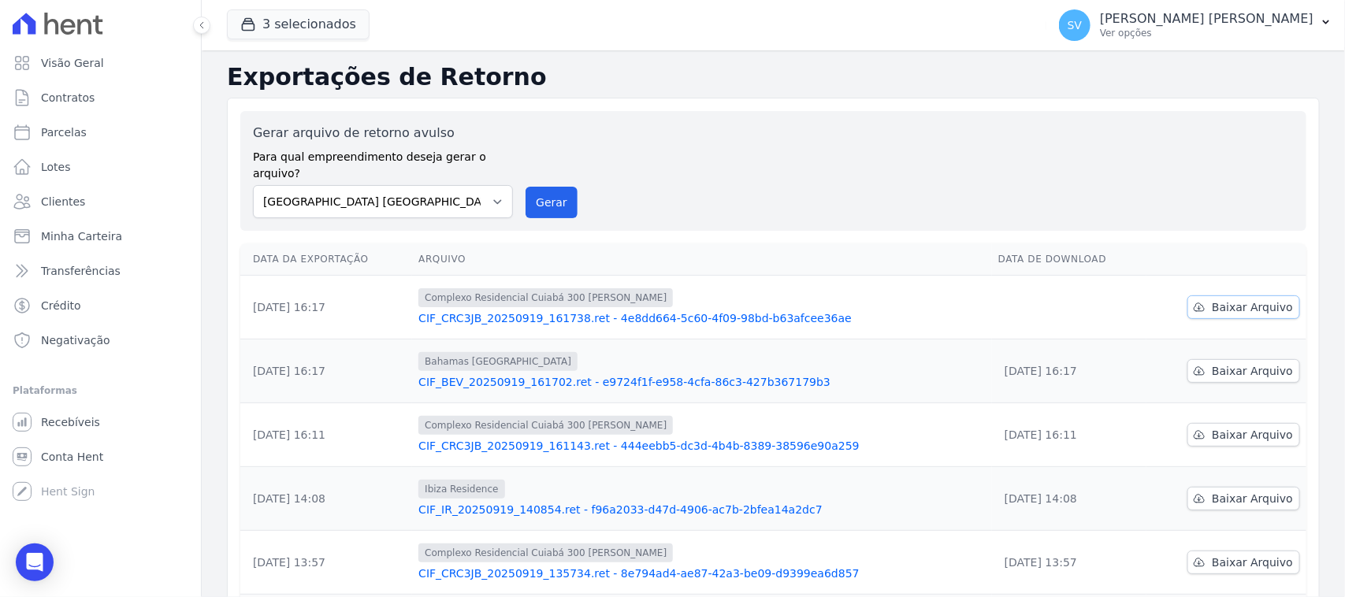
click at [1202, 295] on link "Baixar Arquivo" at bounding box center [1243, 307] width 113 height 24
click at [489, 191] on select "[GEOGRAPHIC_DATA] COMPLEXO RESIDENCIAL [GEOGRAPHIC_DATA] 300 - [PERSON_NAME][GE…" at bounding box center [383, 201] width 260 height 33
select select "a999329b-d322-46c5-b2df-9163b092fb9b"
click at [253, 185] on select "[GEOGRAPHIC_DATA] COMPLEXO RESIDENCIAL [GEOGRAPHIC_DATA] 300 - [PERSON_NAME][GE…" at bounding box center [383, 201] width 260 height 33
click at [545, 187] on button "Gerar" at bounding box center [551, 203] width 52 height 32
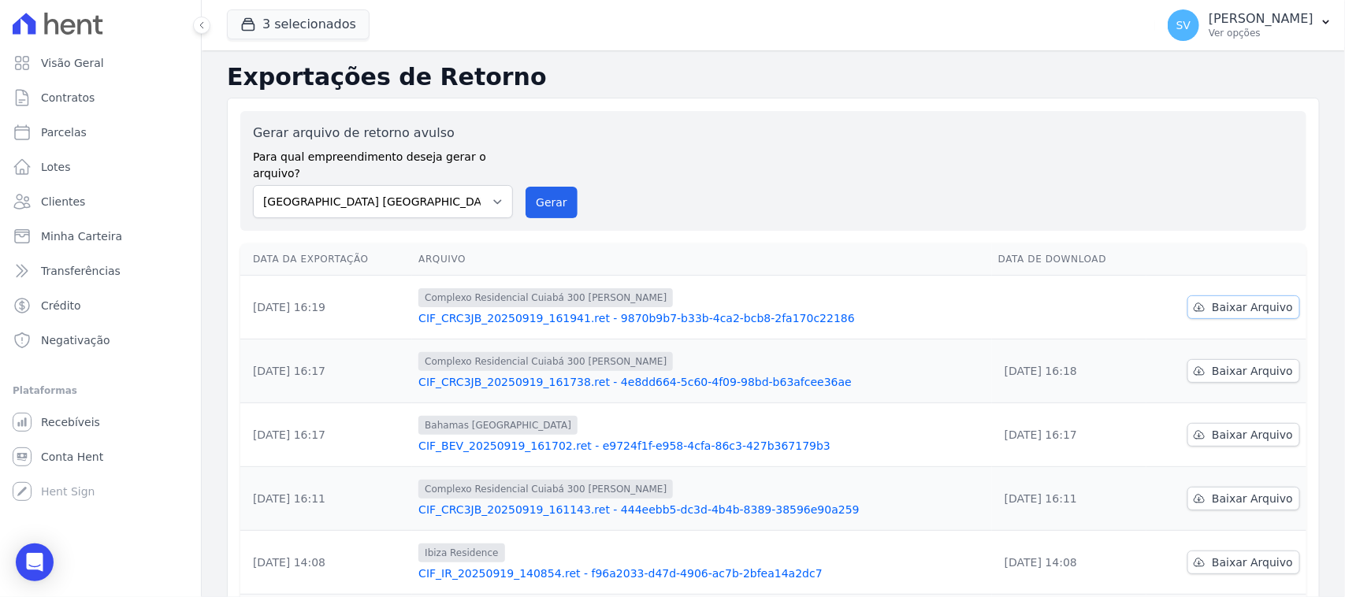
click at [1223, 299] on span "Baixar Arquivo" at bounding box center [1252, 307] width 81 height 16
click at [466, 195] on select "[GEOGRAPHIC_DATA] COMPLEXO RESIDENCIAL [GEOGRAPHIC_DATA] 300 - [GEOGRAPHIC_DATA…" at bounding box center [383, 201] width 260 height 33
select select "a999329b-d322-46c5-b2df-9163b092fb9b"
click at [253, 185] on select "[GEOGRAPHIC_DATA] COMPLEXO RESIDENCIAL [GEOGRAPHIC_DATA] 300 - [GEOGRAPHIC_DATA…" at bounding box center [383, 201] width 260 height 33
drag, startPoint x: 546, startPoint y: 191, endPoint x: 746, endPoint y: 147, distance: 204.7
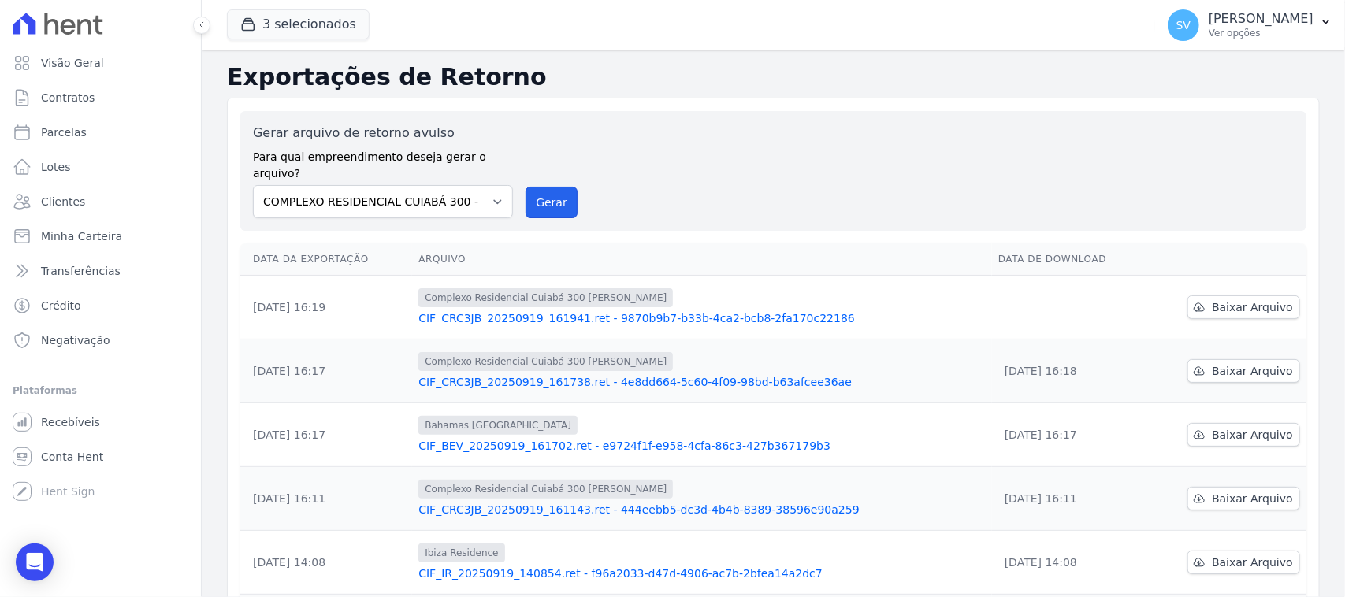
click at [546, 193] on button "Gerar" at bounding box center [551, 203] width 52 height 32
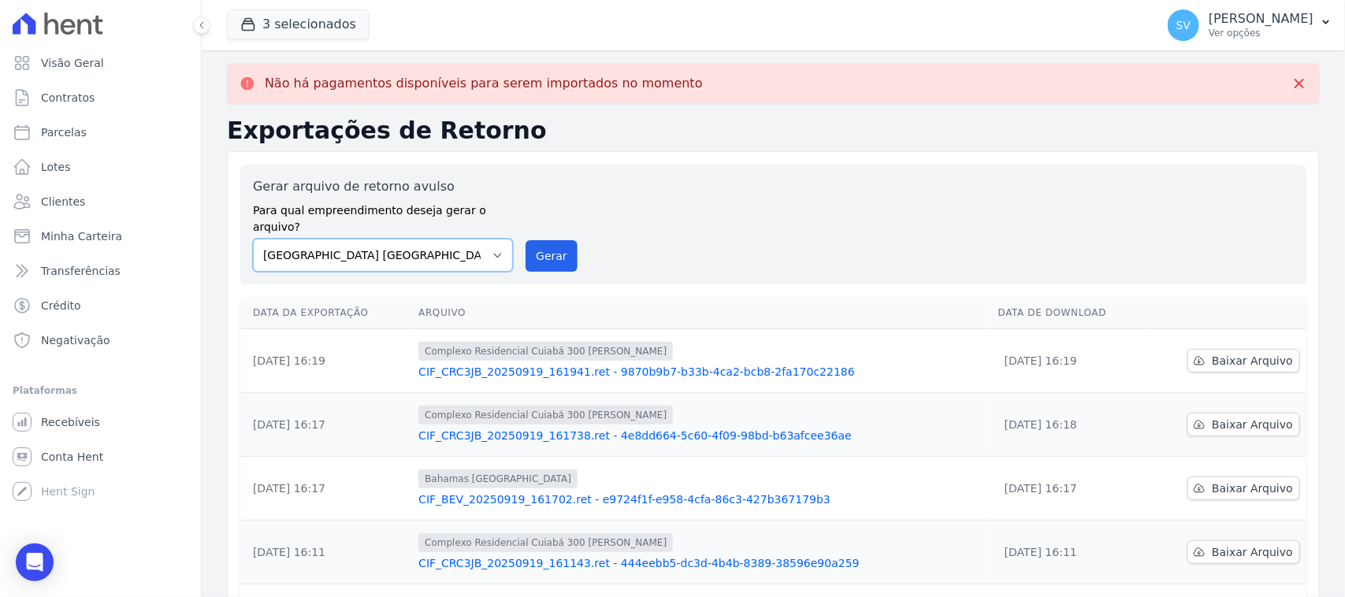
click at [463, 243] on select "[GEOGRAPHIC_DATA] COMPLEXO RESIDENCIAL [GEOGRAPHIC_DATA] 300 - [GEOGRAPHIC_DATA…" at bounding box center [383, 255] width 260 height 33
click at [559, 240] on button "Gerar" at bounding box center [551, 256] width 52 height 32
drag, startPoint x: 433, startPoint y: 233, endPoint x: 446, endPoint y: 254, distance: 24.1
click at [433, 239] on select "[GEOGRAPHIC_DATA] COMPLEXO RESIDENCIAL [GEOGRAPHIC_DATA] 300 - [GEOGRAPHIC_DATA…" at bounding box center [383, 255] width 260 height 33
select select "73a372cd-5640-41c8-aaea-11bd74619c10"
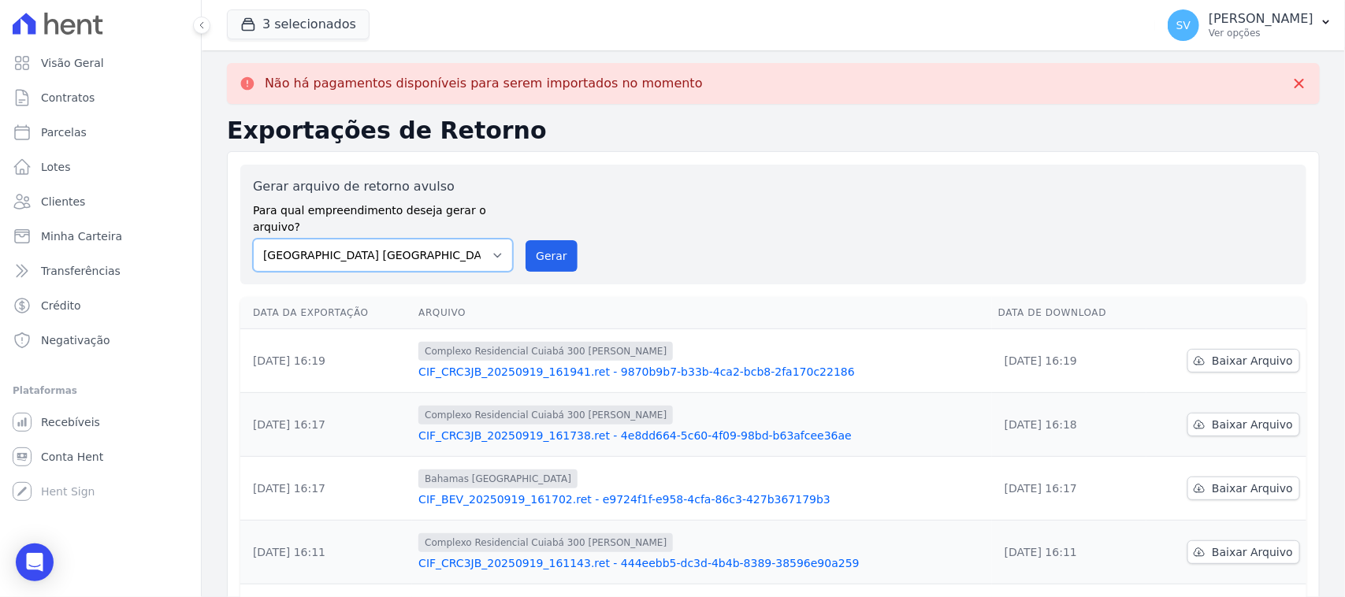
click at [253, 239] on select "[GEOGRAPHIC_DATA] COMPLEXO RESIDENCIAL [GEOGRAPHIC_DATA] 300 - [GEOGRAPHIC_DATA…" at bounding box center [383, 255] width 260 height 33
click at [533, 241] on button "Gerar" at bounding box center [551, 256] width 52 height 32
click at [449, 249] on select "[GEOGRAPHIC_DATA] COMPLEXO RESIDENCIAL [GEOGRAPHIC_DATA] 300 - [GEOGRAPHIC_DATA…" at bounding box center [383, 255] width 260 height 33
click at [465, 342] on span "Complexo Residencial Cuiabá 300 [PERSON_NAME]" at bounding box center [545, 351] width 254 height 19
drag, startPoint x: 529, startPoint y: 234, endPoint x: 735, endPoint y: 148, distance: 222.8
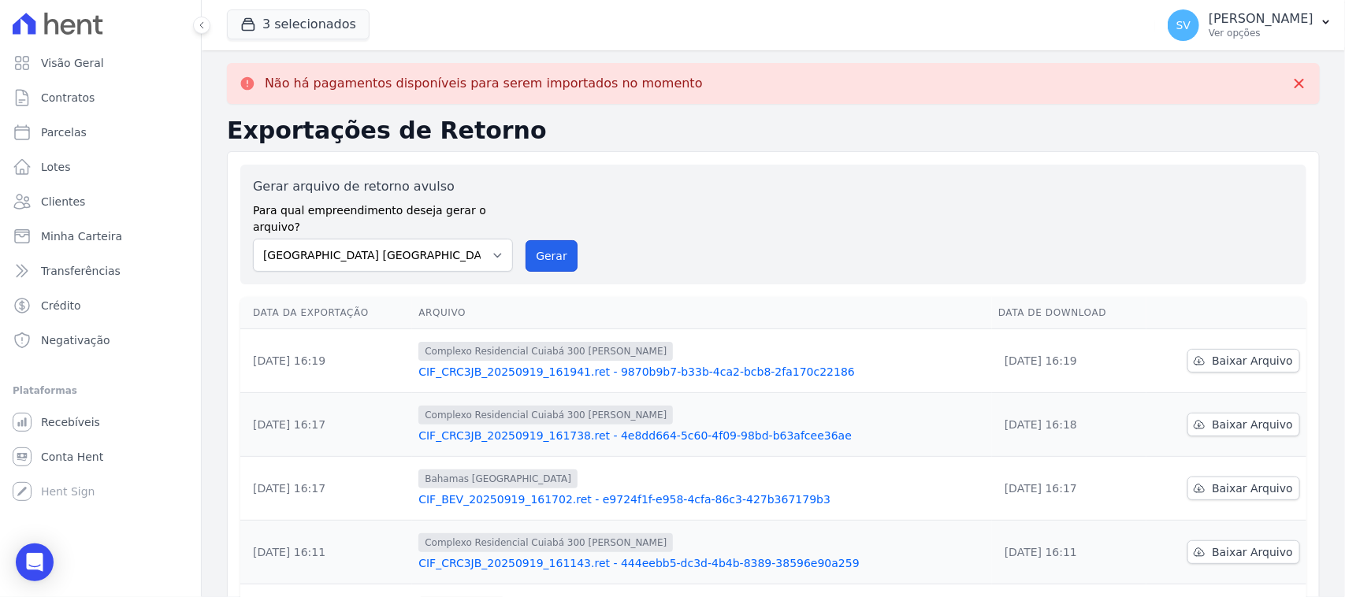
click at [529, 240] on button "Gerar" at bounding box center [551, 256] width 52 height 32
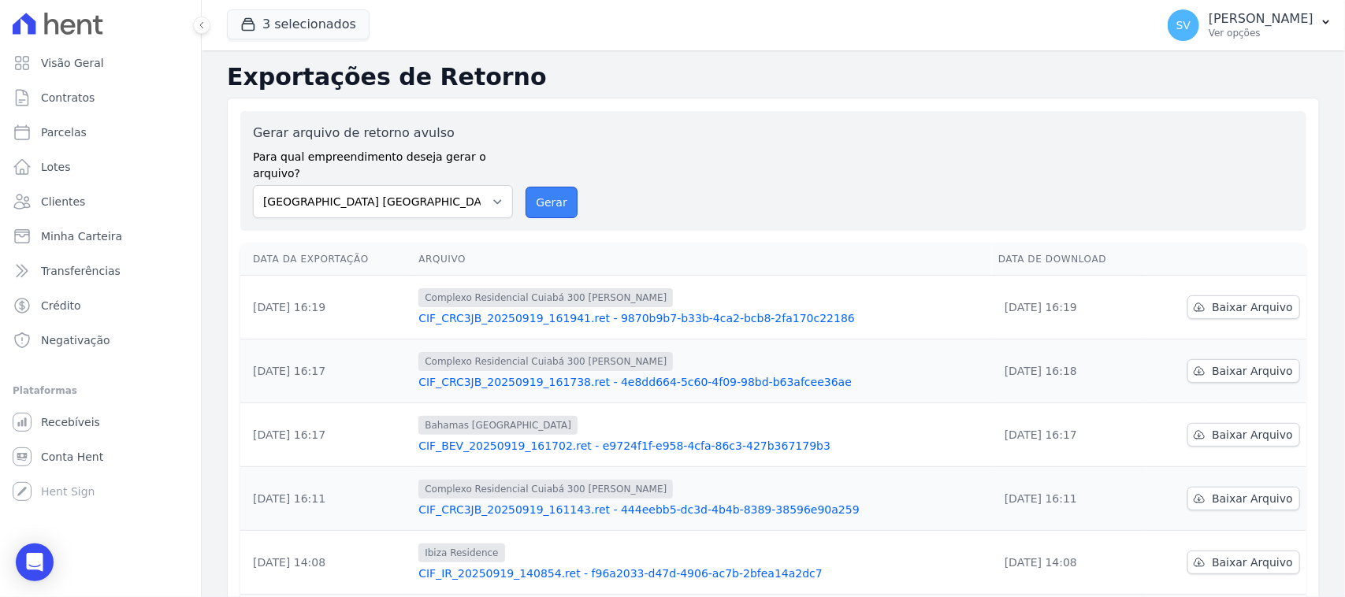
click at [548, 187] on button "Gerar" at bounding box center [551, 203] width 52 height 32
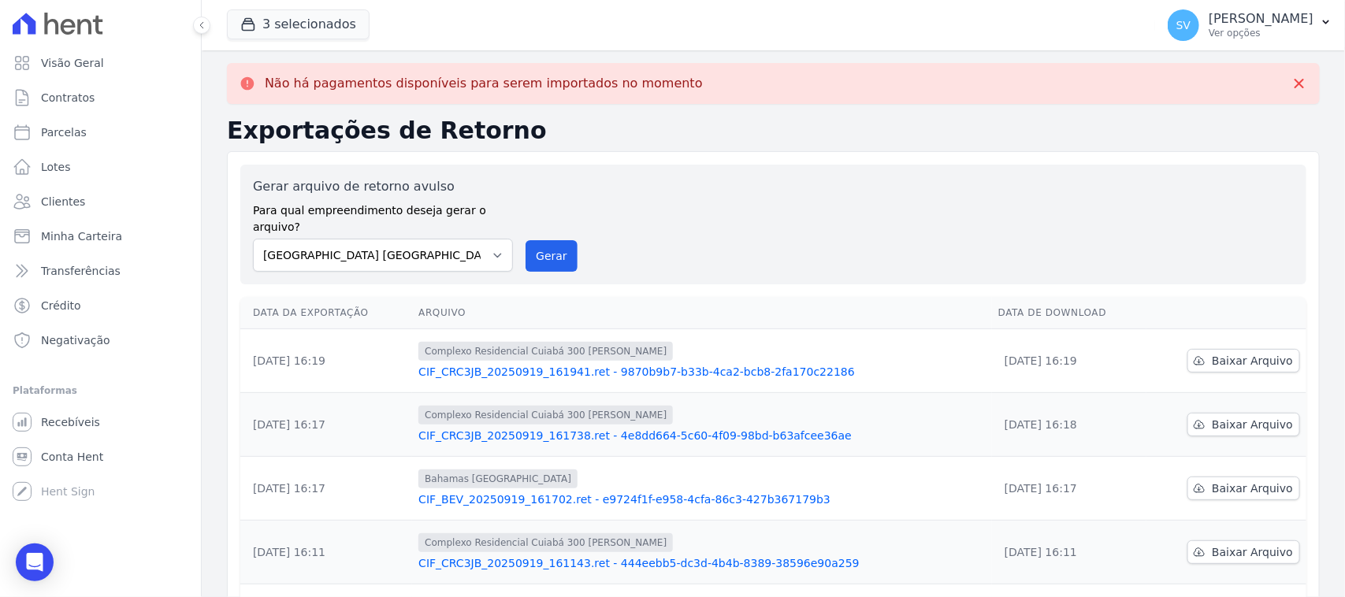
click at [714, 162] on div "Gerar arquivo de retorno avulso Para qual empreendimento deseja gerar o arquivo…" at bounding box center [773, 593] width 1093 height 885
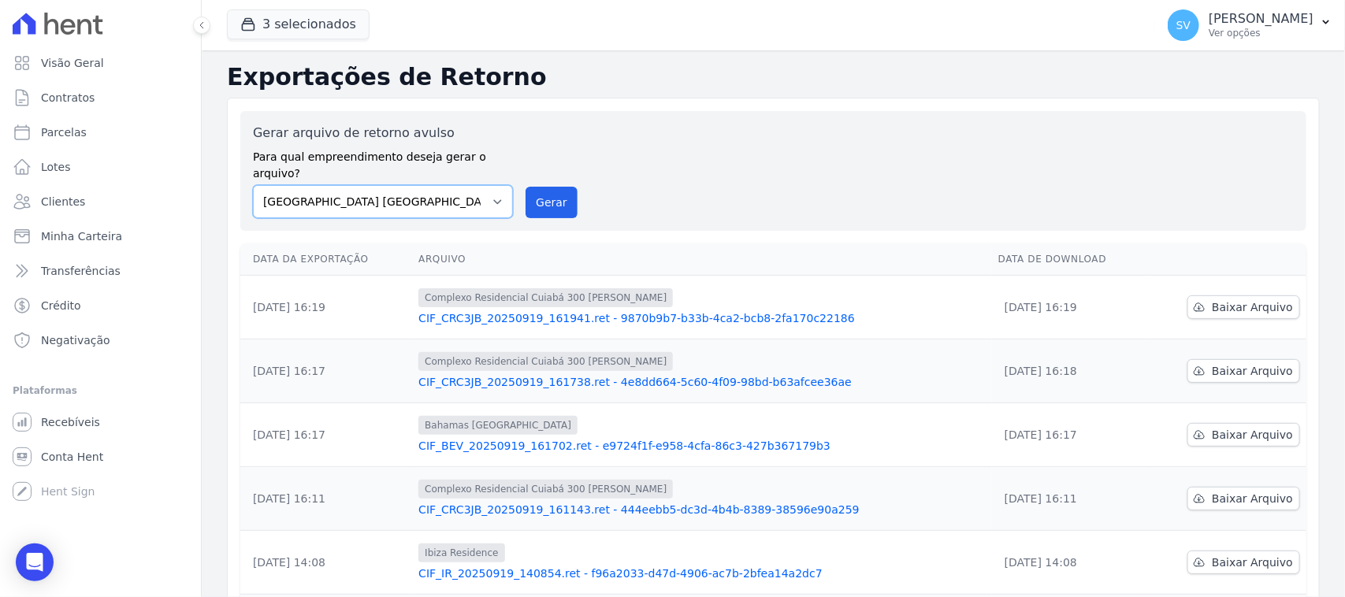
drag, startPoint x: 398, startPoint y: 178, endPoint x: 430, endPoint y: 201, distance: 39.6
click at [398, 185] on select "[GEOGRAPHIC_DATA] COMPLEXO RESIDENCIAL [GEOGRAPHIC_DATA] 300 - [GEOGRAPHIC_DATA…" at bounding box center [383, 201] width 260 height 33
select select "a999329b-d322-46c5-b2df-9163b092fb9b"
click at [253, 185] on select "[GEOGRAPHIC_DATA] COMPLEXO RESIDENCIAL [GEOGRAPHIC_DATA] 300 - [GEOGRAPHIC_DATA…" at bounding box center [383, 201] width 260 height 33
click at [537, 187] on button "Gerar" at bounding box center [551, 203] width 52 height 32
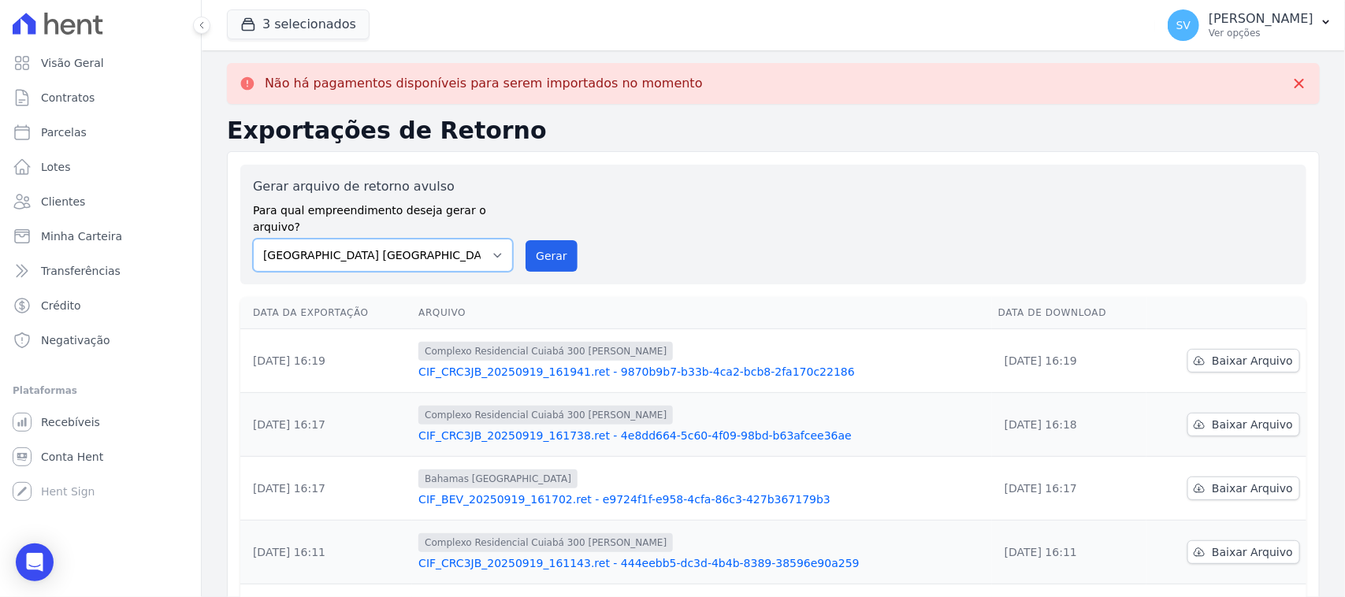
click at [446, 246] on select "[GEOGRAPHIC_DATA] COMPLEXO RESIDENCIAL [GEOGRAPHIC_DATA] 300 - [GEOGRAPHIC_DATA…" at bounding box center [383, 255] width 260 height 33
select select "73a372cd-5640-41c8-aaea-11bd74619c10"
click at [253, 239] on select "[GEOGRAPHIC_DATA] COMPLEXO RESIDENCIAL [GEOGRAPHIC_DATA] 300 - [GEOGRAPHIC_DATA…" at bounding box center [383, 255] width 260 height 33
click at [534, 240] on button "Gerar" at bounding box center [551, 256] width 52 height 32
click at [704, 163] on div "Gerar arquivo de retorno avulso Para qual empreendimento deseja gerar o arquivo…" at bounding box center [773, 593] width 1093 height 885
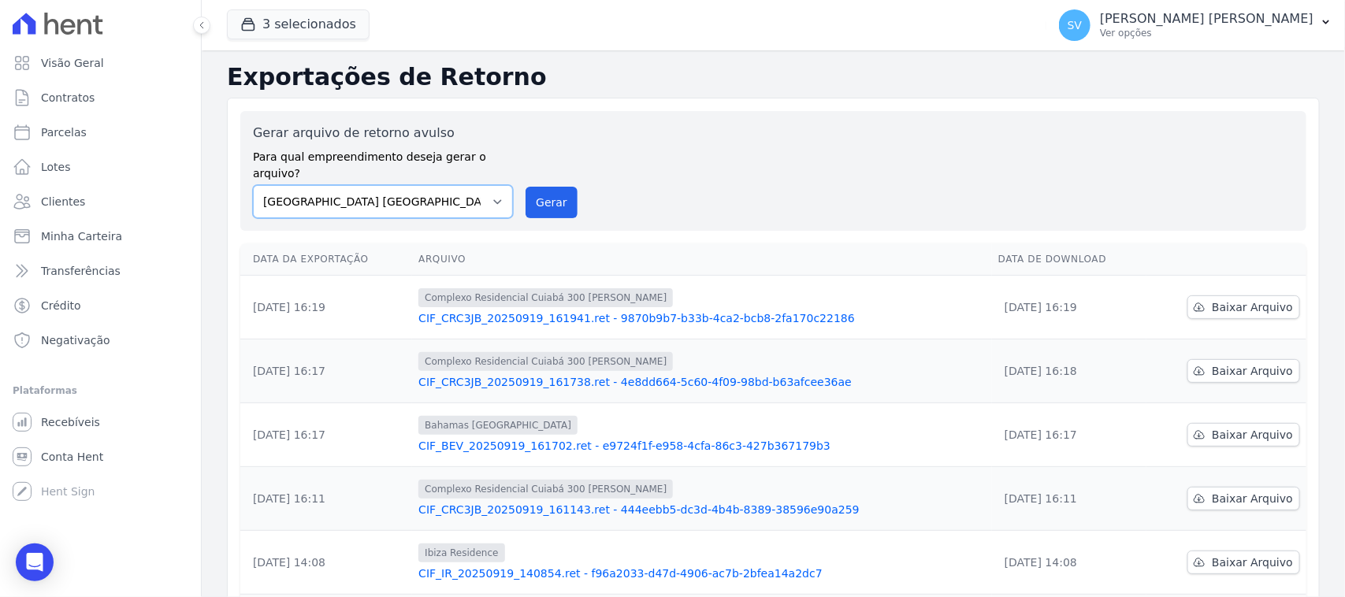
click at [487, 202] on select "[GEOGRAPHIC_DATA] COMPLEXO RESIDENCIAL [GEOGRAPHIC_DATA] 300 - [PERSON_NAME][GE…" at bounding box center [383, 201] width 260 height 33
click at [253, 185] on select "[GEOGRAPHIC_DATA] COMPLEXO RESIDENCIAL [GEOGRAPHIC_DATA] 300 - [PERSON_NAME][GE…" at bounding box center [383, 201] width 260 height 33
click at [561, 187] on button "Gerar" at bounding box center [551, 203] width 52 height 32
click at [414, 195] on select "[GEOGRAPHIC_DATA] COMPLEXO RESIDENCIAL [GEOGRAPHIC_DATA] 300 - [PERSON_NAME][GE…" at bounding box center [383, 201] width 260 height 33
select select "4da9ed21-cc8e-4588-a6ed-caad911ee607"
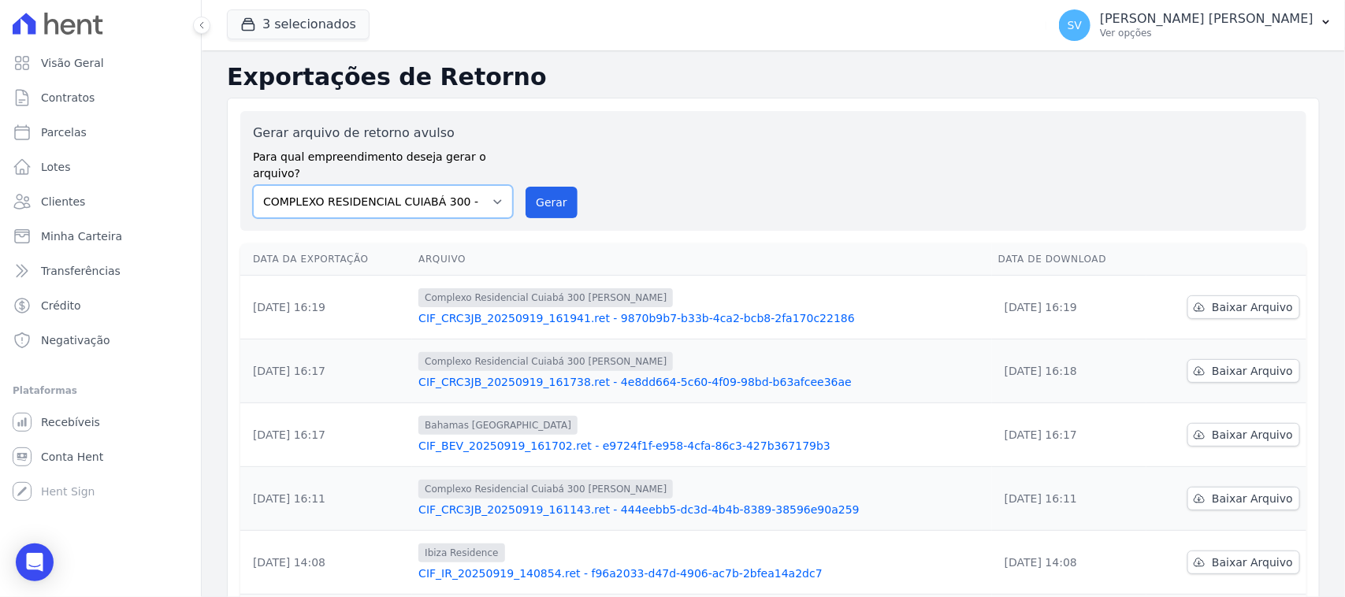
click at [253, 185] on select "[GEOGRAPHIC_DATA] COMPLEXO RESIDENCIAL [GEOGRAPHIC_DATA] 300 - [PERSON_NAME][GE…" at bounding box center [383, 201] width 260 height 33
drag, startPoint x: 536, startPoint y: 180, endPoint x: 746, endPoint y: 156, distance: 211.7
click at [536, 187] on button "Gerar" at bounding box center [551, 203] width 52 height 32
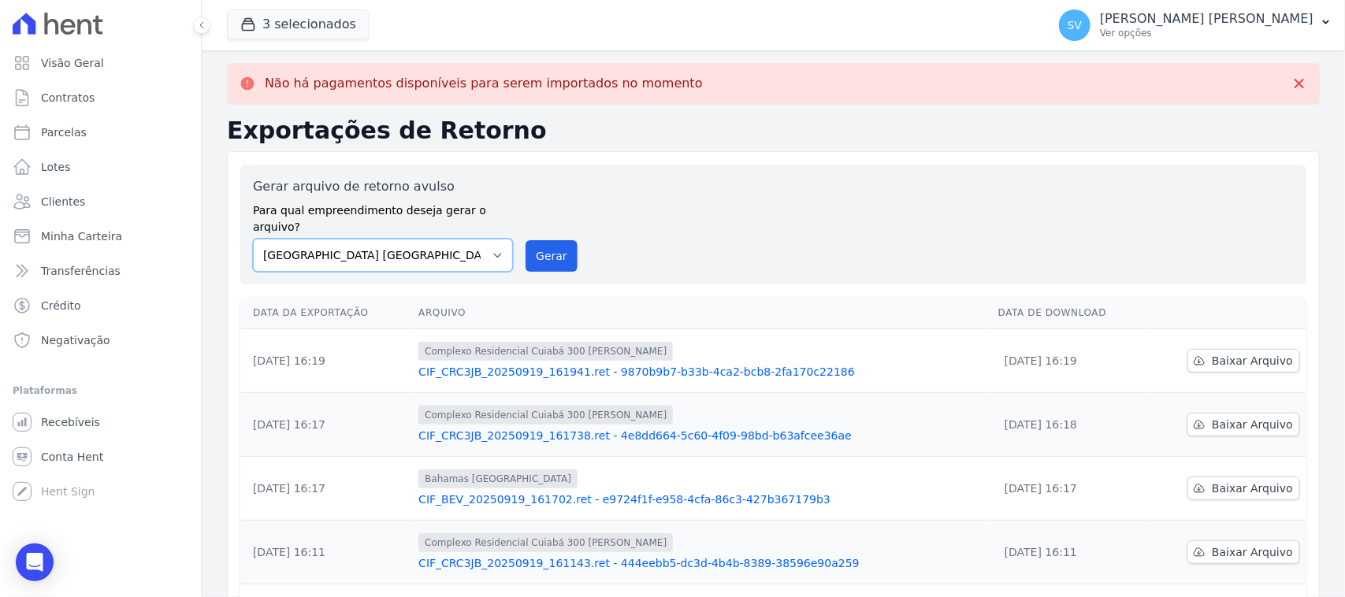
click at [453, 239] on select "[GEOGRAPHIC_DATA] COMPLEXO RESIDENCIAL [GEOGRAPHIC_DATA] 300 - [PERSON_NAME][GE…" at bounding box center [383, 255] width 260 height 33
select select "a999329b-d322-46c5-b2df-9163b092fb9b"
click at [253, 239] on select "[GEOGRAPHIC_DATA] COMPLEXO RESIDENCIAL [GEOGRAPHIC_DATA] 300 - [PERSON_NAME][GE…" at bounding box center [383, 255] width 260 height 33
drag, startPoint x: 548, startPoint y: 251, endPoint x: 739, endPoint y: 158, distance: 212.5
click at [548, 252] on button "Gerar" at bounding box center [551, 256] width 52 height 32
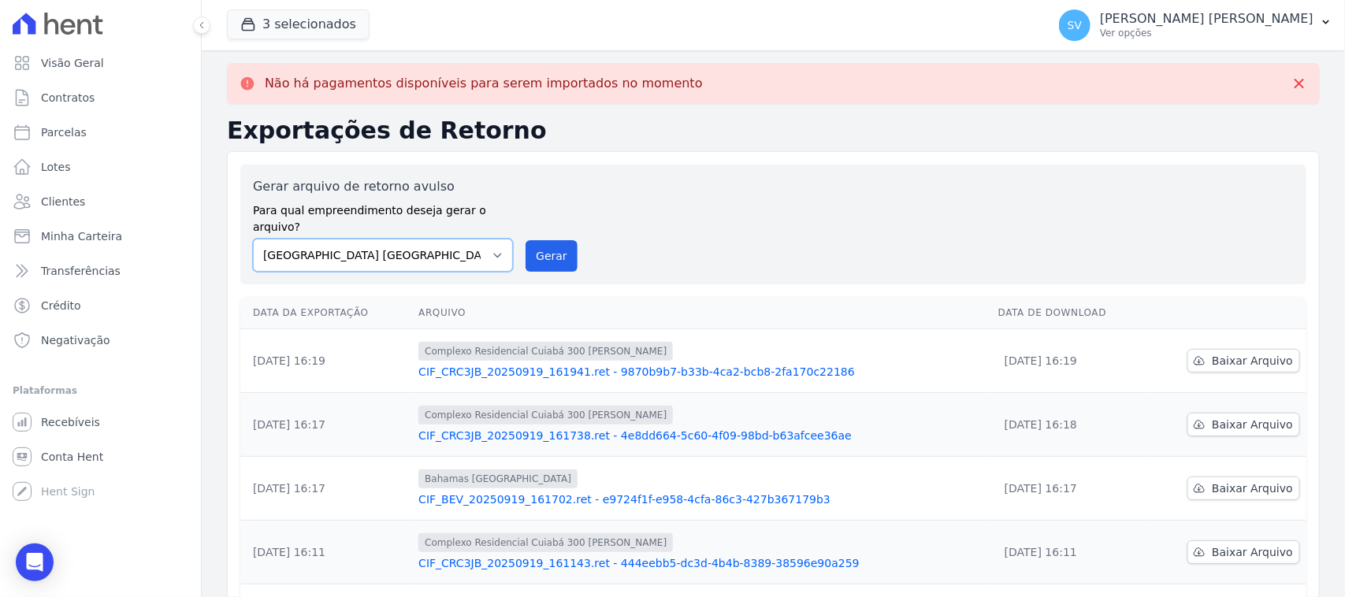
drag, startPoint x: 487, startPoint y: 226, endPoint x: 493, endPoint y: 254, distance: 29.1
click at [485, 239] on select "[GEOGRAPHIC_DATA] COMPLEXO RESIDENCIAL [GEOGRAPHIC_DATA] 300 - [PERSON_NAME][GE…" at bounding box center [383, 255] width 260 height 33
select select "a999329b-d322-46c5-b2df-9163b092fb9b"
click at [253, 239] on select "[GEOGRAPHIC_DATA] COMPLEXO RESIDENCIAL [GEOGRAPHIC_DATA] 300 - [PERSON_NAME][GE…" at bounding box center [383, 255] width 260 height 33
click at [532, 253] on button "Gerar" at bounding box center [551, 256] width 52 height 32
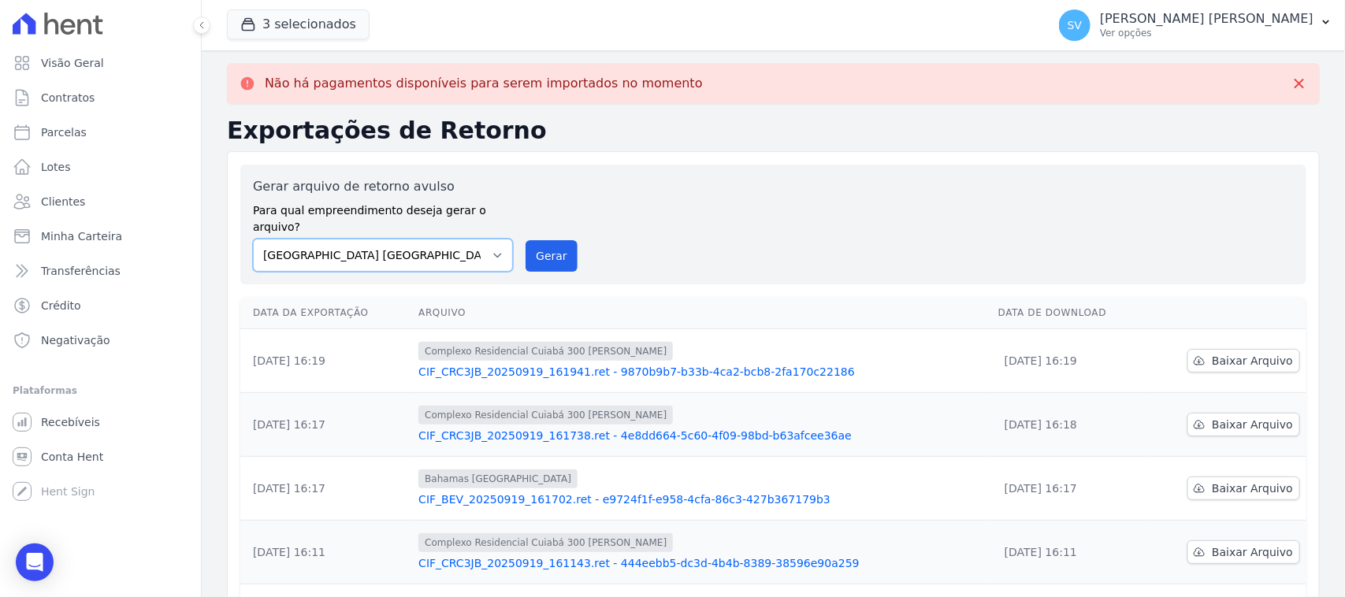
drag, startPoint x: 368, startPoint y: 244, endPoint x: 378, endPoint y: 251, distance: 12.0
click at [368, 244] on select "[GEOGRAPHIC_DATA] COMPLEXO RESIDENCIAL [GEOGRAPHIC_DATA] 300 - [PERSON_NAME][GE…" at bounding box center [383, 255] width 260 height 33
select select "73a372cd-5640-41c8-aaea-11bd74619c10"
click at [253, 239] on select "[GEOGRAPHIC_DATA] COMPLEXO RESIDENCIAL [GEOGRAPHIC_DATA] 300 - [PERSON_NAME][GE…" at bounding box center [383, 255] width 260 height 33
click at [536, 250] on button "Gerar" at bounding box center [551, 256] width 52 height 32
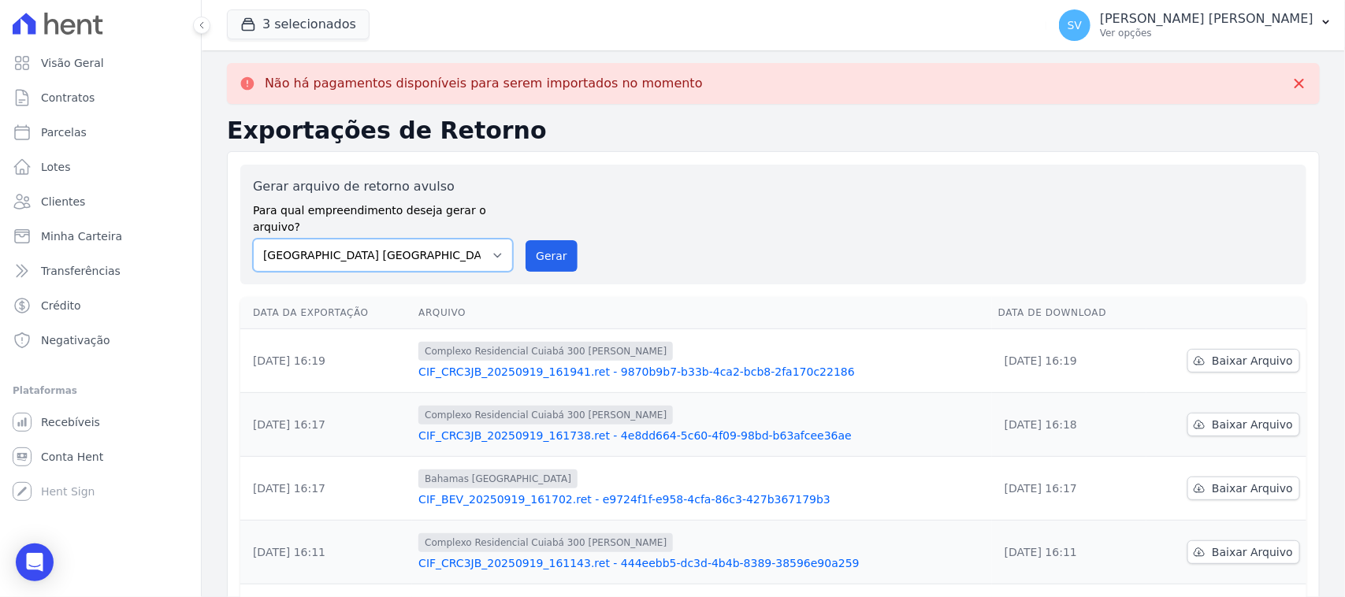
click at [361, 239] on select "[GEOGRAPHIC_DATA] COMPLEXO RESIDENCIAL [GEOGRAPHIC_DATA] 300 - [PERSON_NAME][GE…" at bounding box center [383, 255] width 260 height 33
click at [253, 239] on select "[GEOGRAPHIC_DATA] COMPLEXO RESIDENCIAL [GEOGRAPHIC_DATA] 300 - [PERSON_NAME][GE…" at bounding box center [383, 255] width 260 height 33
click at [402, 243] on select "[GEOGRAPHIC_DATA] COMPLEXO RESIDENCIAL [GEOGRAPHIC_DATA] 300 - [PERSON_NAME][GE…" at bounding box center [383, 255] width 260 height 33
select select "a999329b-d322-46c5-b2df-9163b092fb9b"
click at [253, 239] on select "[GEOGRAPHIC_DATA] COMPLEXO RESIDENCIAL [GEOGRAPHIC_DATA] 300 - [PERSON_NAME][GE…" at bounding box center [383, 255] width 260 height 33
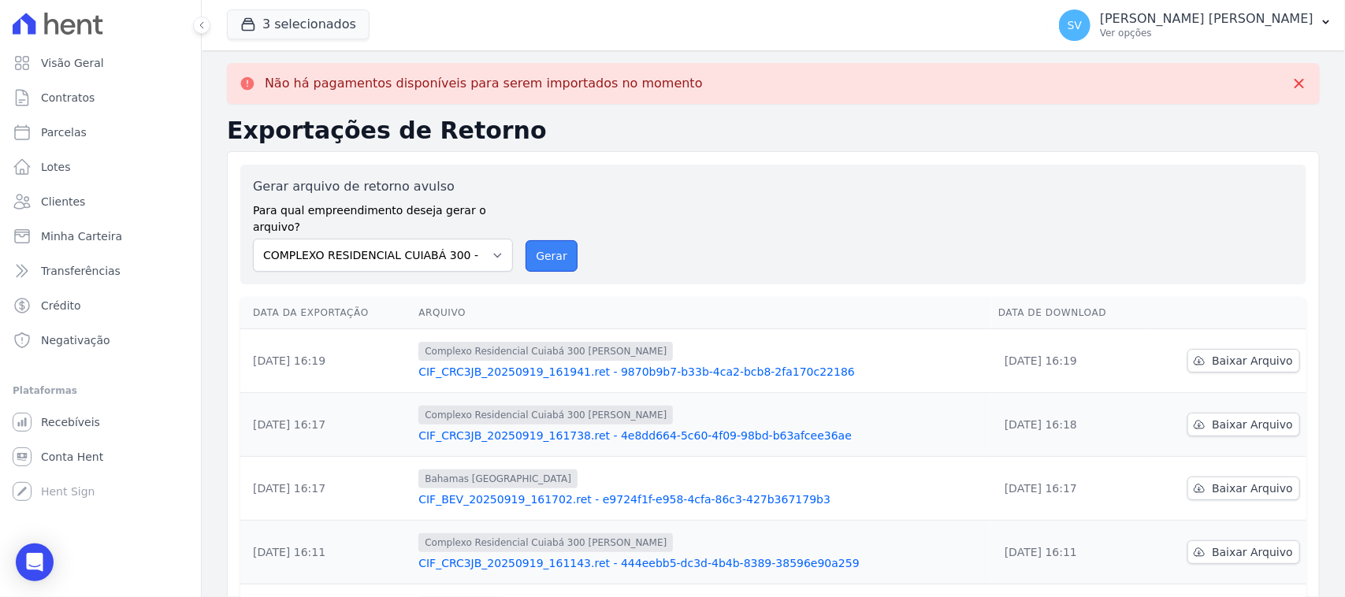
click at [536, 240] on button "Gerar" at bounding box center [551, 256] width 52 height 32
